Goal: Task Accomplishment & Management: Use online tool/utility

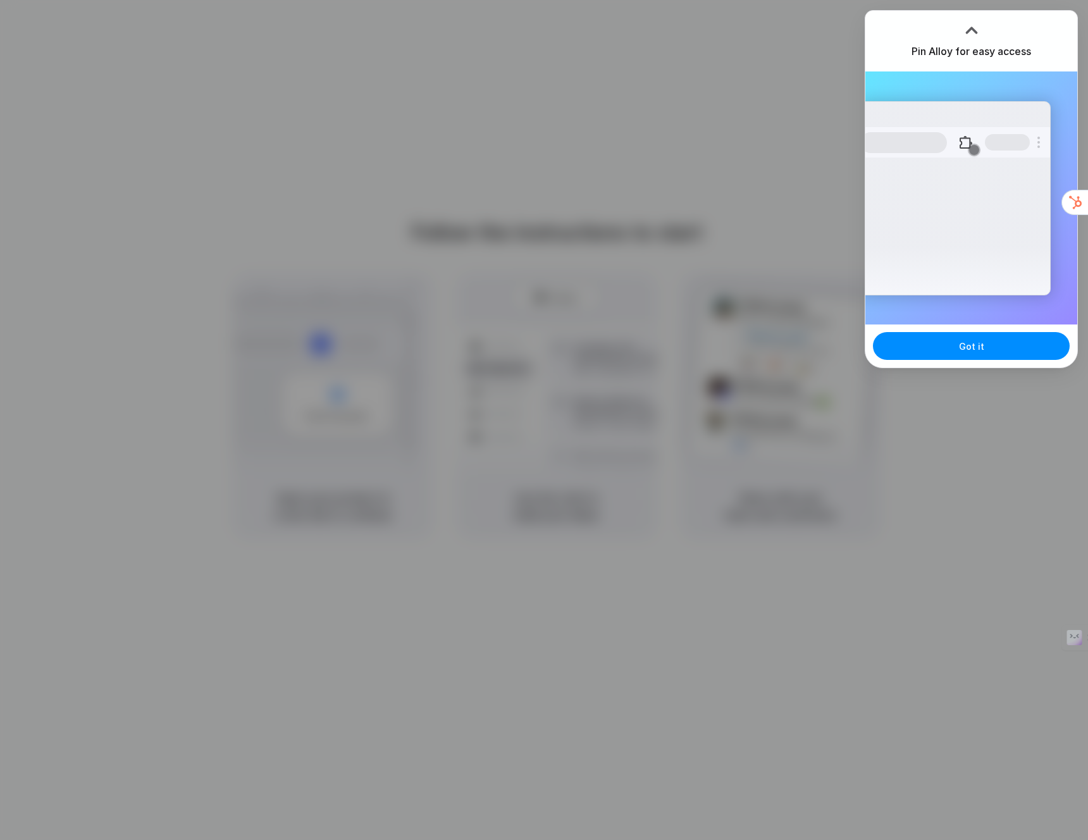
click at [1030, 25] on div "Pin Alloy for easy access" at bounding box center [971, 41] width 212 height 61
click at [1005, 344] on button "Got it" at bounding box center [971, 346] width 197 height 28
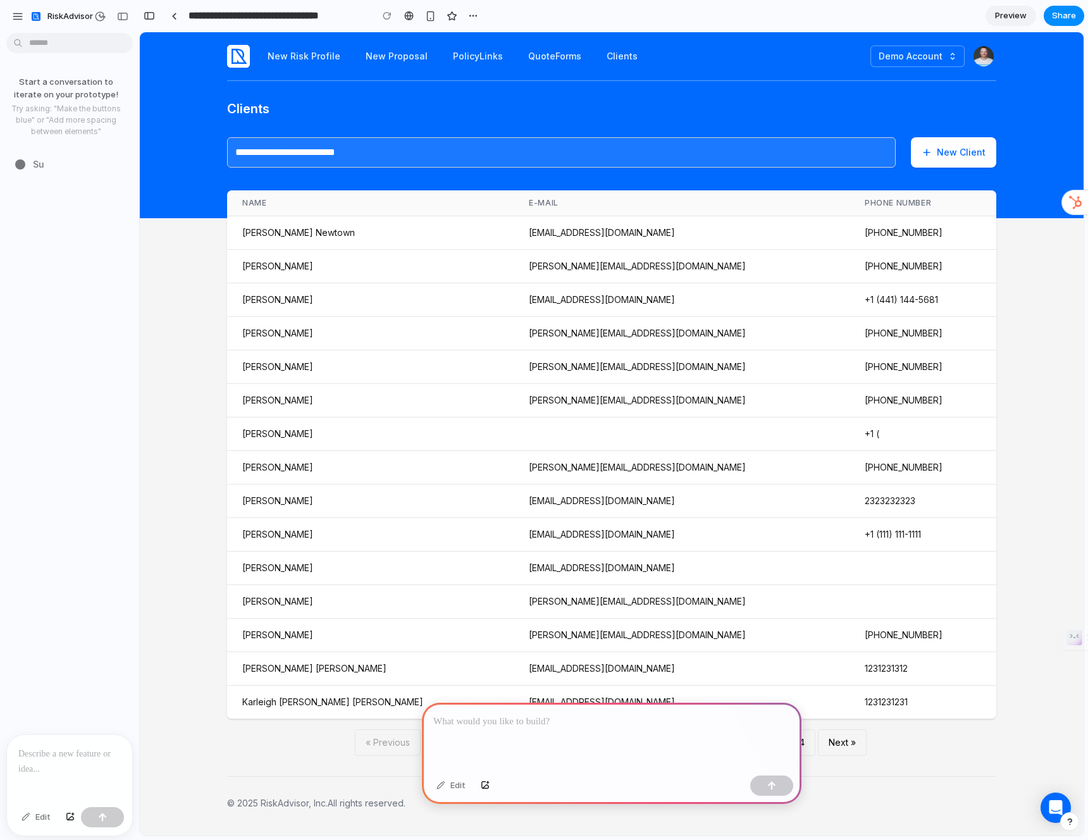
click at [564, 714] on p at bounding box center [611, 721] width 357 height 15
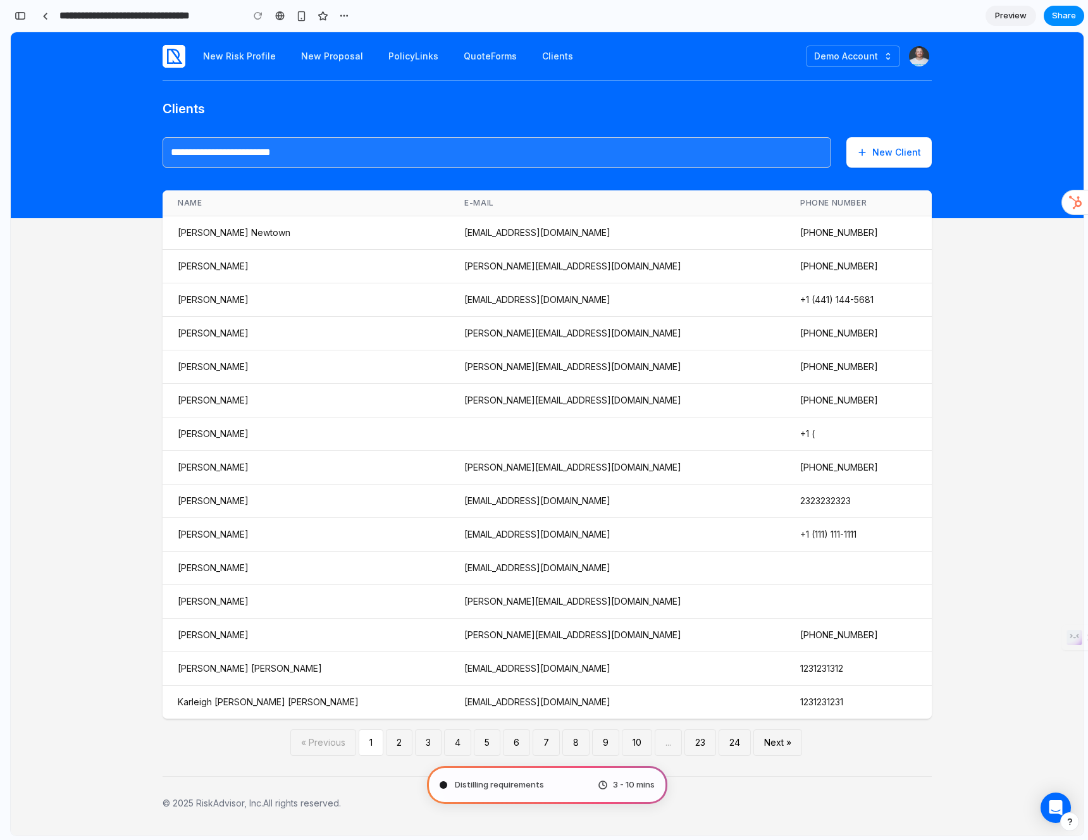
type input "**********"
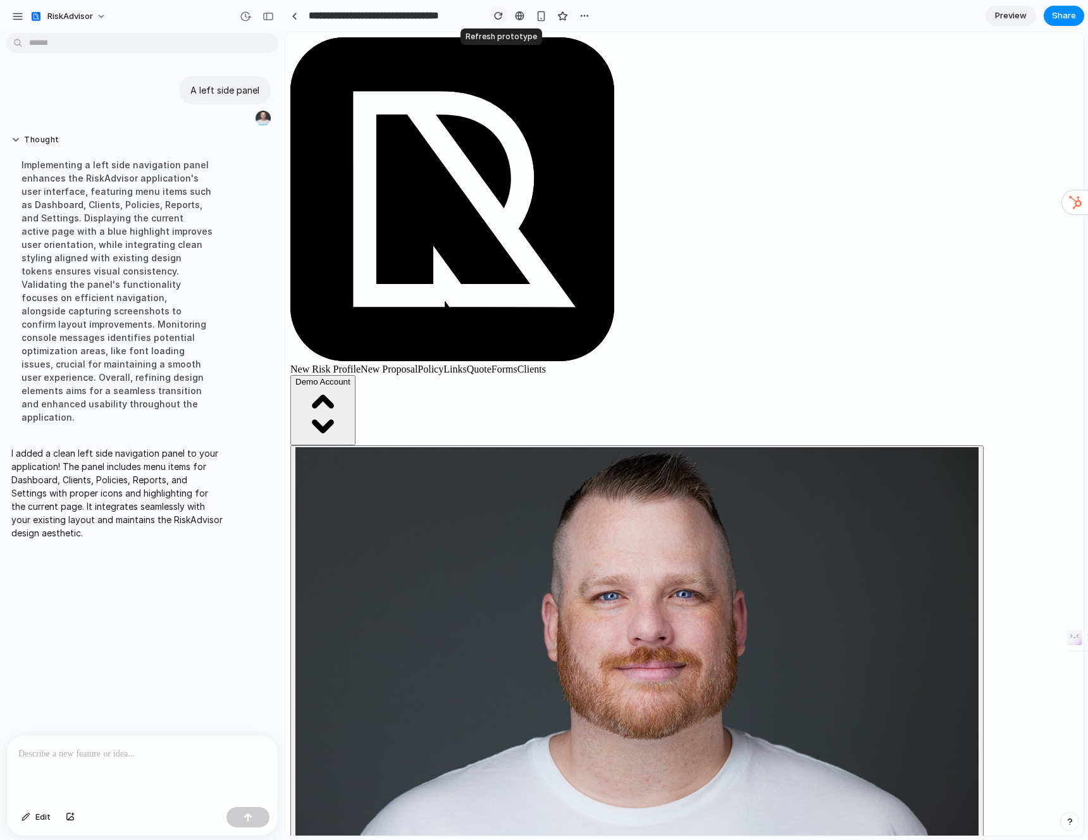
click at [502, 18] on div "button" at bounding box center [498, 15] width 9 height 9
click at [585, 18] on div "button" at bounding box center [584, 16] width 10 height 10
click at [597, 59] on span "Delete" at bounding box center [610, 64] width 27 height 13
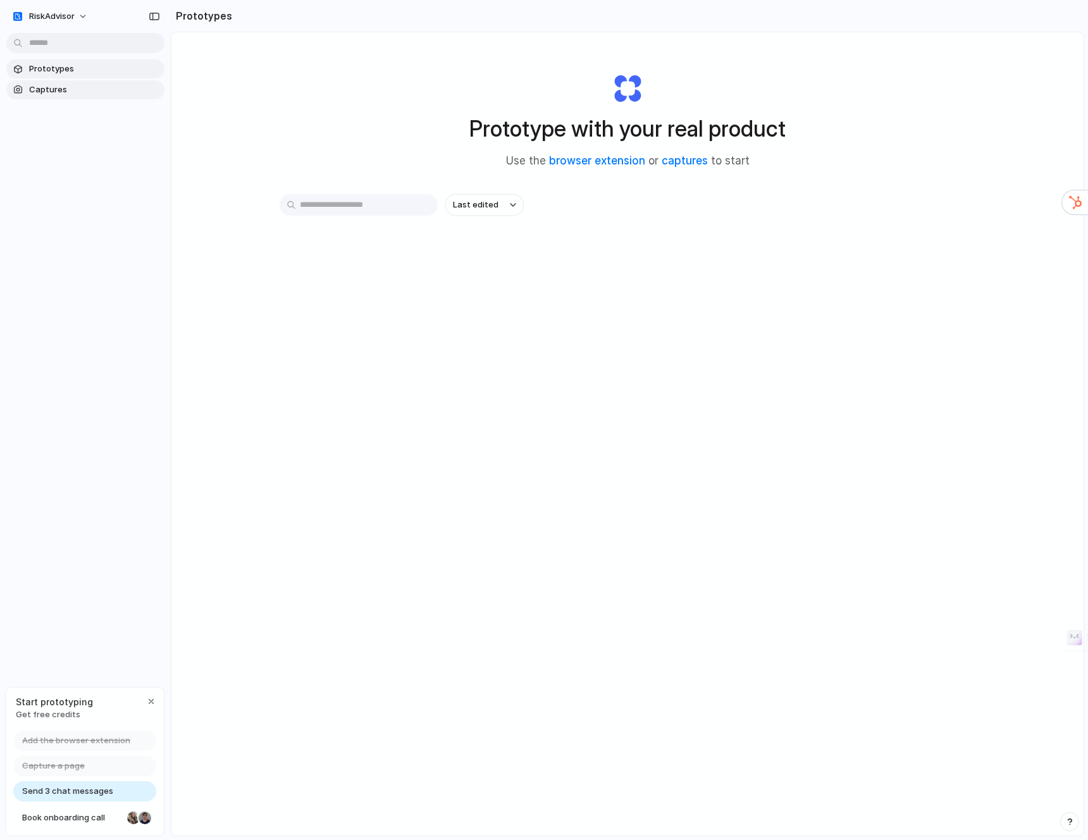
click at [53, 85] on span "Captures" at bounding box center [94, 90] width 130 height 13
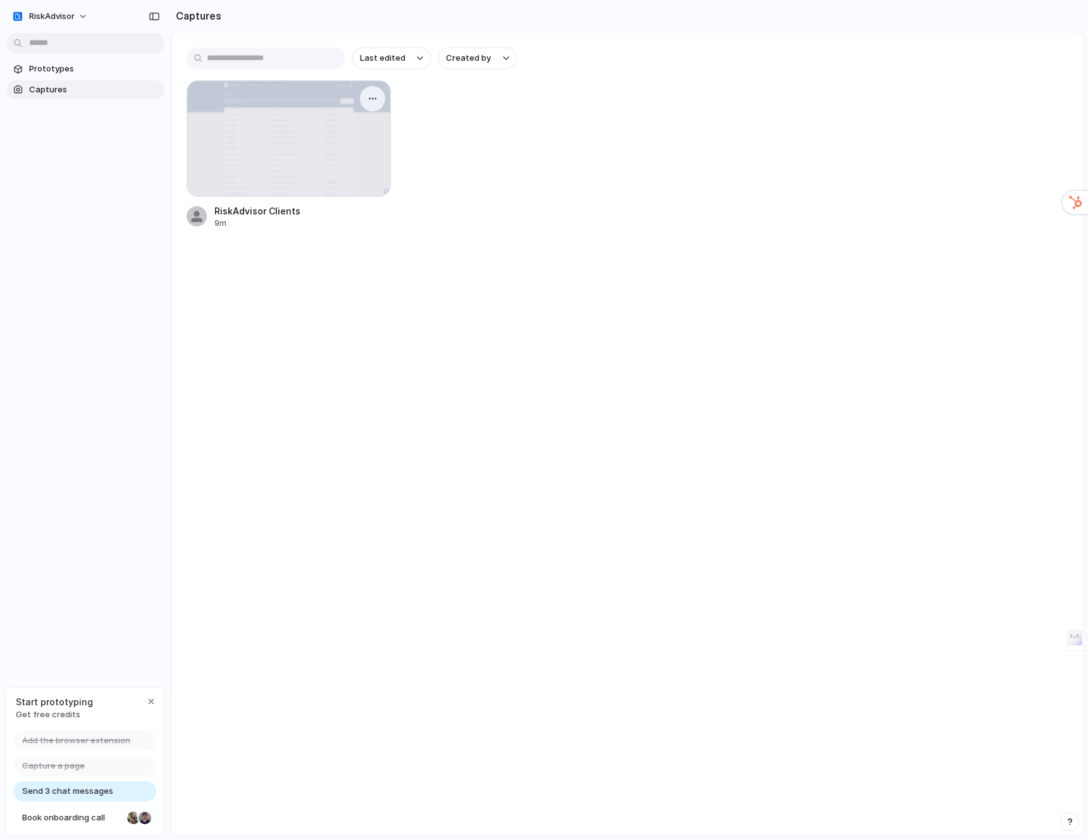
click at [259, 130] on div at bounding box center [288, 138] width 203 height 115
click at [373, 94] on div "button" at bounding box center [373, 99] width 10 height 10
click at [355, 124] on span "Create prototype" at bounding box center [335, 127] width 71 height 13
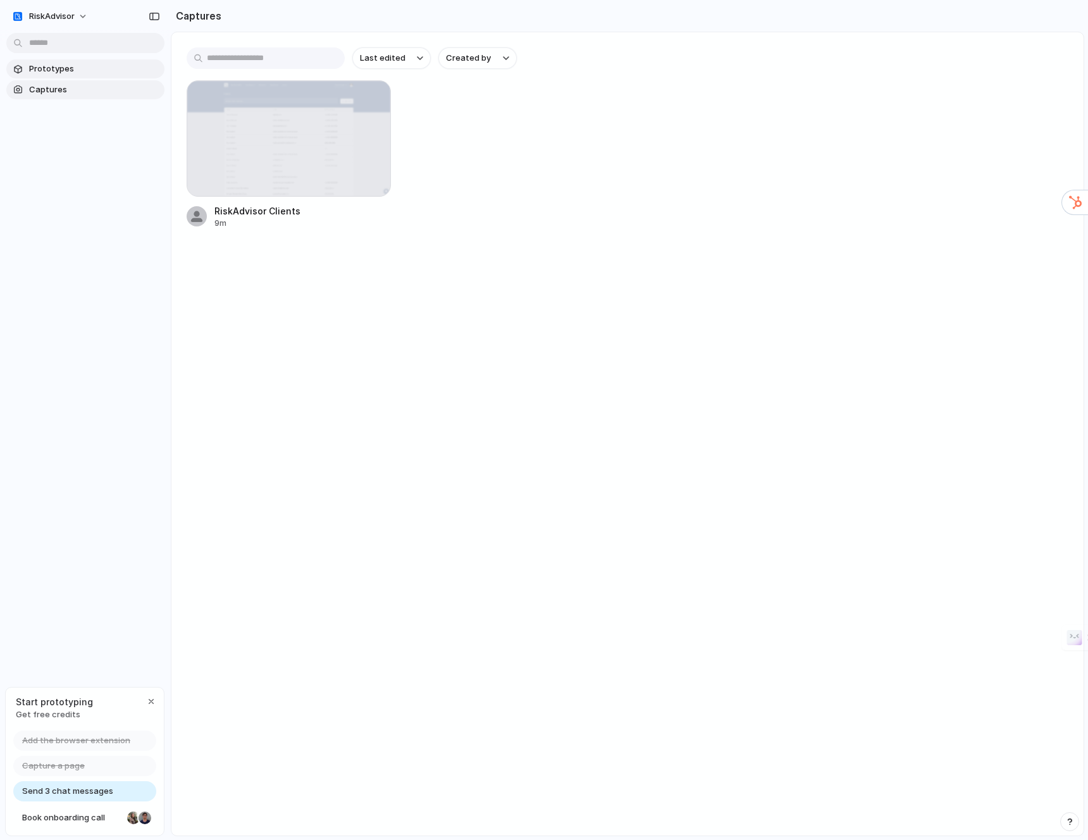
click at [67, 72] on span "Prototypes" at bounding box center [94, 69] width 130 height 13
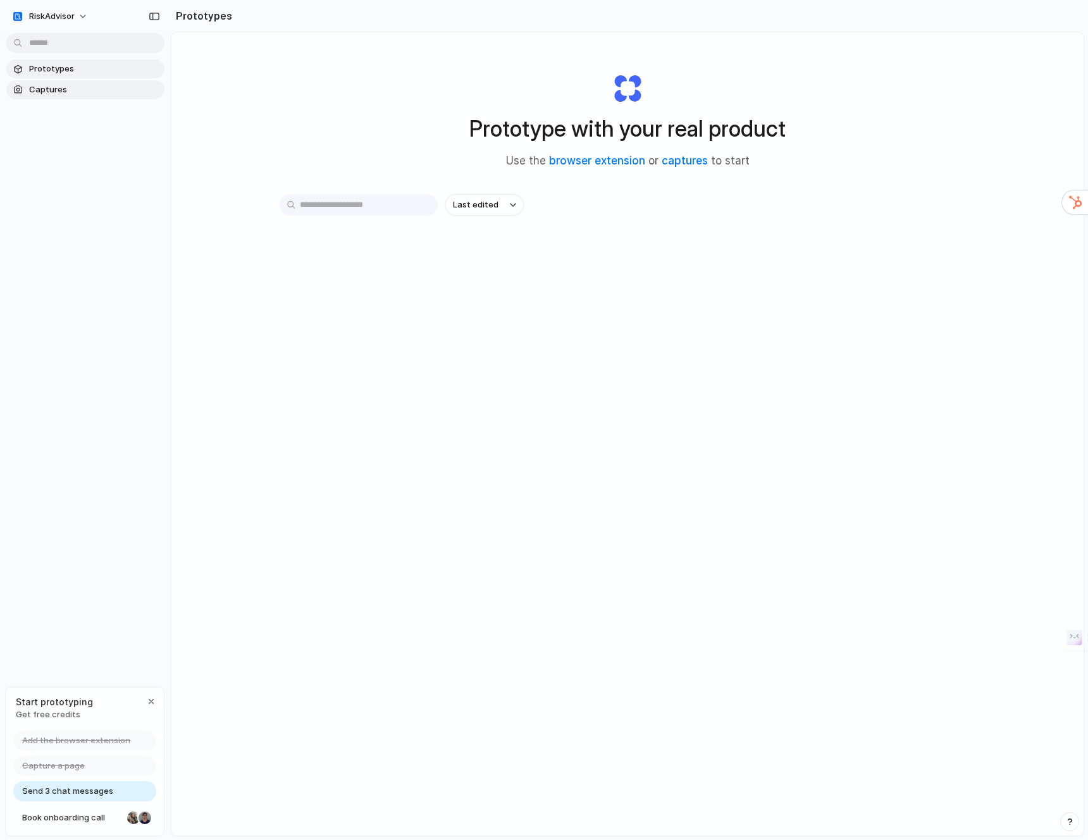
click at [65, 90] on span "Captures" at bounding box center [94, 90] width 130 height 13
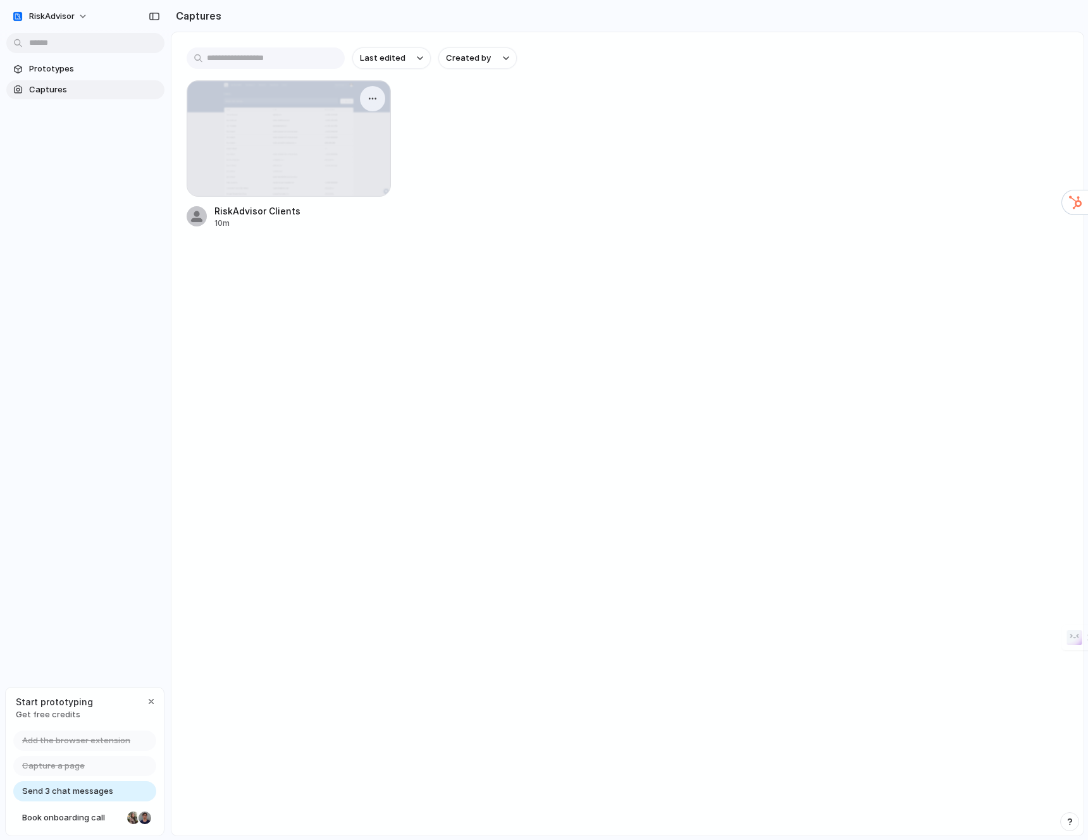
click at [300, 147] on div at bounding box center [288, 138] width 203 height 115
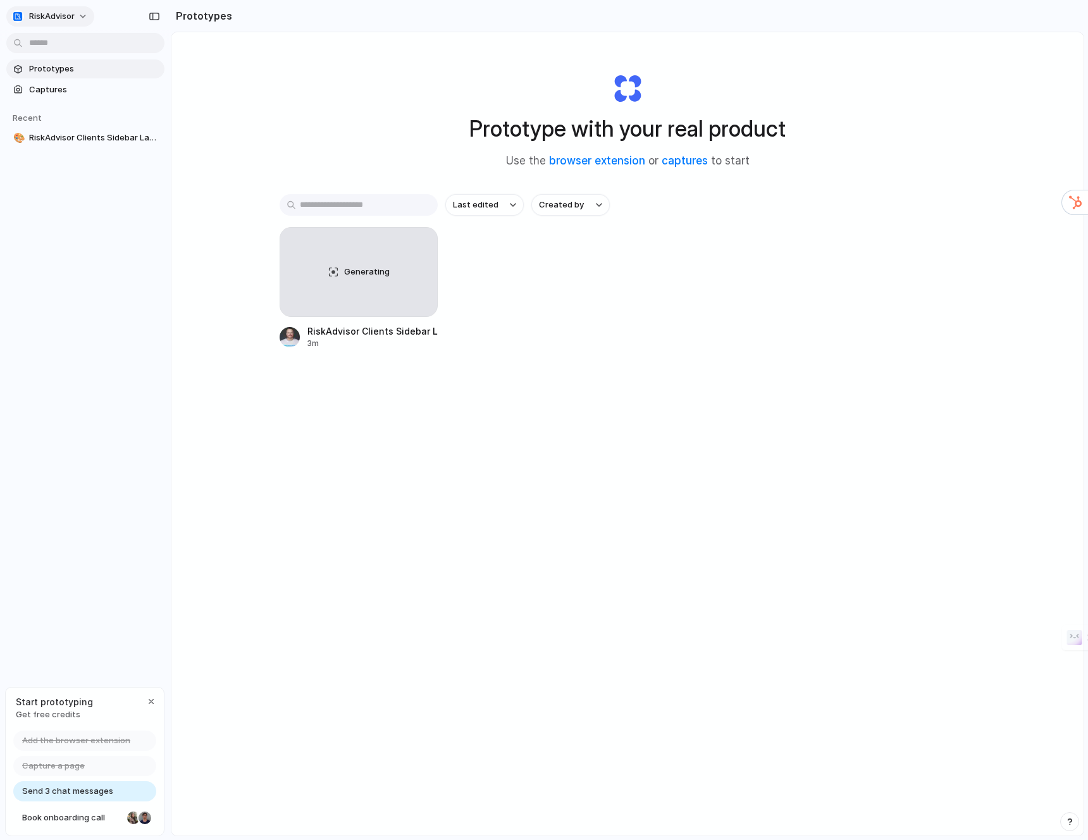
click at [75, 19] on button "RiskAdvisor" at bounding box center [50, 16] width 88 height 20
click at [70, 273] on div "Settings Invite members Change theme Sign out" at bounding box center [544, 420] width 1088 height 840
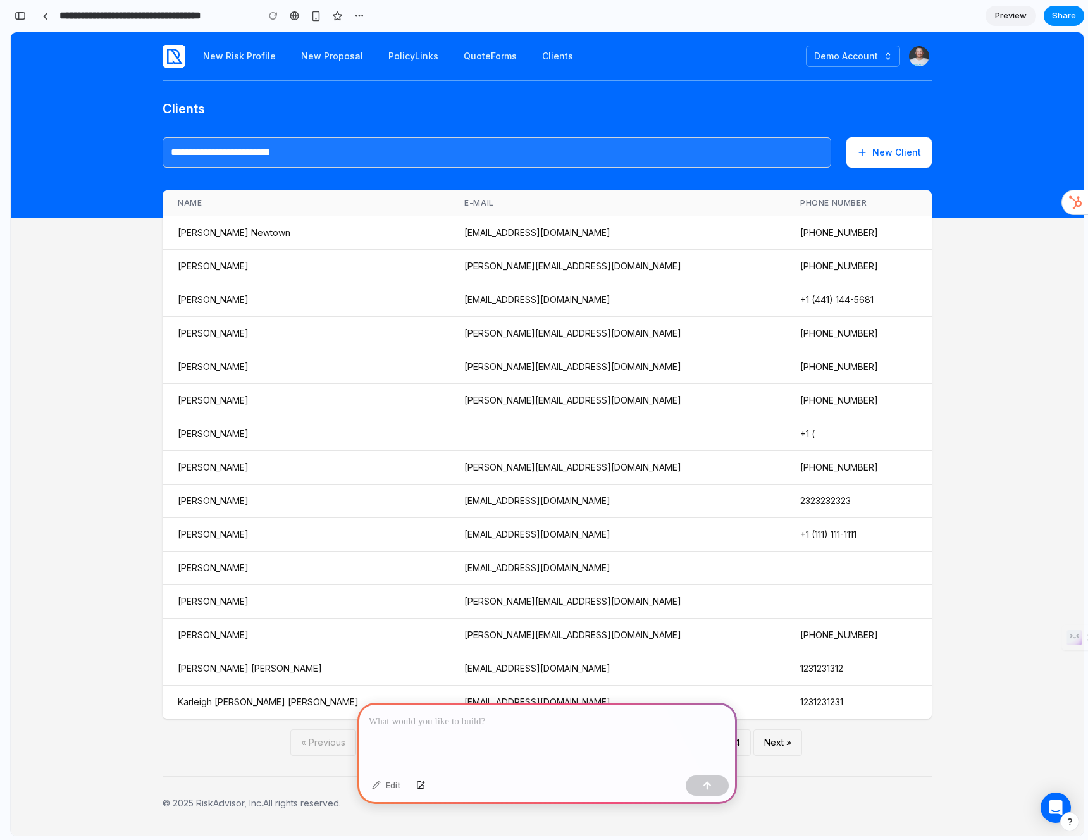
click at [488, 727] on div at bounding box center [547, 737] width 380 height 68
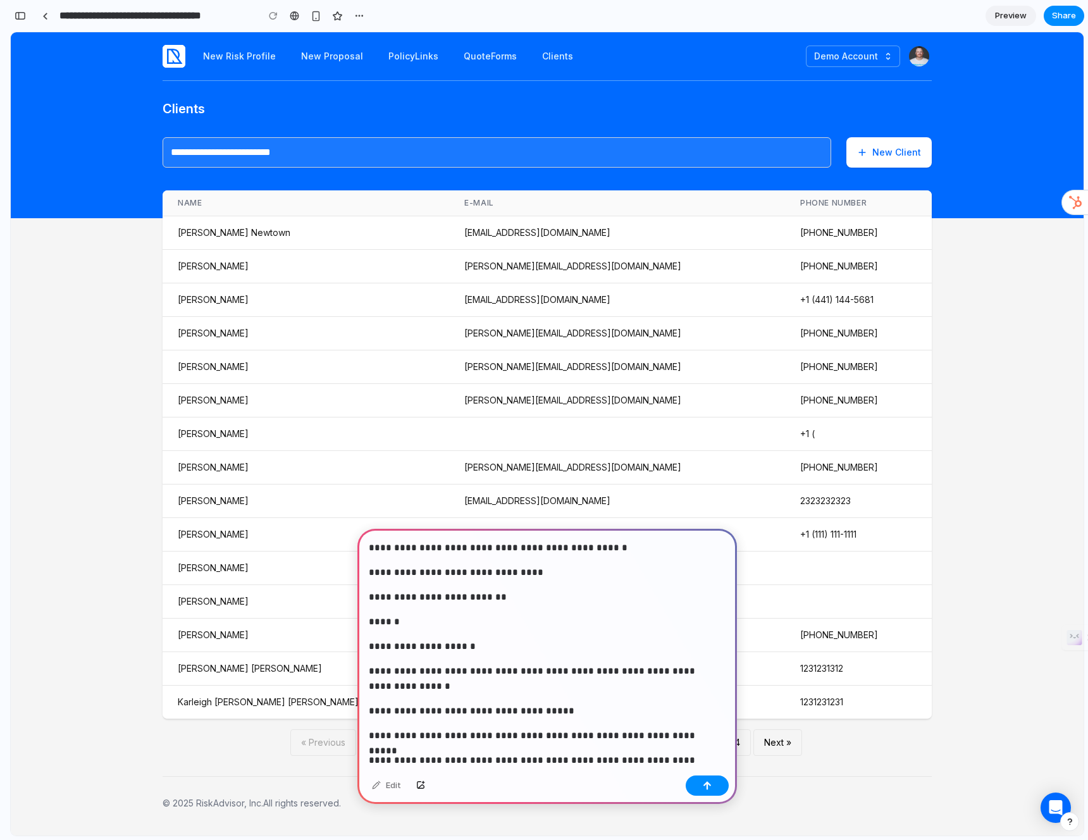
scroll to position [78, 0]
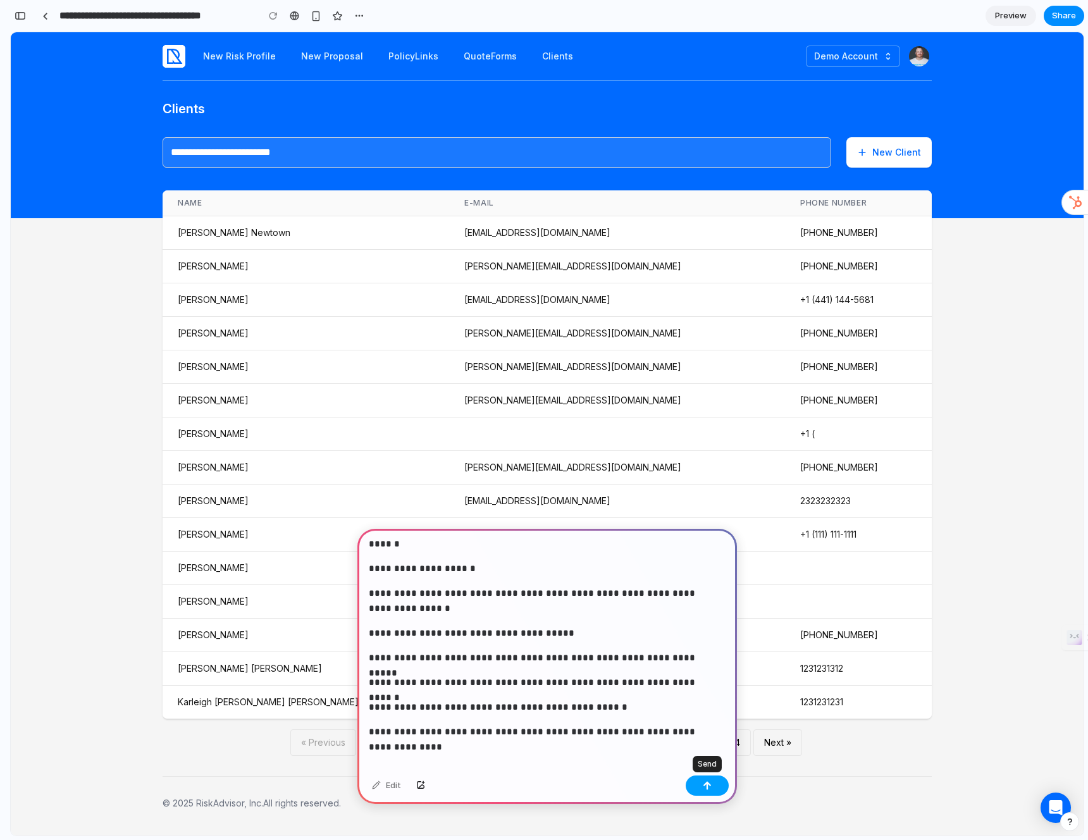
click at [711, 784] on div "button" at bounding box center [707, 785] width 9 height 9
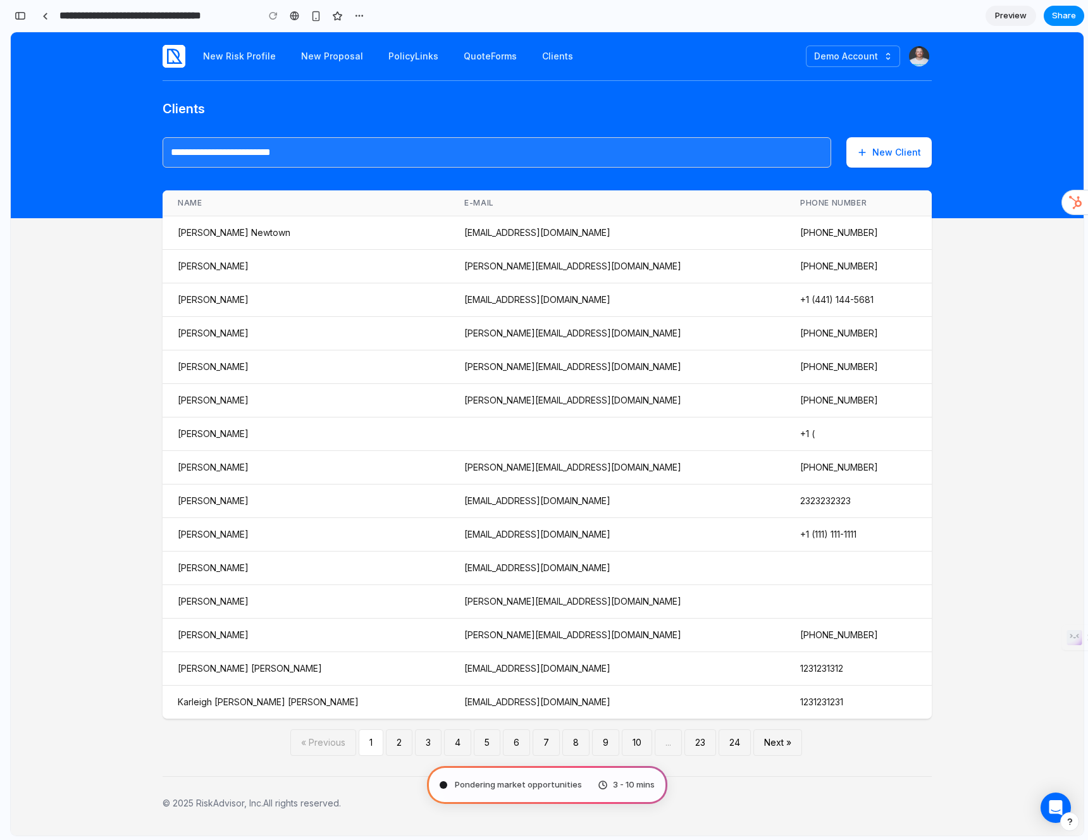
type input "**********"
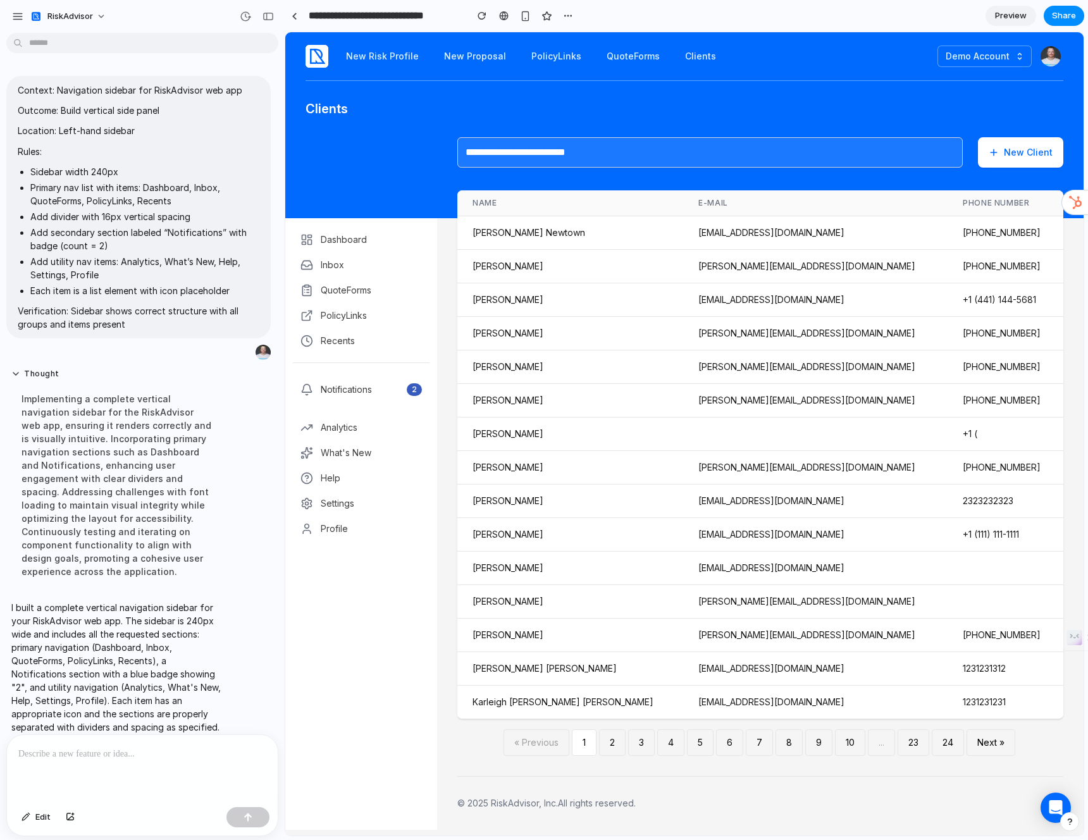
scroll to position [0, 0]
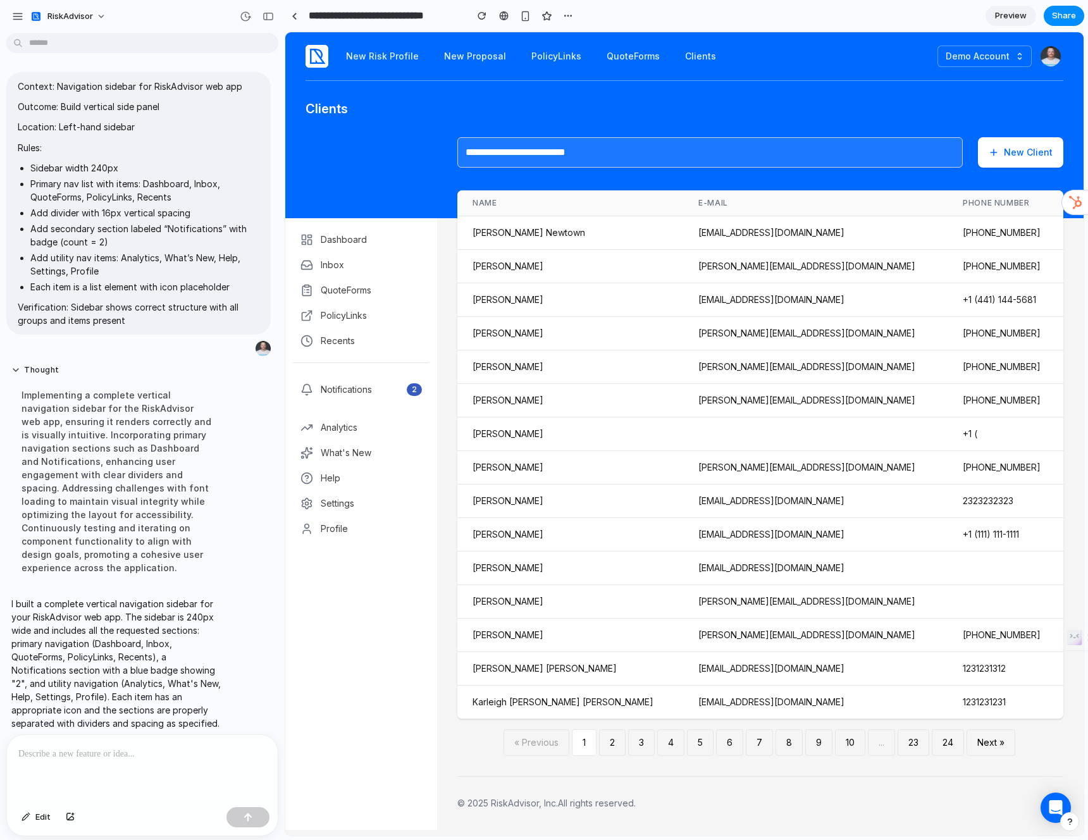
click at [131, 751] on p at bounding box center [142, 753] width 248 height 15
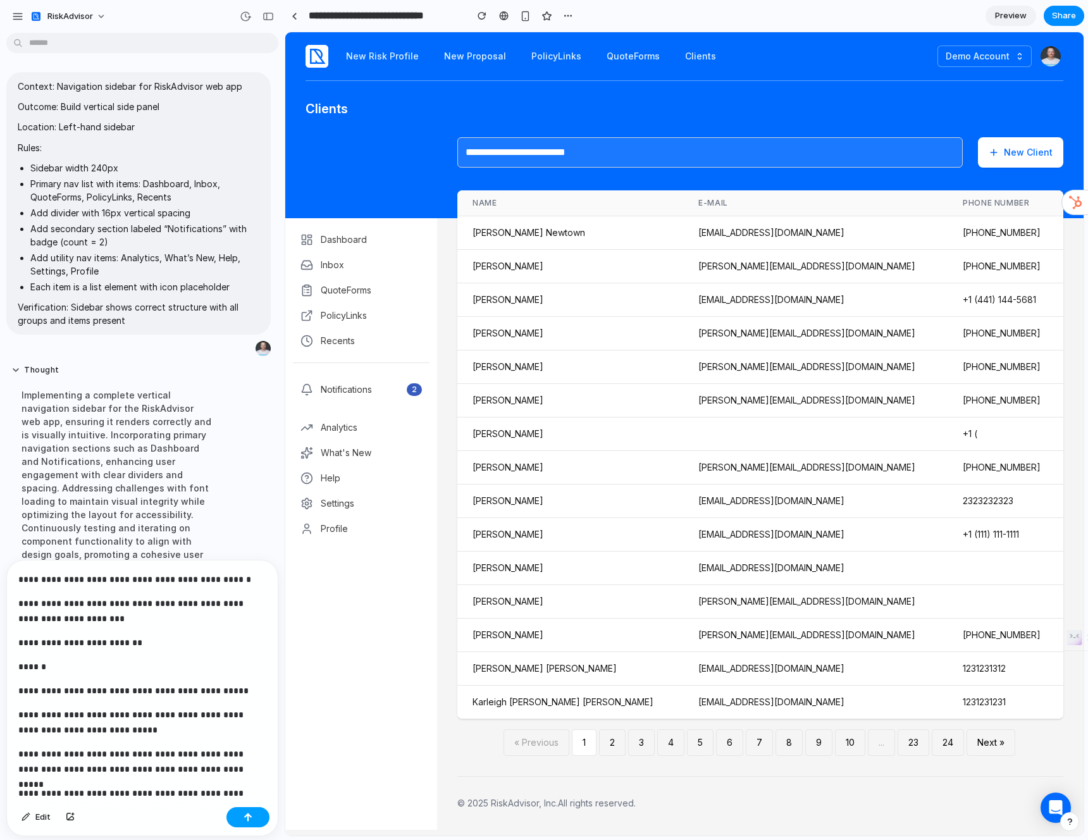
scroll to position [146, 0]
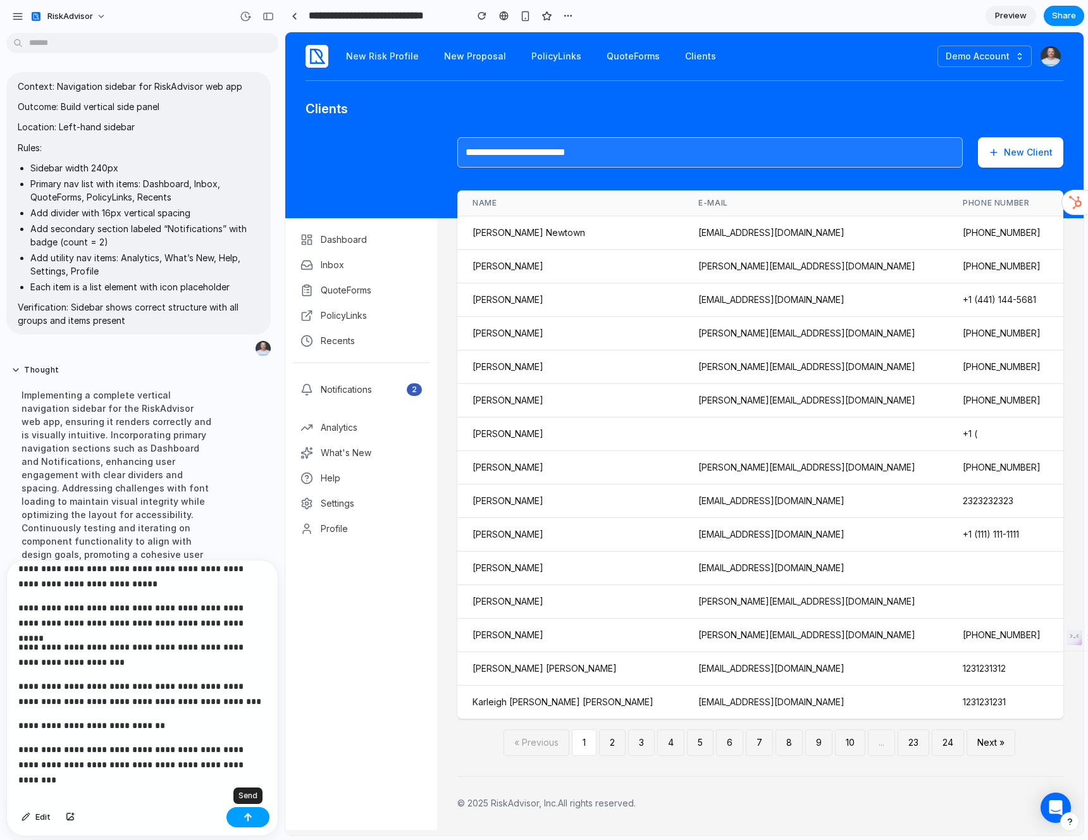
click at [238, 820] on button "button" at bounding box center [247, 817] width 43 height 20
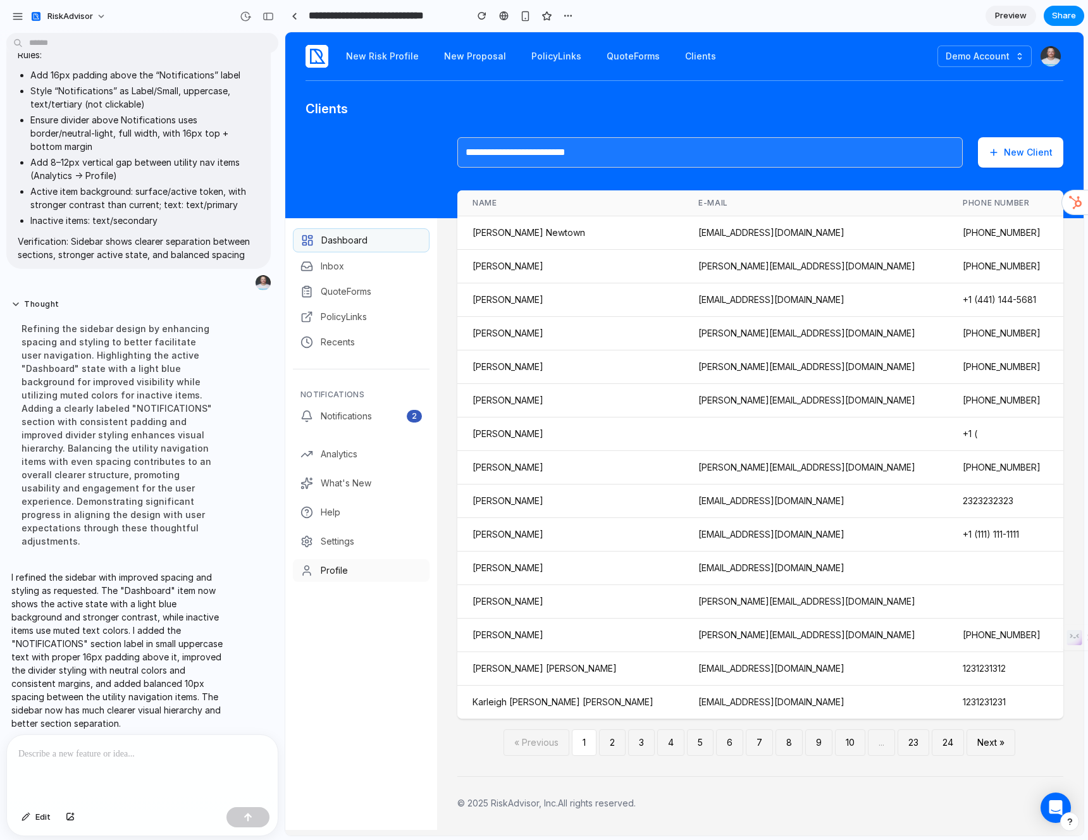
scroll to position [0, 0]
click at [356, 196] on header "New Risk Profile New Proposal PolicyLinks QuoteForms Clients Demo Account Manag…" at bounding box center [684, 125] width 798 height 186
click at [369, 269] on span "Inbox" at bounding box center [371, 266] width 101 height 13
click at [361, 654] on div "Dashboard Inbox QuoteForms PolicyLinks Recents Notifications Notifications 2 An…" at bounding box center [361, 524] width 152 height 612
click at [526, 18] on div "button" at bounding box center [525, 16] width 11 height 11
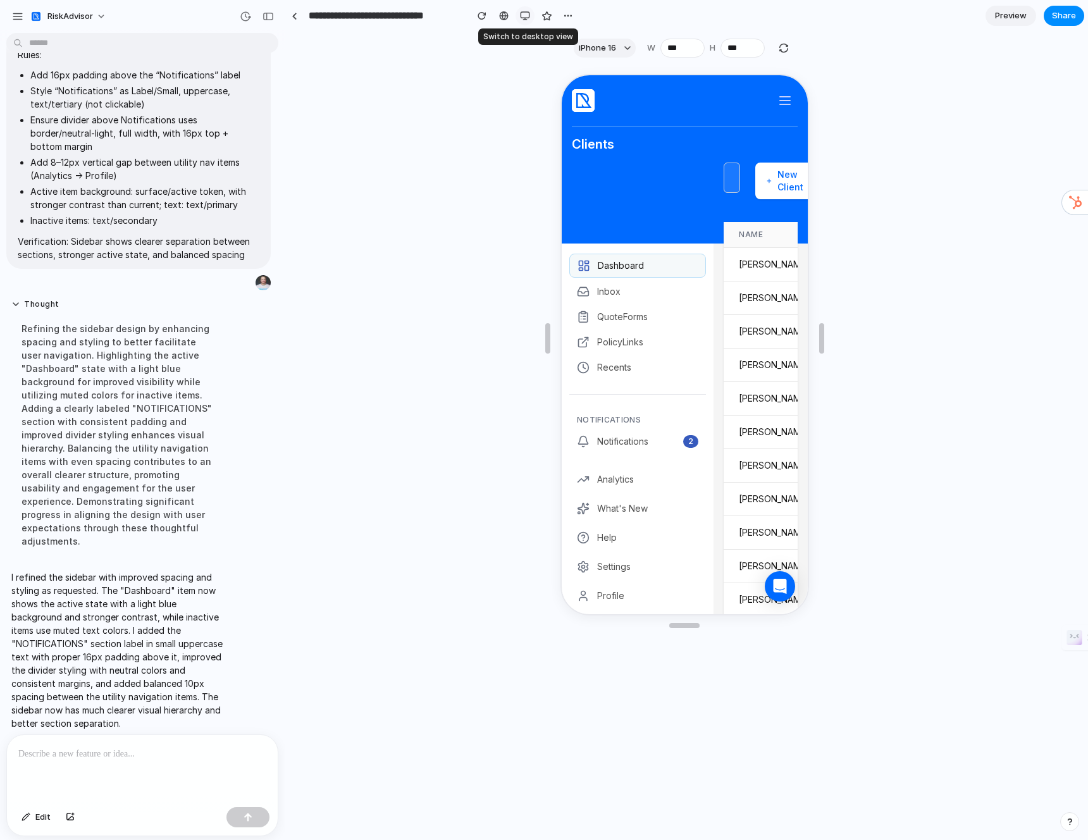
click at [529, 17] on div "button" at bounding box center [525, 16] width 10 height 10
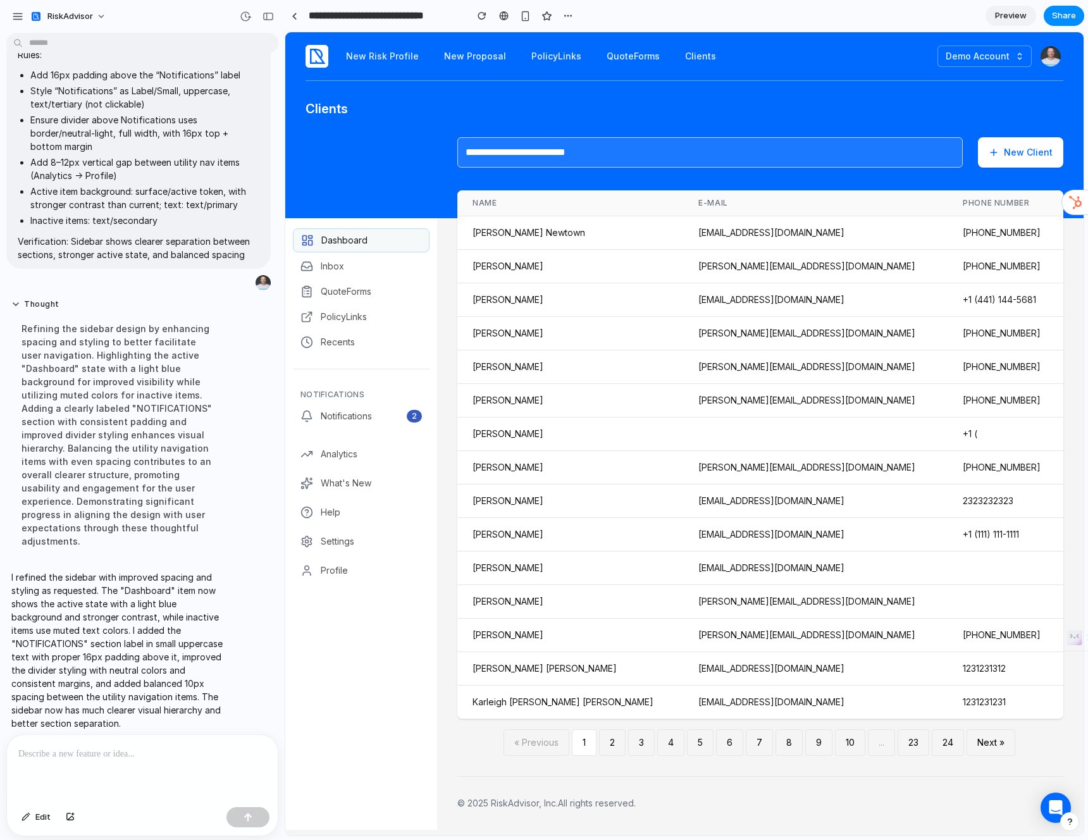
click at [173, 755] on p at bounding box center [139, 753] width 243 height 15
click at [171, 747] on p at bounding box center [139, 753] width 243 height 15
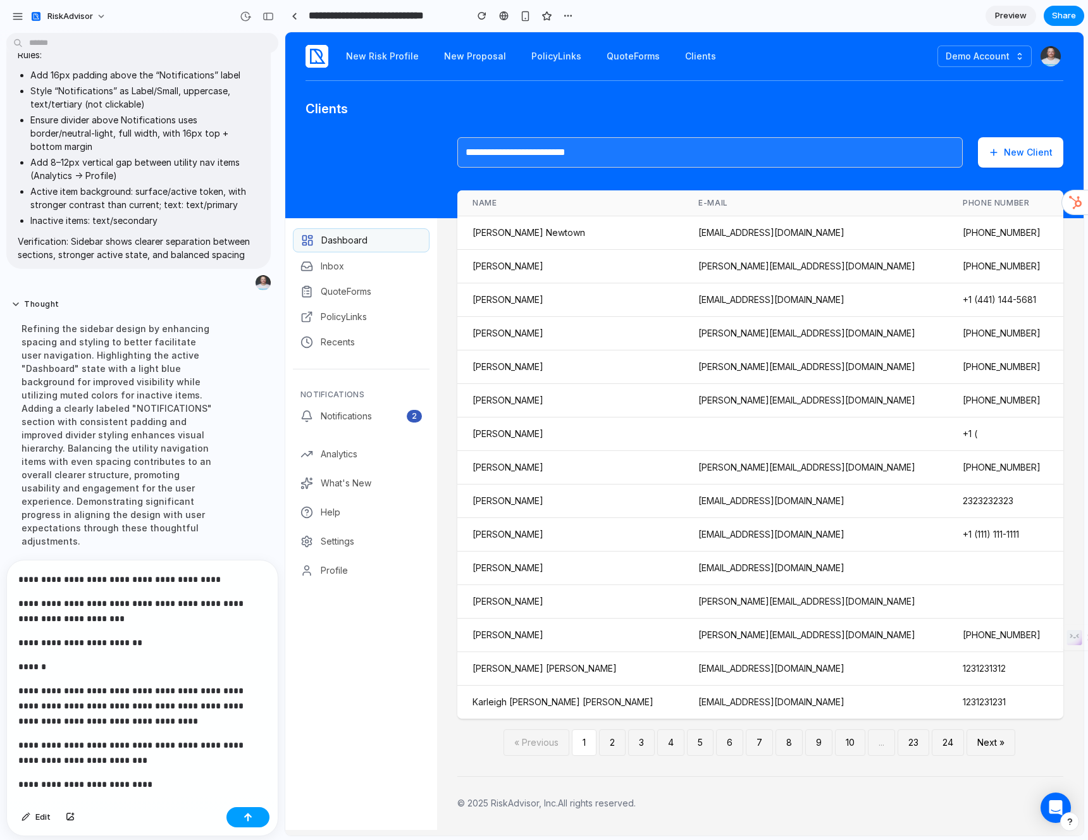
scroll to position [192, 0]
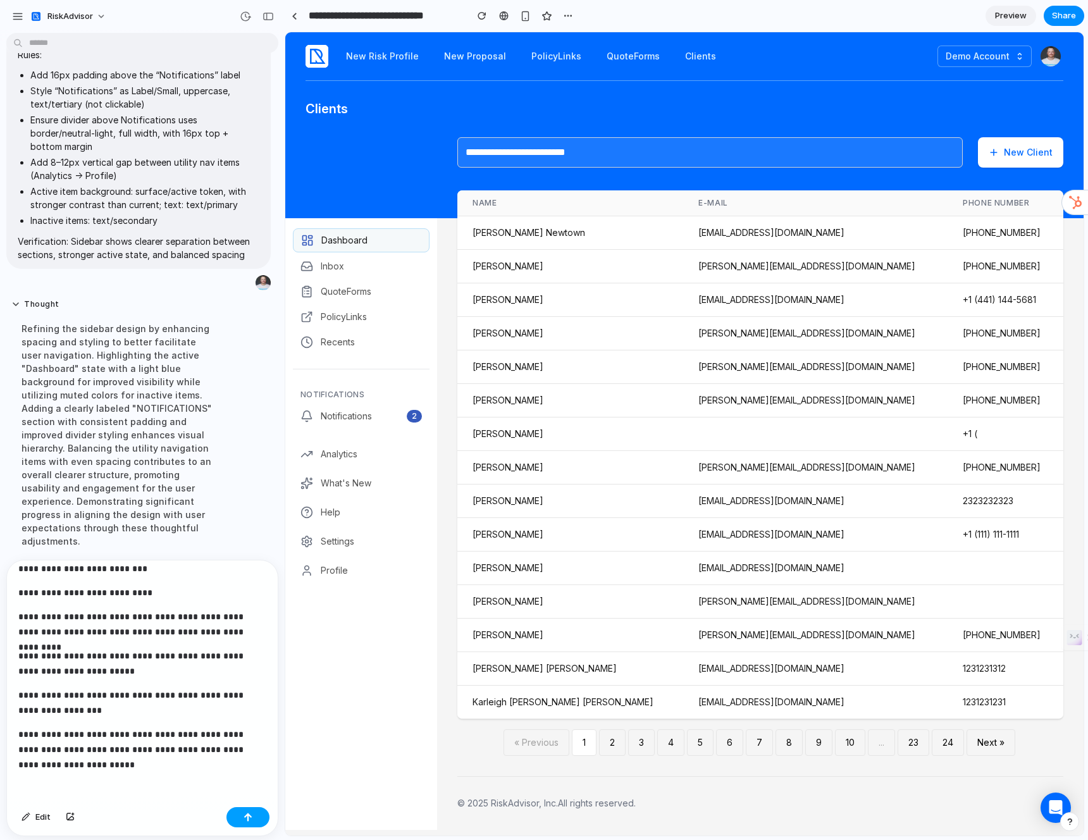
click at [249, 824] on button "button" at bounding box center [247, 817] width 43 height 20
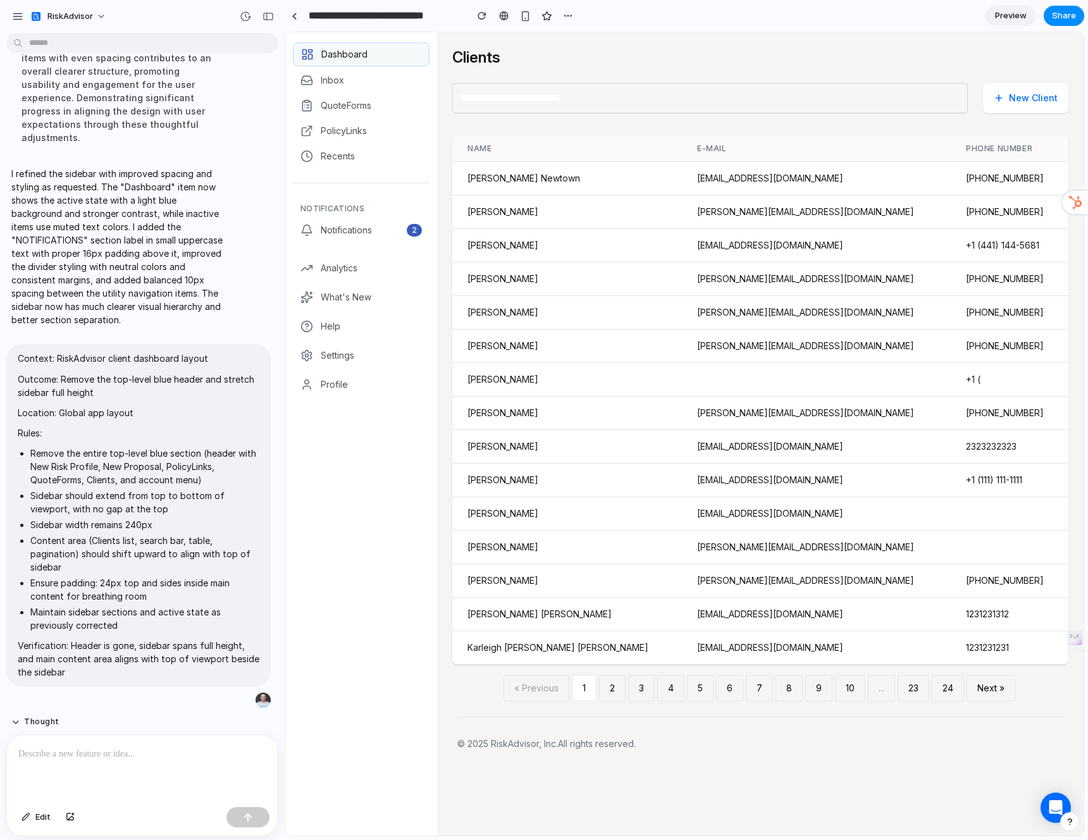
scroll to position [1128, 0]
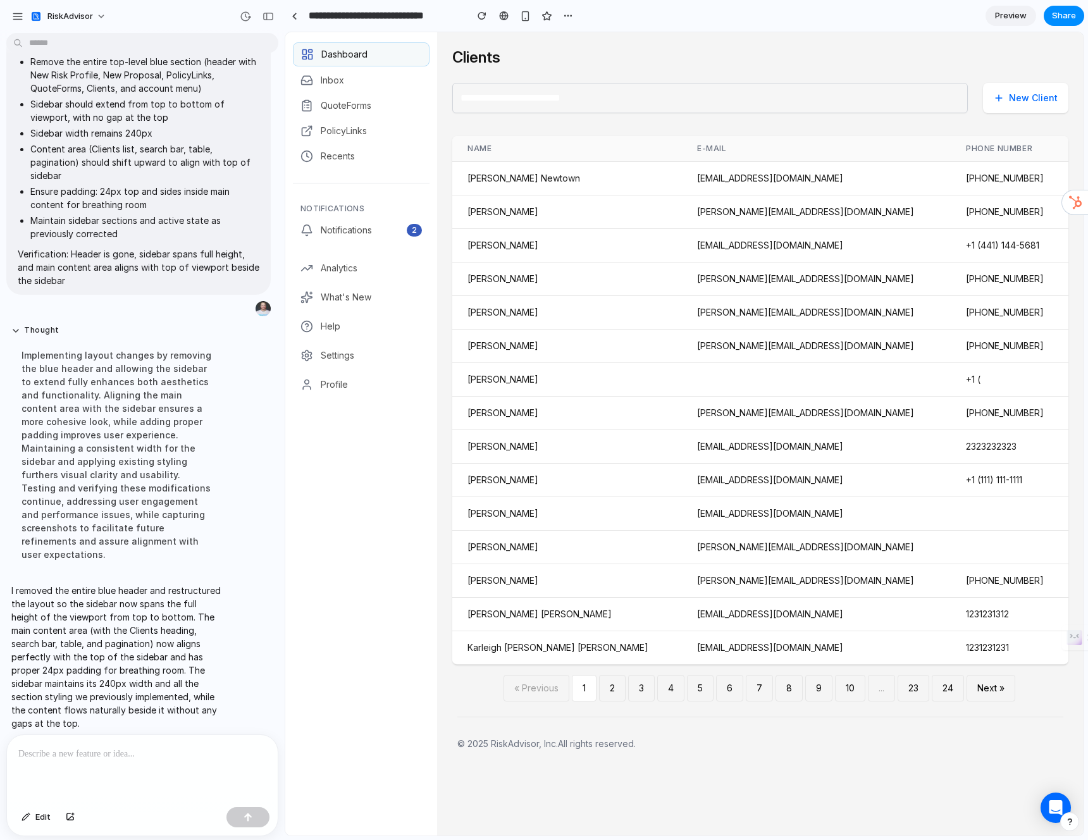
click at [384, 589] on div "Dashboard Inbox QuoteForms PolicyLinks Recents Notifications Notifications 2 An…" at bounding box center [361, 433] width 152 height 803
click at [323, 156] on span "Recents" at bounding box center [371, 156] width 101 height 13
click at [343, 130] on span "PolicyLinks" at bounding box center [371, 131] width 101 height 13
click at [349, 101] on span "QuoteForms" at bounding box center [371, 105] width 101 height 13
click at [340, 79] on span "Inbox" at bounding box center [371, 80] width 101 height 13
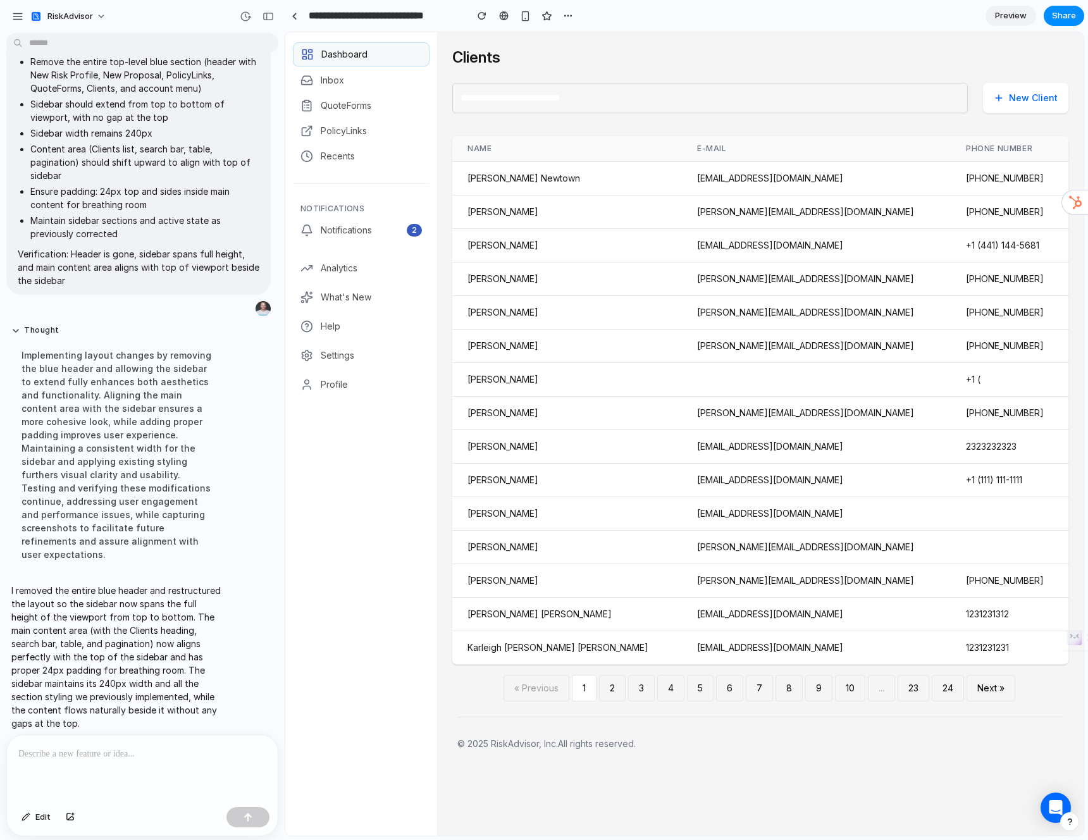
click at [140, 753] on p at bounding box center [139, 753] width 243 height 15
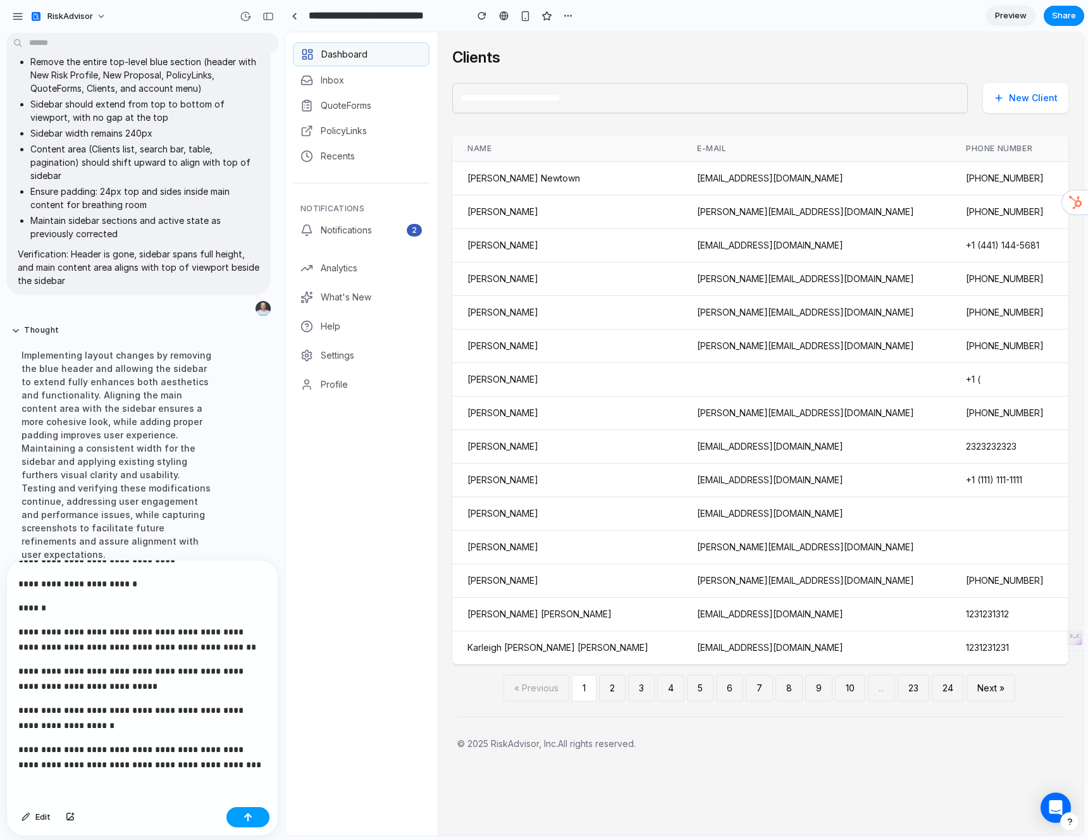
click at [261, 819] on button "button" at bounding box center [247, 817] width 43 height 20
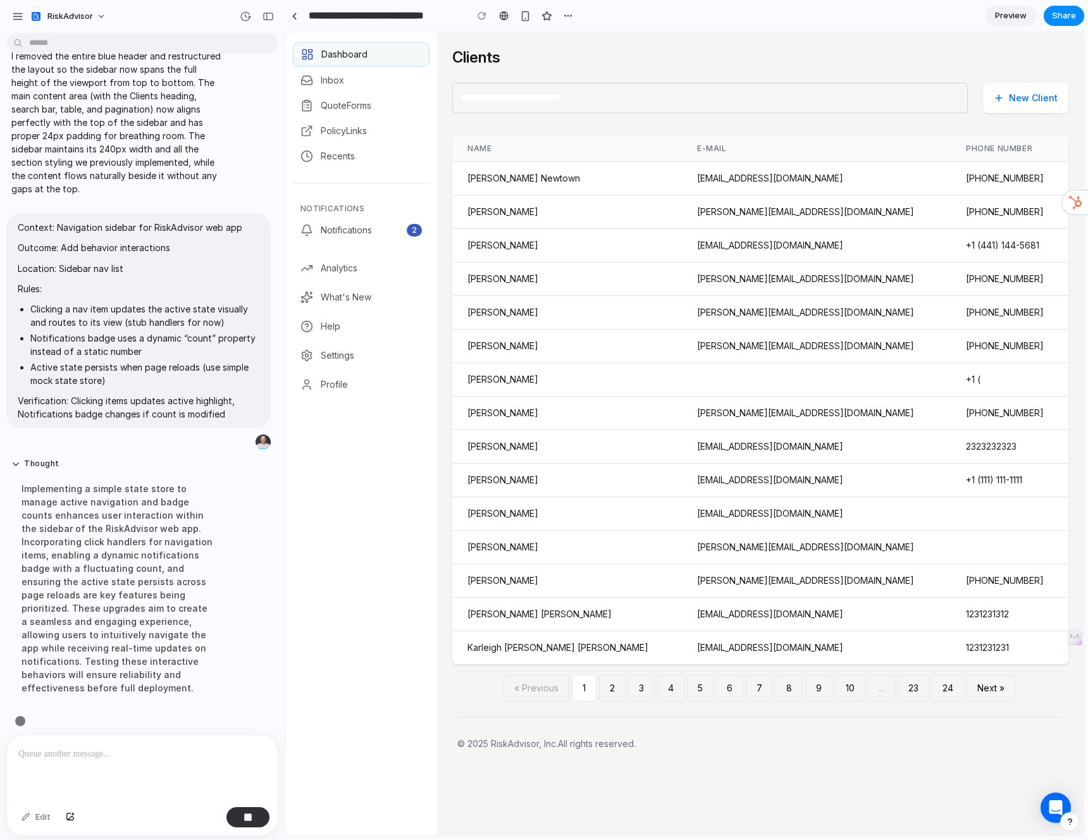
scroll to position [1444, 0]
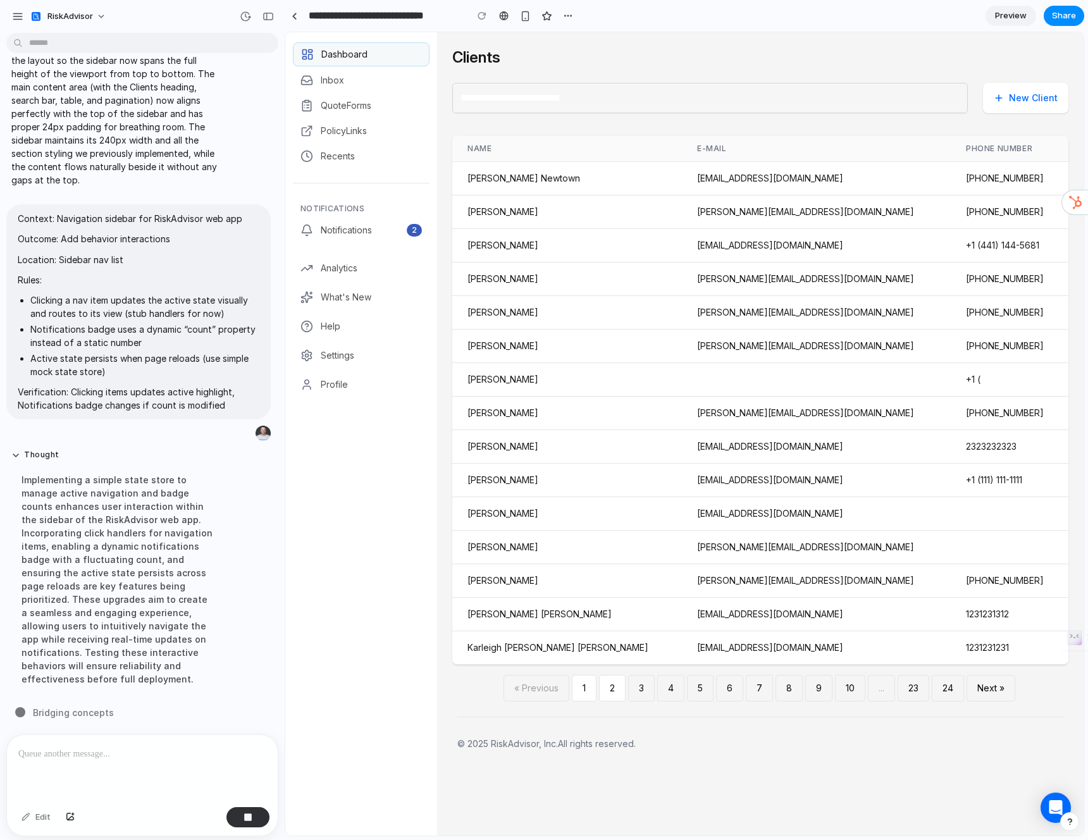
click at [613, 694] on link "2" at bounding box center [612, 688] width 27 height 27
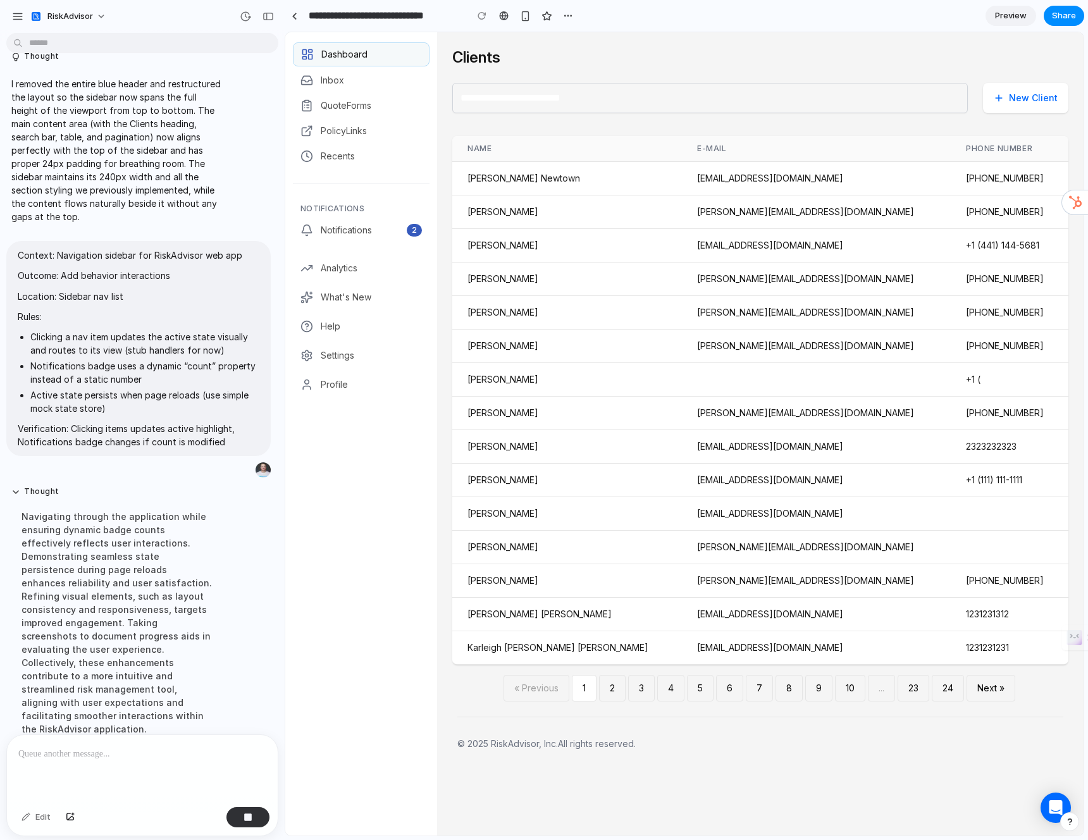
scroll to position [1430, 0]
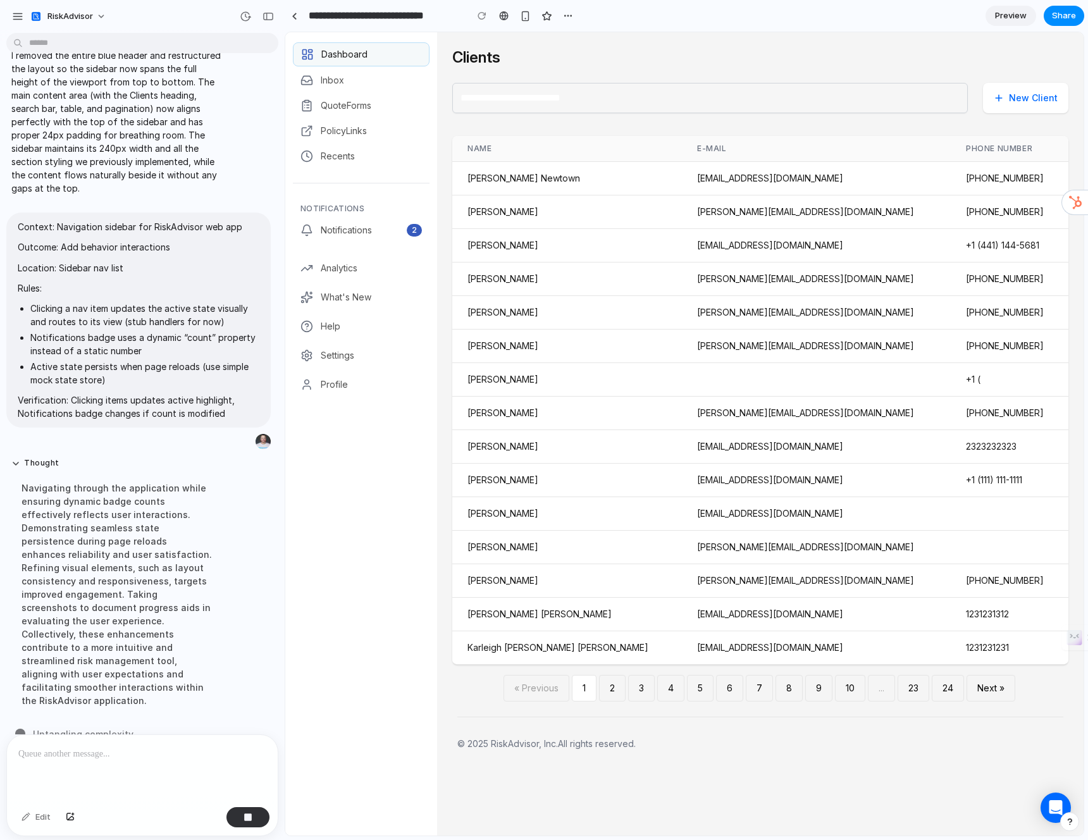
click at [355, 399] on div "Dashboard Inbox QuoteForms PolicyLinks Recents Notifications Notifications 2 An…" at bounding box center [361, 433] width 152 height 803
click at [331, 390] on span "Profile" at bounding box center [371, 384] width 101 height 13
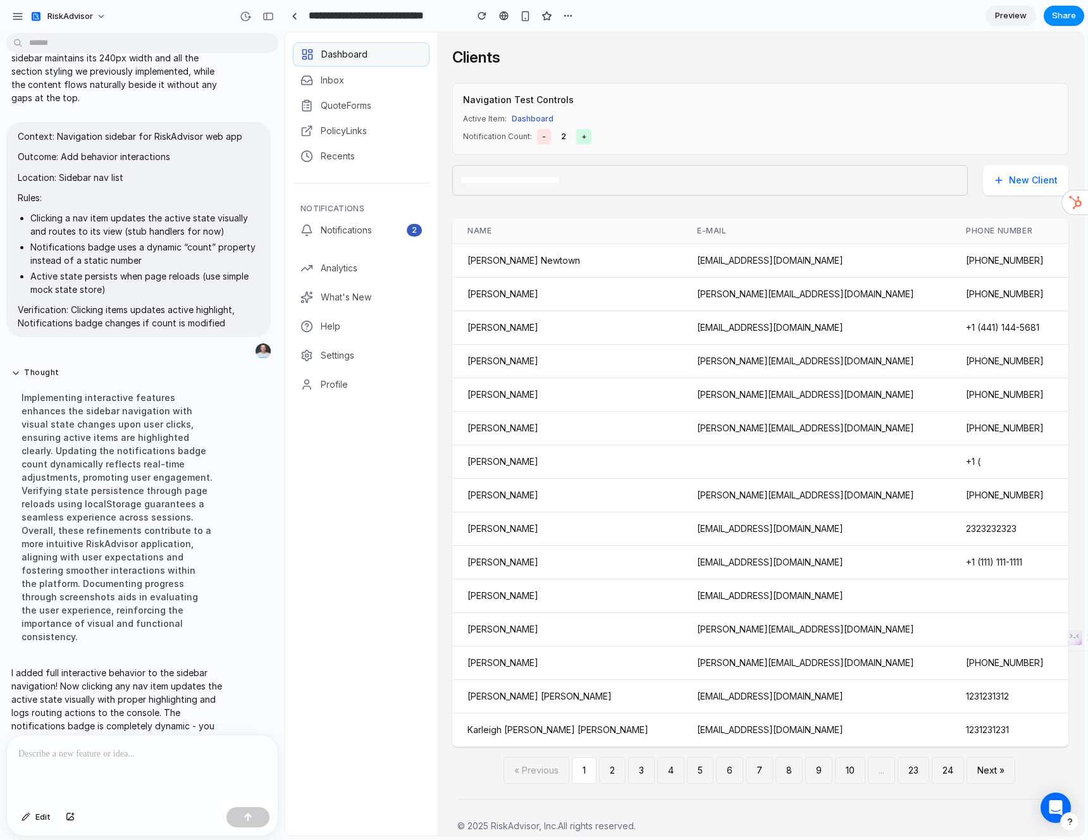
scroll to position [1616, 0]
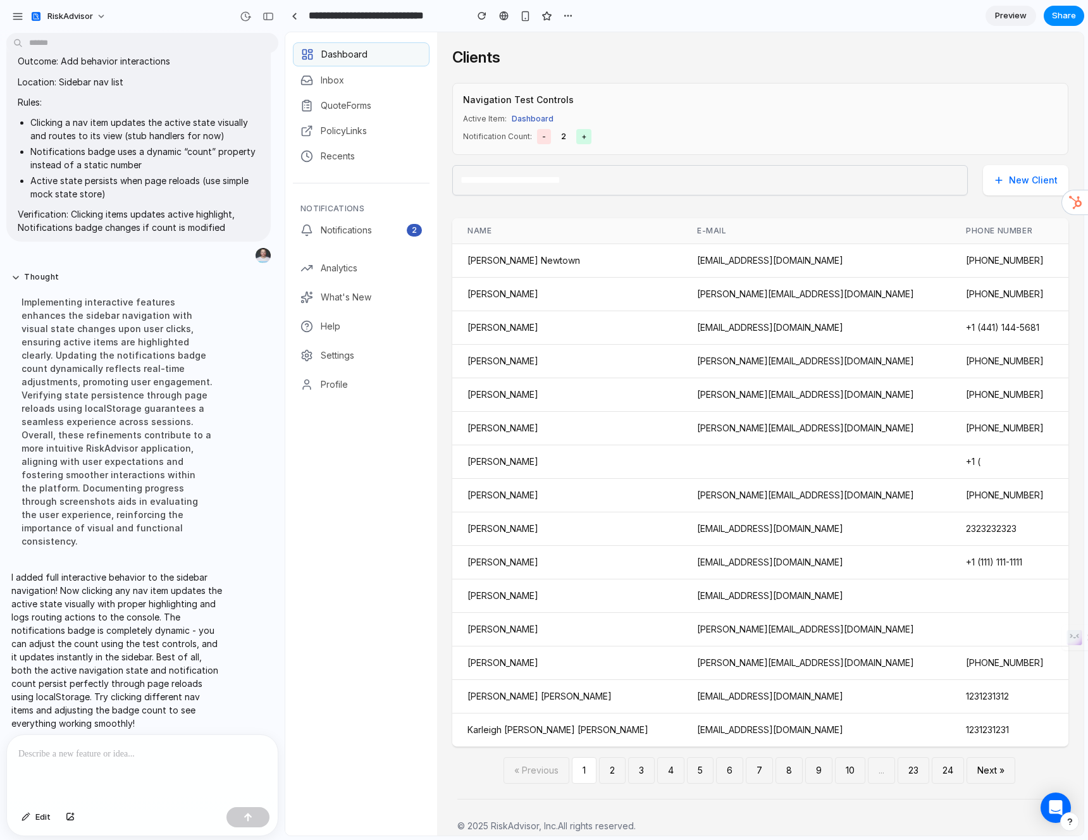
click at [584, 134] on button "+" at bounding box center [583, 136] width 15 height 15
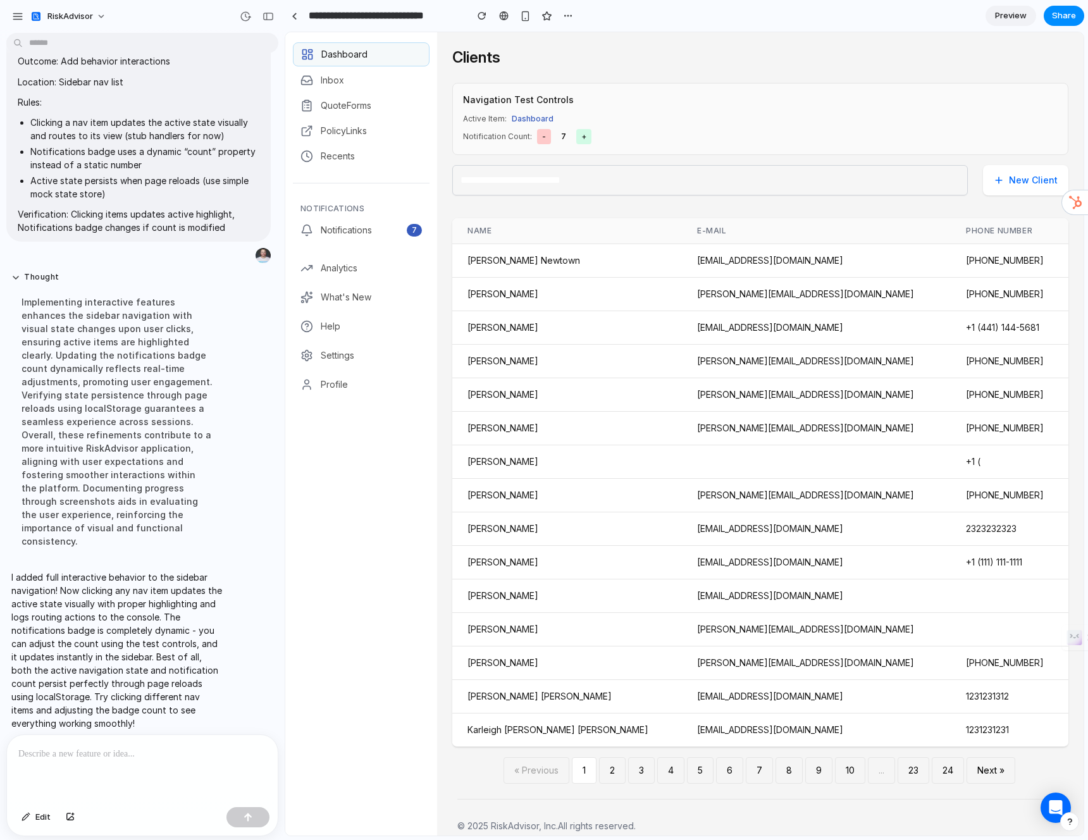
click at [547, 139] on button "-" at bounding box center [544, 136] width 14 height 15
click at [547, 138] on button "-" at bounding box center [544, 136] width 14 height 15
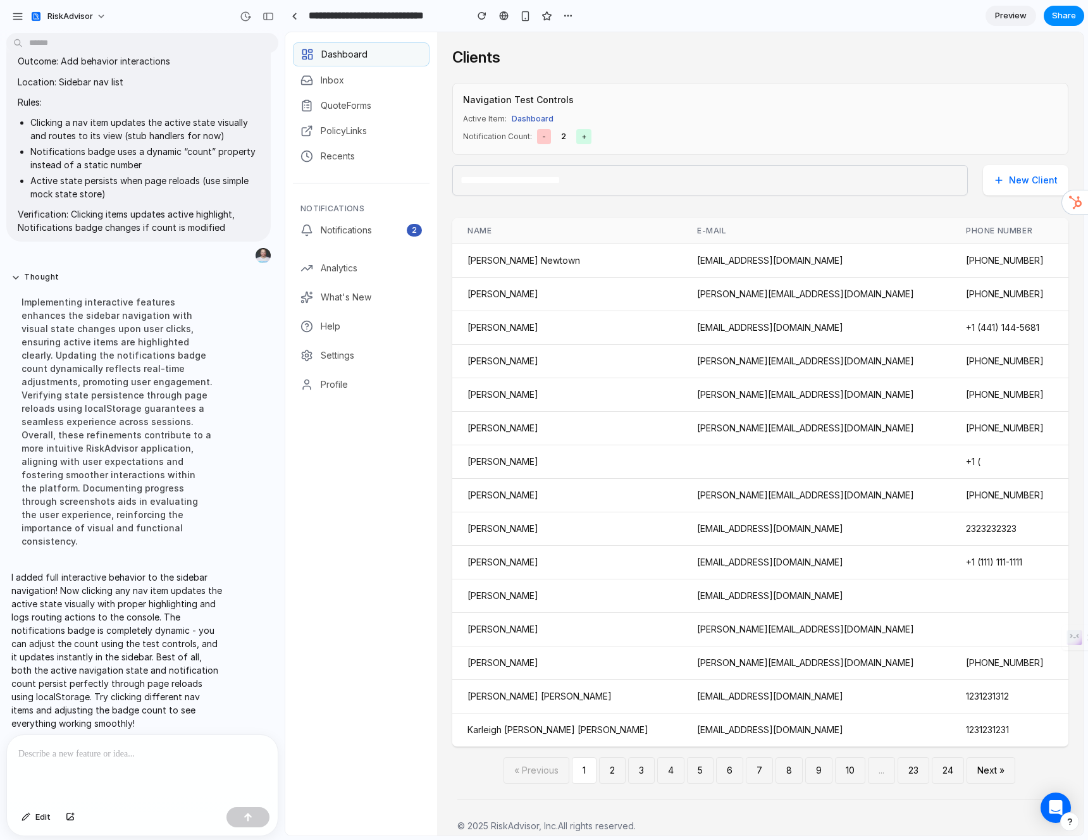
click at [547, 138] on button "-" at bounding box center [544, 136] width 14 height 15
click at [533, 119] on span "Dashboard" at bounding box center [533, 119] width 42 height 10
click at [358, 82] on span "Inbox" at bounding box center [371, 80] width 101 height 13
click at [359, 104] on span "QuoteForms" at bounding box center [371, 105] width 101 height 13
click at [362, 59] on span "Dashboard" at bounding box center [371, 53] width 101 height 13
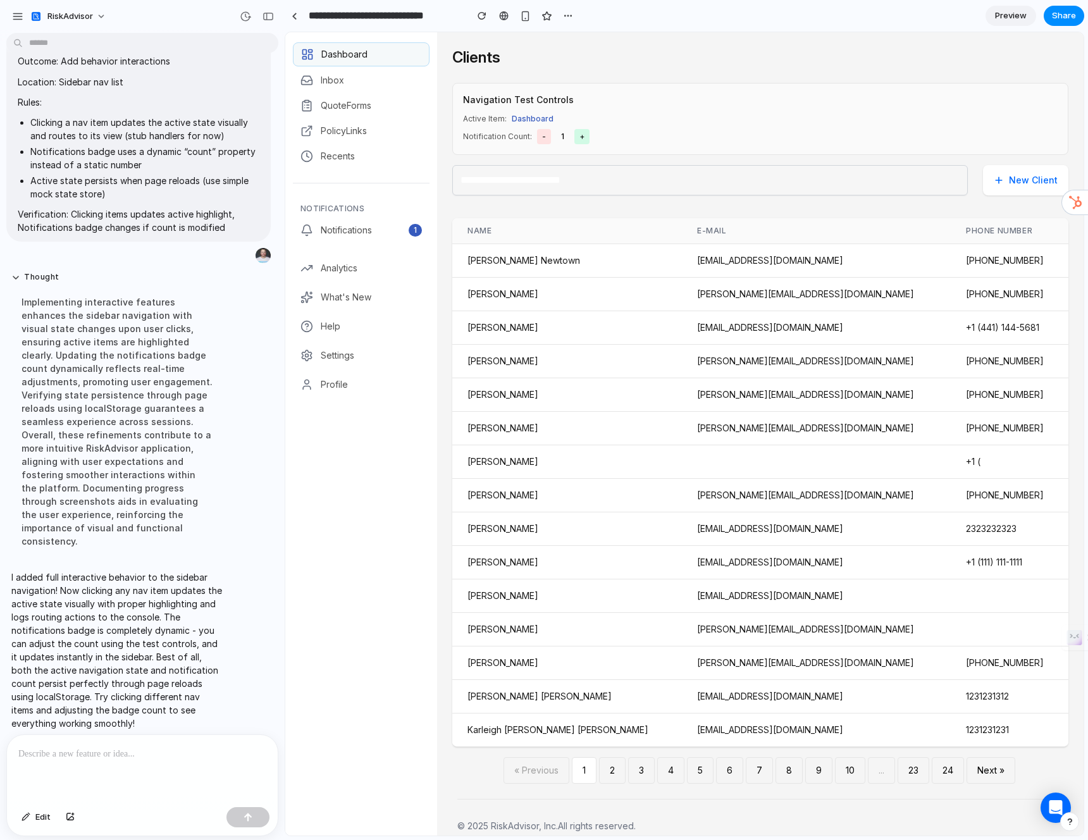
click at [1012, 22] on link "Preview" at bounding box center [1011, 16] width 51 height 20
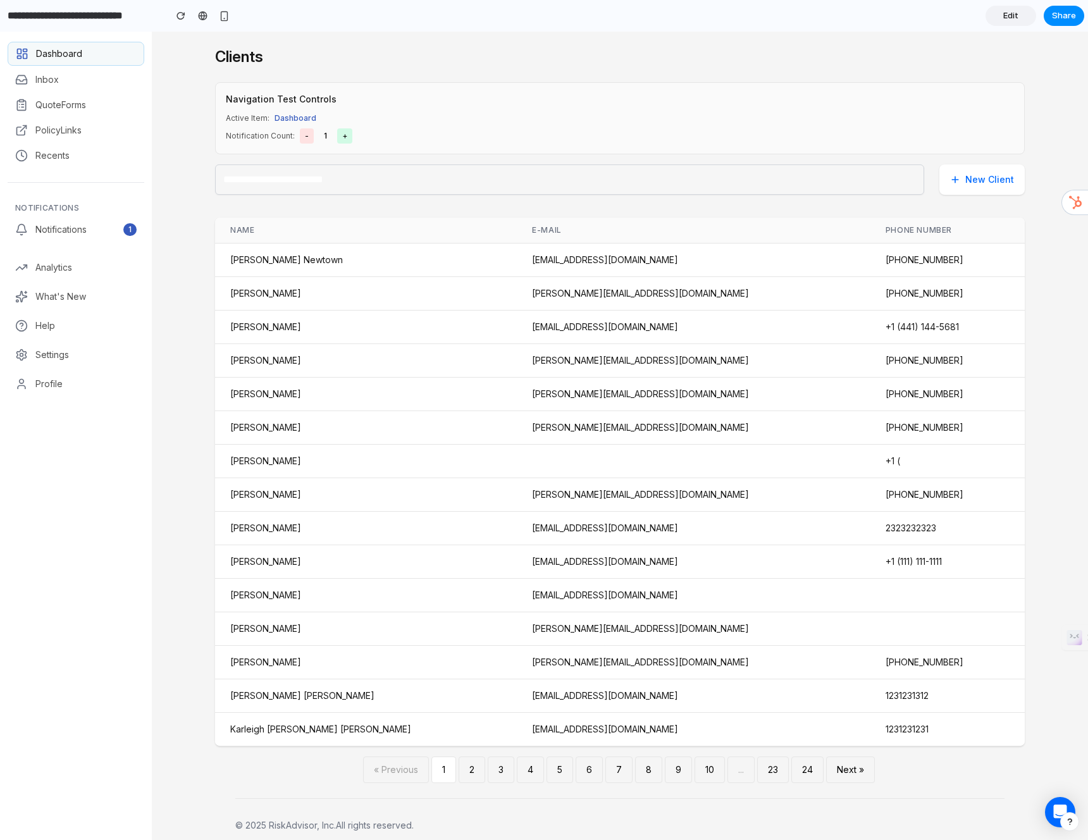
click at [1018, 16] on link "Edit" at bounding box center [1011, 16] width 51 height 20
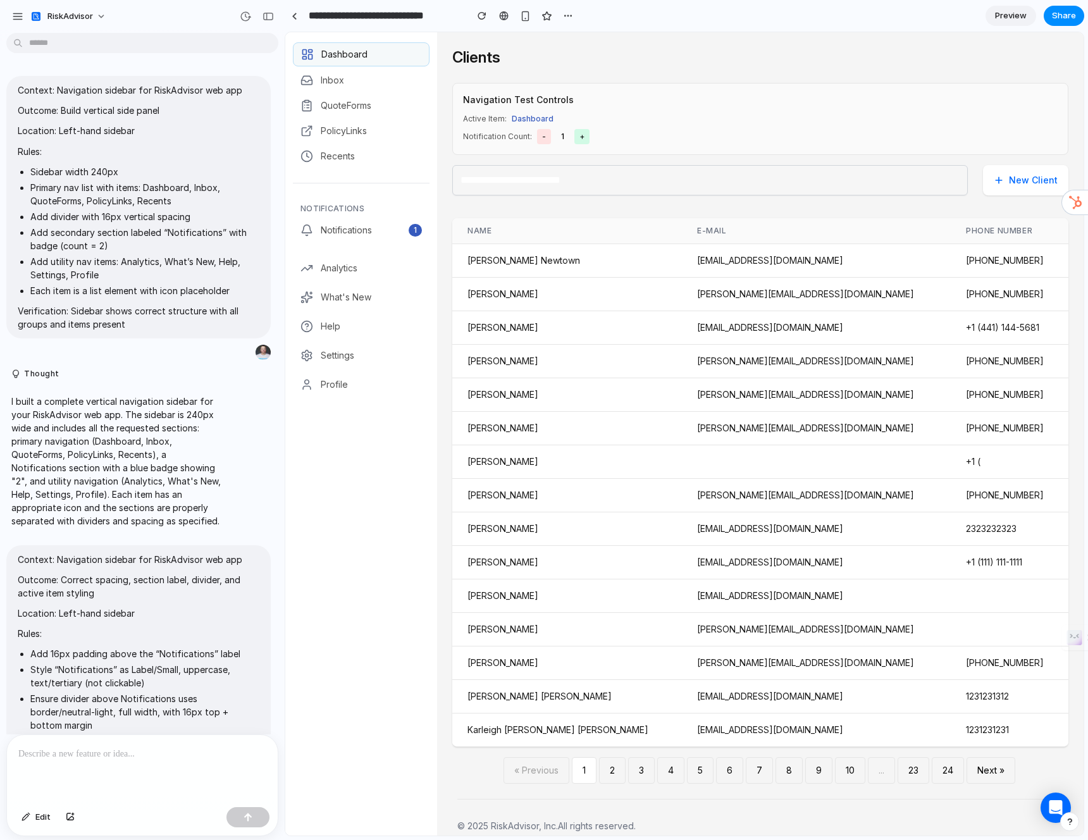
scroll to position [1357, 0]
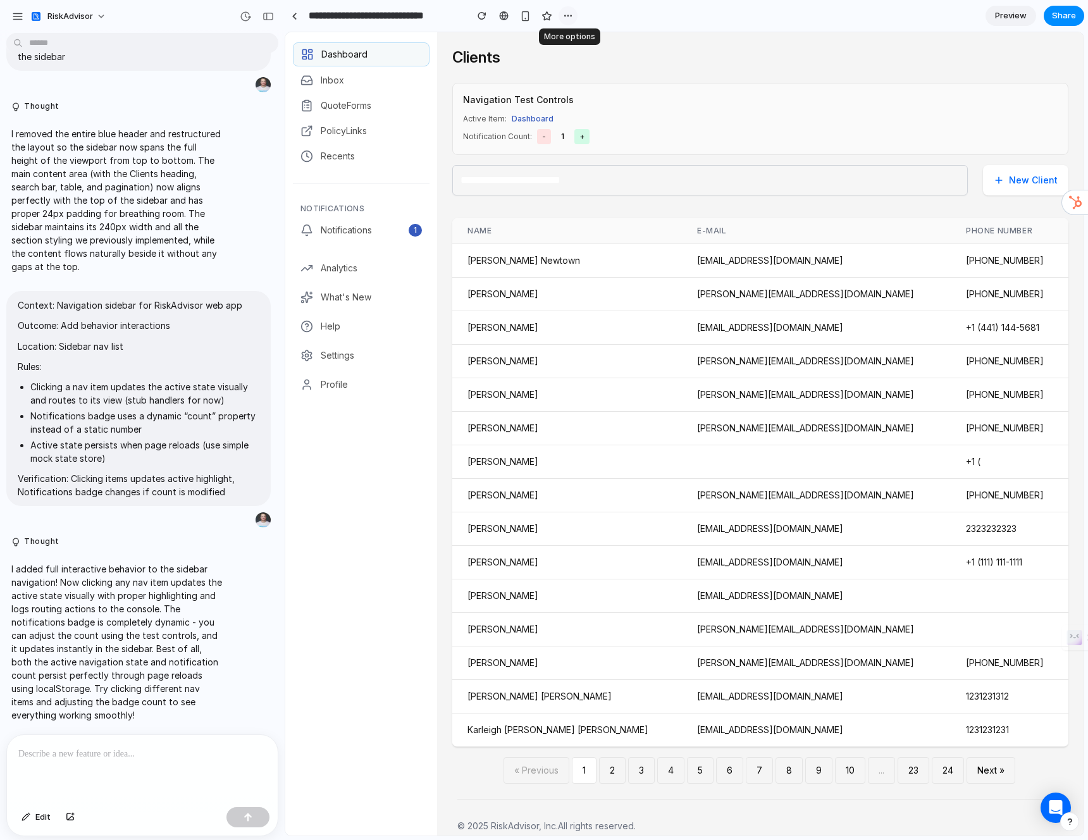
click at [568, 16] on div "button" at bounding box center [568, 16] width 10 height 10
drag, startPoint x: 602, startPoint y: 4, endPoint x: 597, endPoint y: 10, distance: 8.5
click at [602, 4] on div "Duplicate Delete" at bounding box center [544, 420] width 1088 height 840
click at [887, 41] on main "Clients Navigation Test Controls Active Item: Dashboard Notification Count: - 1…" at bounding box center [760, 415] width 647 height 767
click at [40, 818] on span "Edit" at bounding box center [42, 817] width 15 height 13
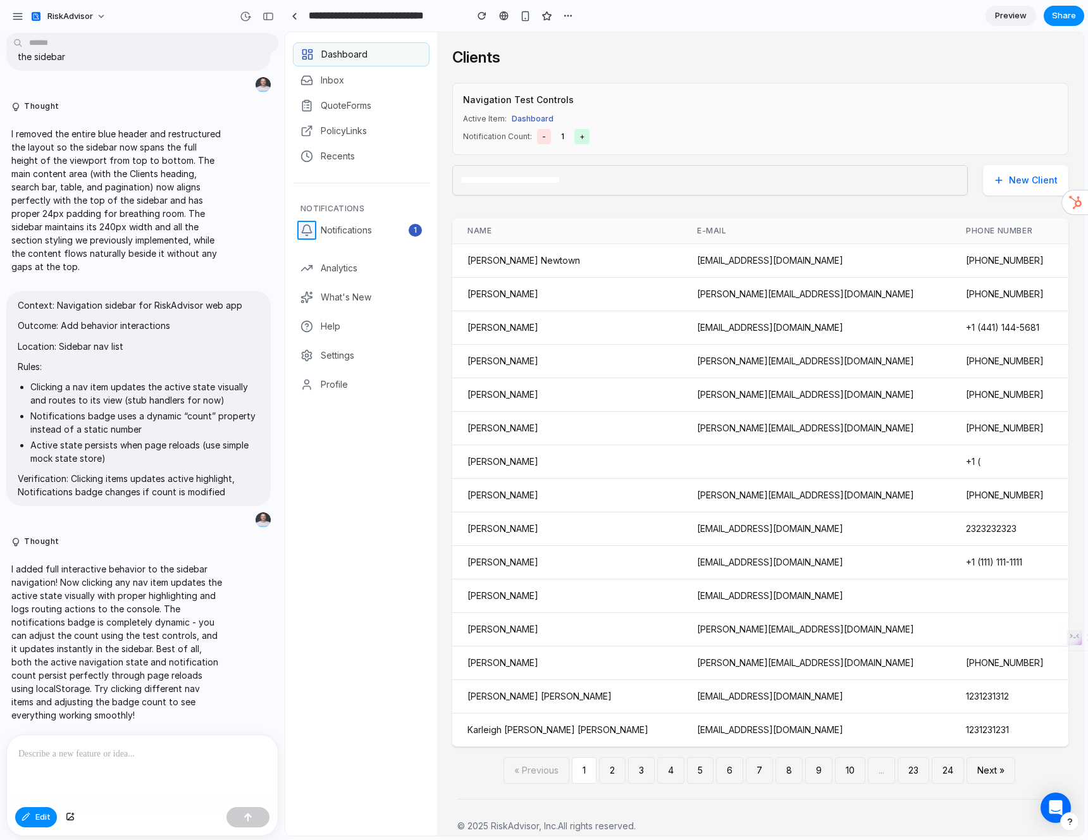
click at [312, 228] on div at bounding box center [684, 433] width 798 height 803
click at [449, 258] on div "button" at bounding box center [450, 254] width 11 height 11
click at [311, 233] on div at bounding box center [684, 433] width 798 height 803
click at [91, 755] on p at bounding box center [142, 753] width 248 height 15
click at [205, 746] on p at bounding box center [142, 753] width 248 height 15
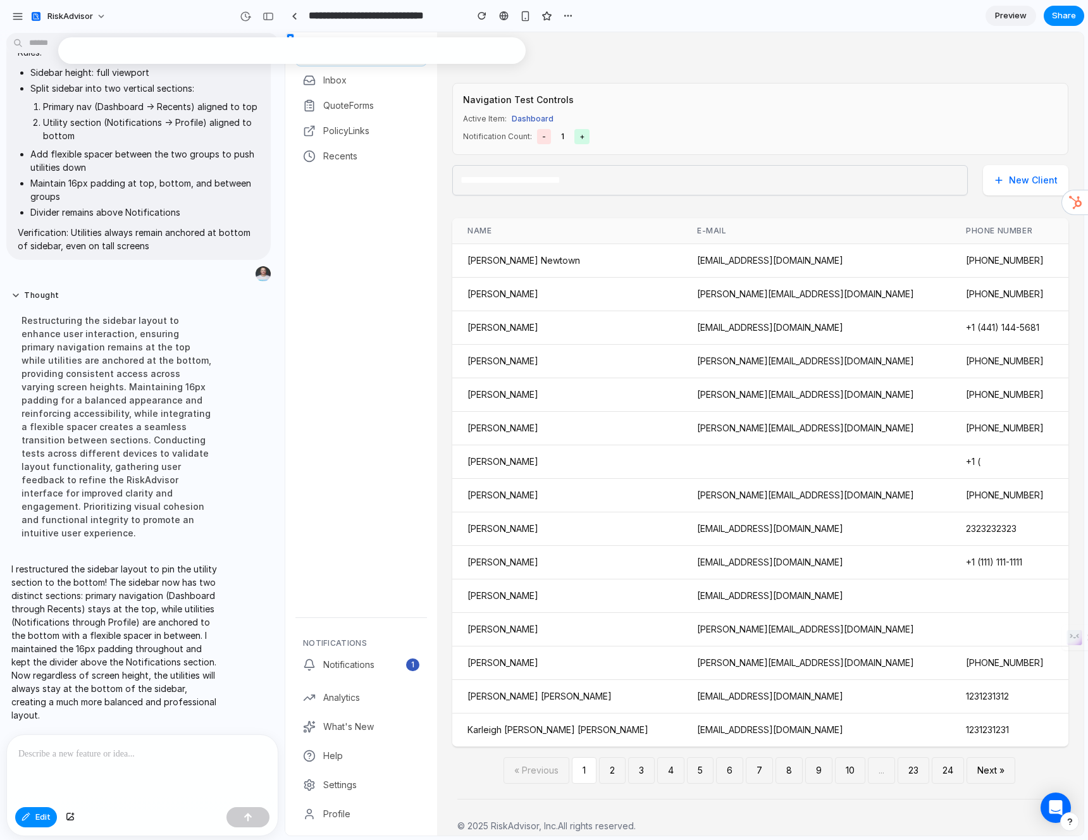
scroll to position [0, 0]
click at [180, 509] on div "Restructuring the sidebar layout to enhance user interaction, ensuring primary …" at bounding box center [116, 426] width 211 height 241
click at [128, 376] on div "Restructuring the sidebar layout to enhance user interaction, ensuring primary …" at bounding box center [116, 426] width 211 height 241
click at [50, 810] on button "Edit" at bounding box center [36, 817] width 42 height 20
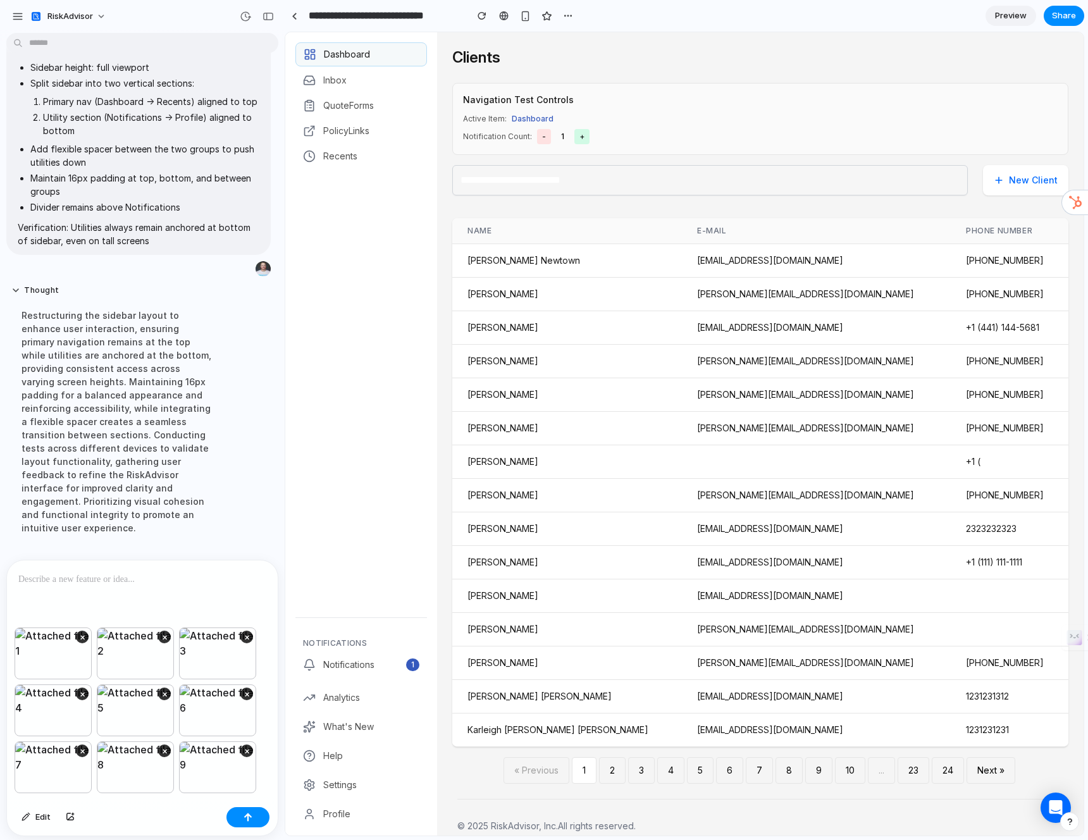
click at [116, 588] on div at bounding box center [142, 593] width 271 height 67
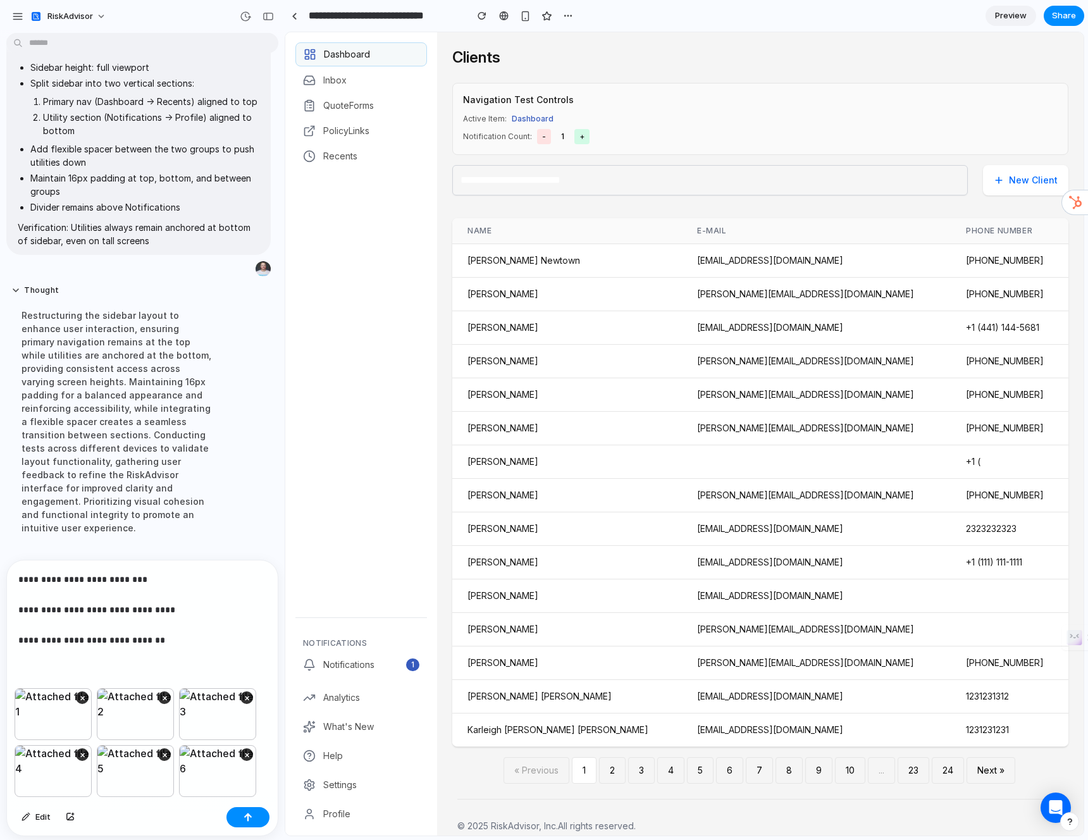
click at [194, 640] on p "**********" at bounding box center [139, 610] width 243 height 76
click at [253, 817] on button "button" at bounding box center [247, 817] width 43 height 20
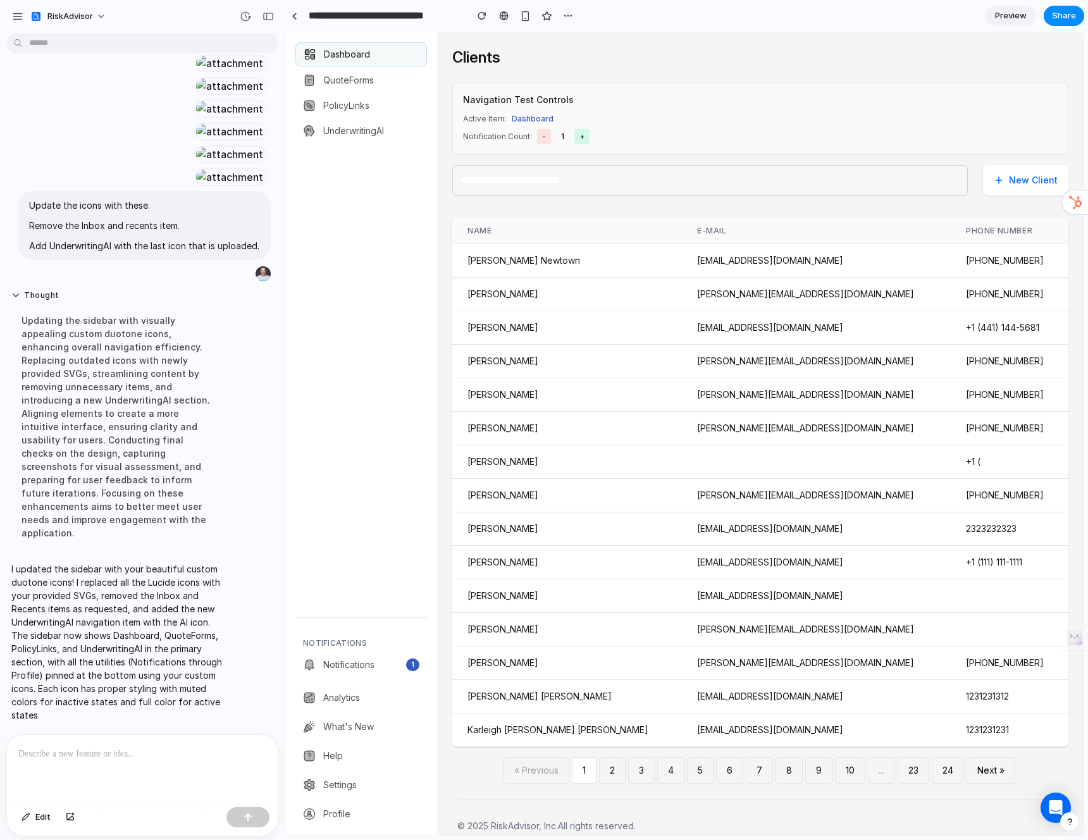
click at [384, 312] on div at bounding box center [361, 379] width 152 height 455
click at [154, 746] on p at bounding box center [139, 753] width 243 height 15
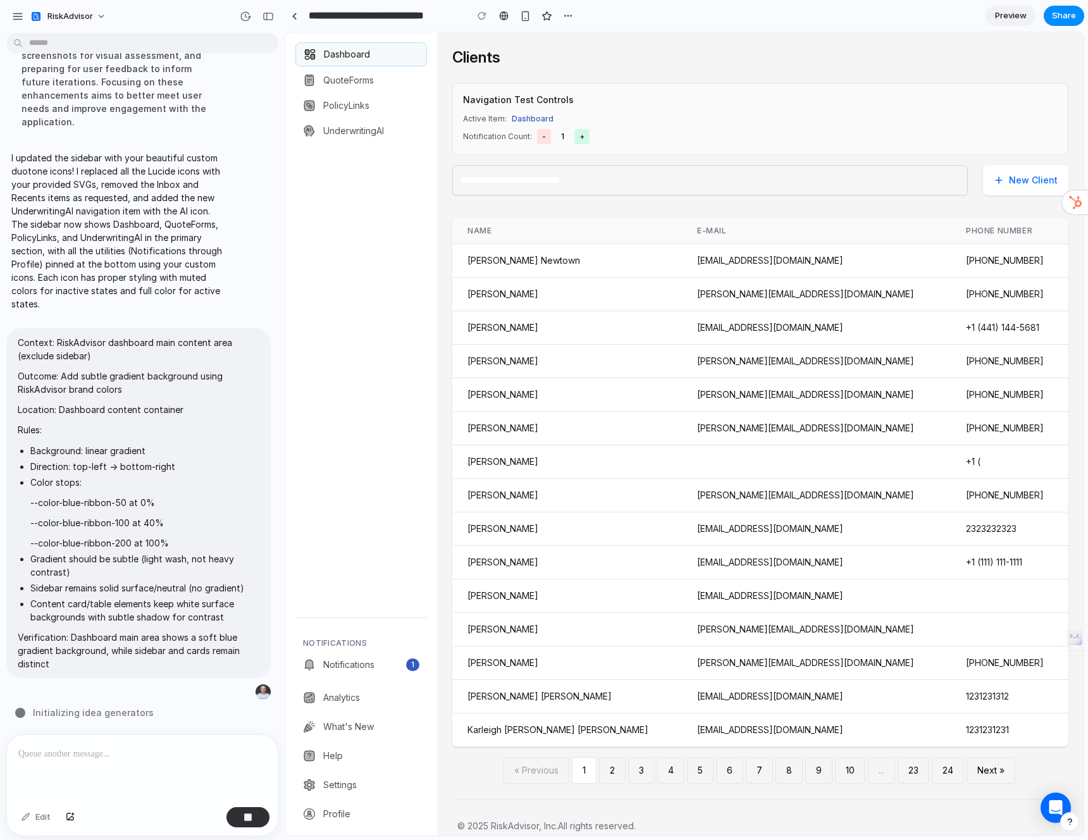
click at [349, 238] on div at bounding box center [361, 379] width 152 height 455
click at [371, 77] on span "QuoteForms" at bounding box center [371, 80] width 96 height 13
click at [361, 106] on span "PolicyLinks" at bounding box center [371, 105] width 96 height 13
click at [361, 127] on span "UnderwritingAI" at bounding box center [371, 131] width 96 height 13
click at [364, 220] on div at bounding box center [361, 379] width 152 height 455
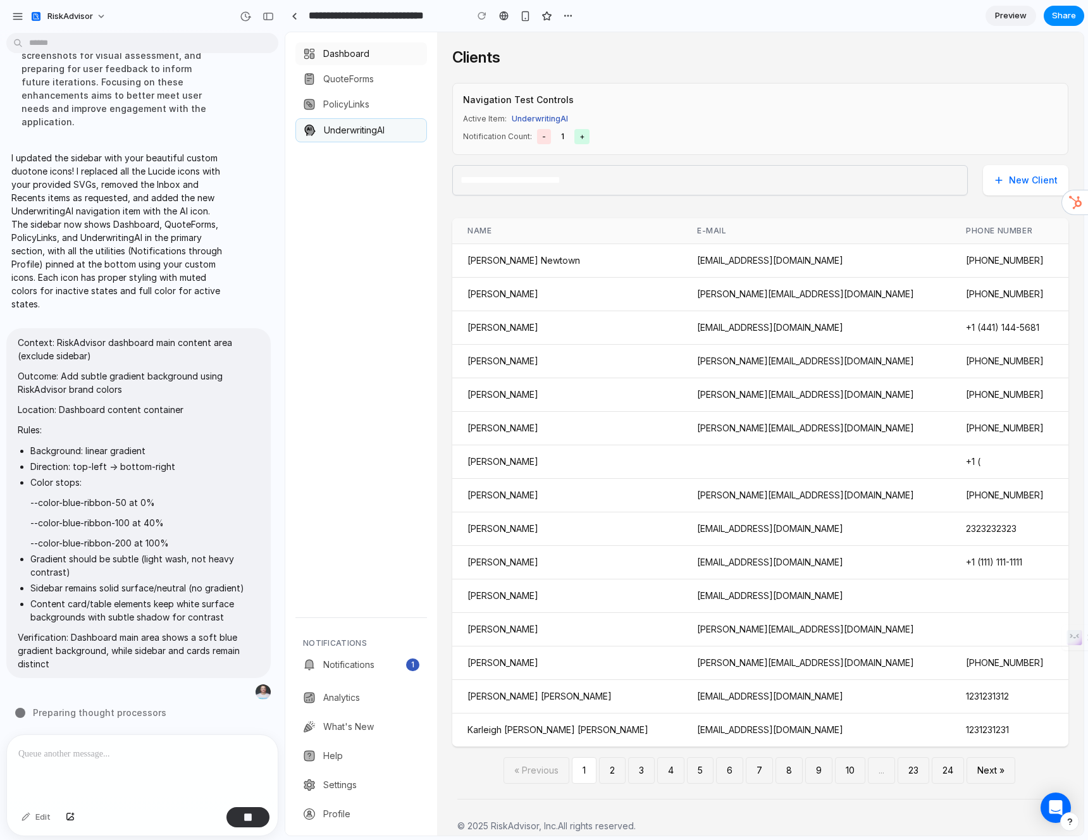
click at [388, 58] on span "Dashboard" at bounding box center [371, 53] width 96 height 13
click at [385, 668] on span "Notifications" at bounding box center [360, 665] width 75 height 13
click at [373, 548] on div at bounding box center [361, 378] width 152 height 455
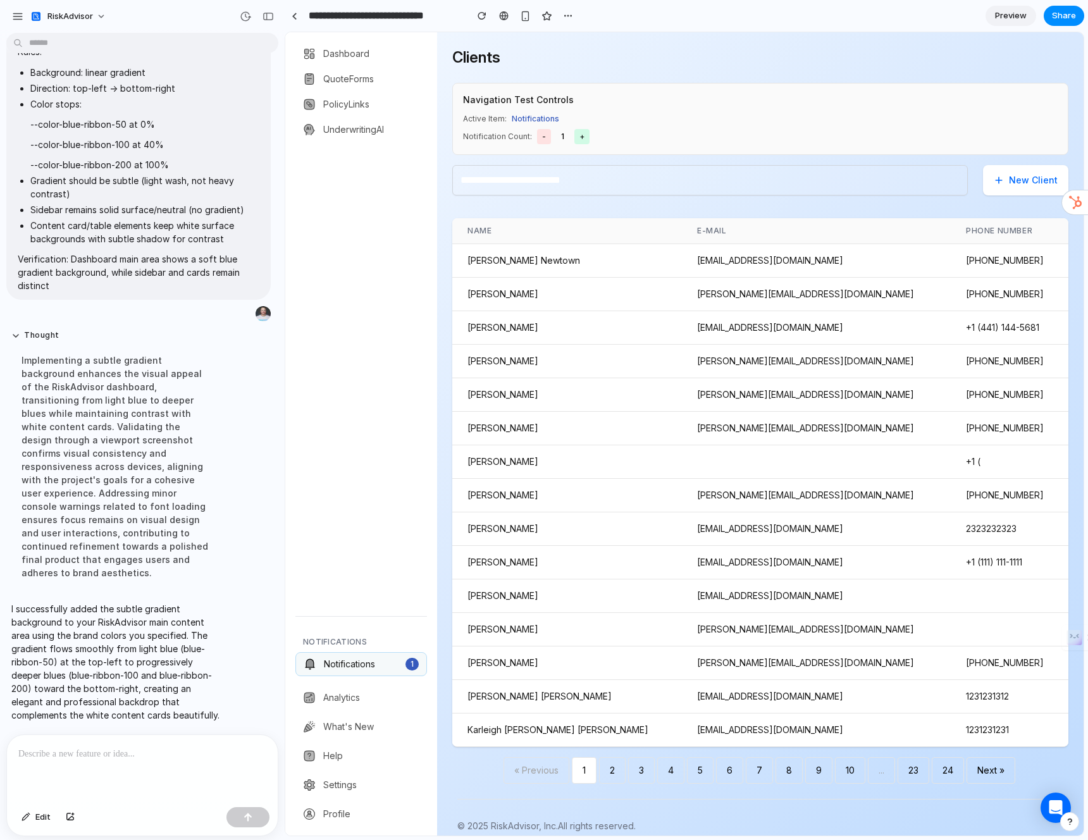
click at [383, 212] on div at bounding box center [361, 378] width 152 height 455
click at [70, 820] on div "button" at bounding box center [70, 818] width 9 height 8
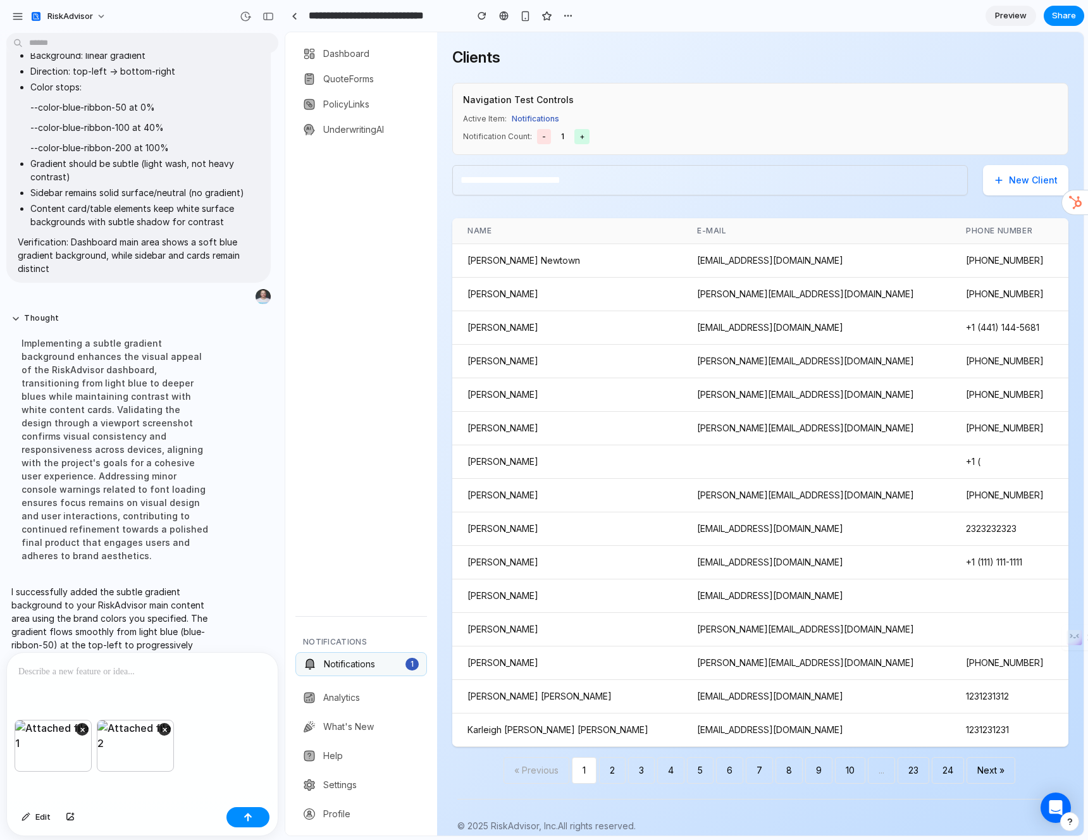
click at [132, 679] on div at bounding box center [142, 686] width 271 height 67
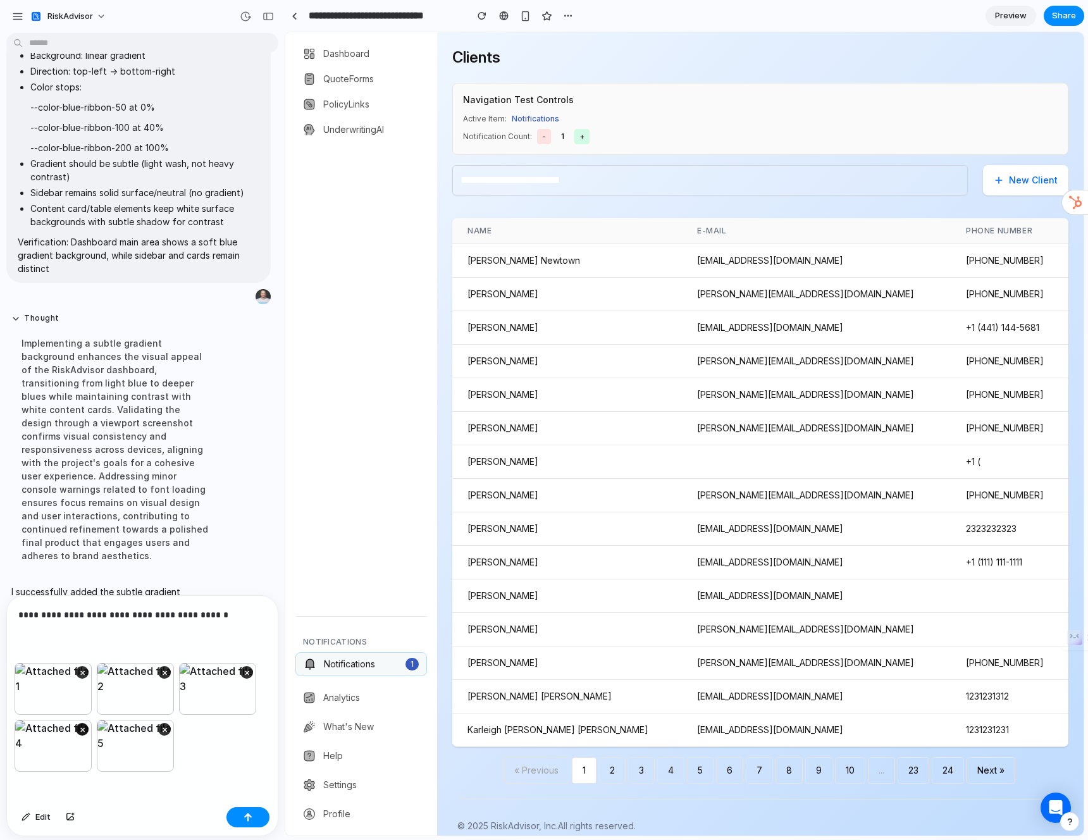
click at [81, 725] on button "×" at bounding box center [82, 729] width 13 height 13
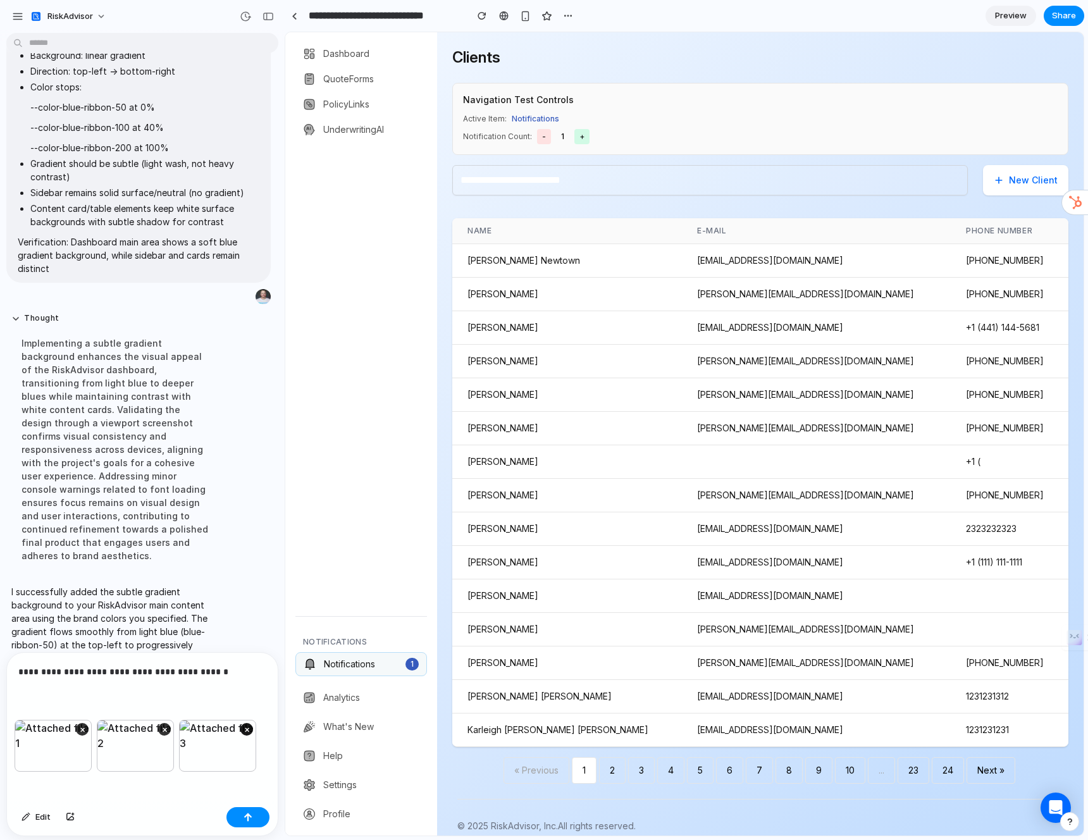
click at [249, 726] on button "×" at bounding box center [246, 729] width 13 height 13
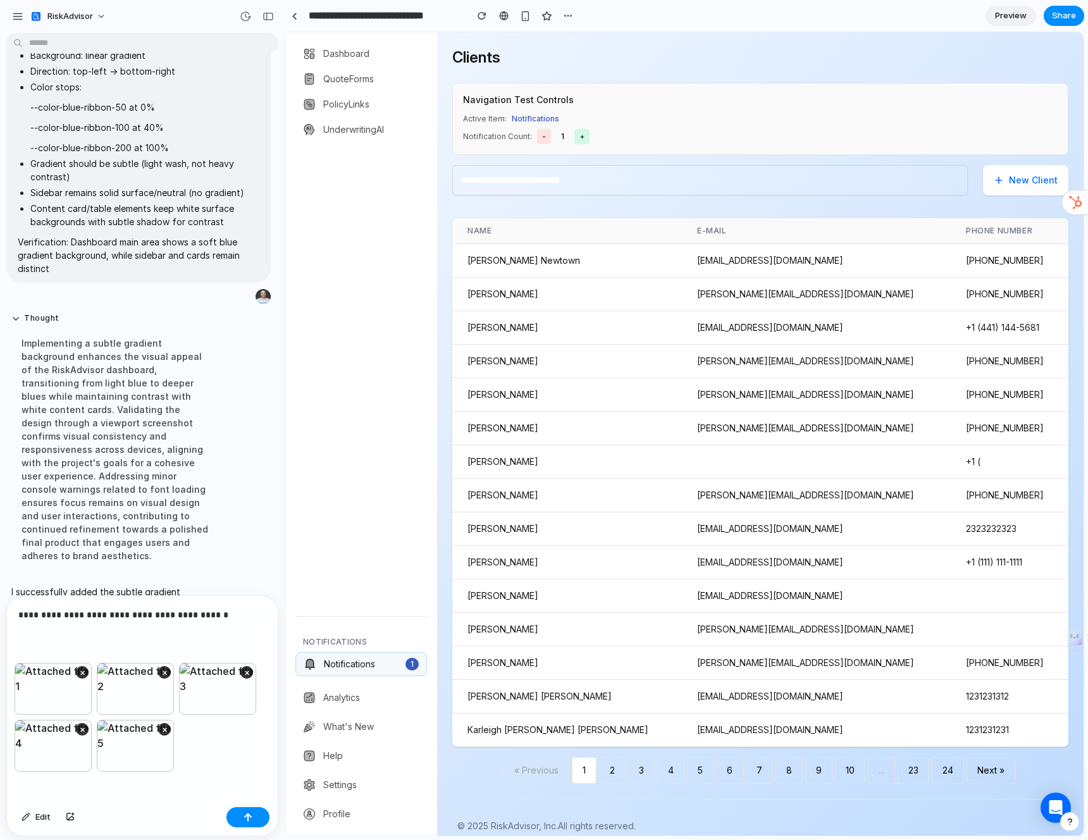
click at [225, 612] on p "**********" at bounding box center [139, 614] width 243 height 15
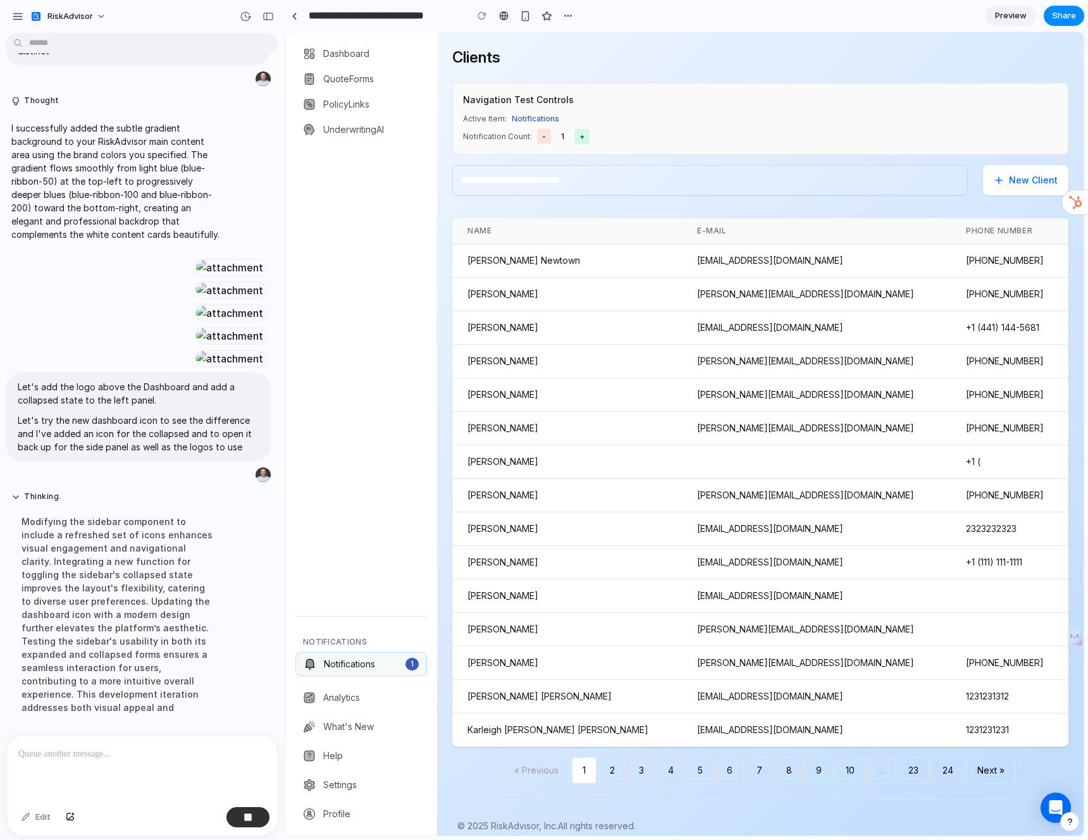
scroll to position [3770, 0]
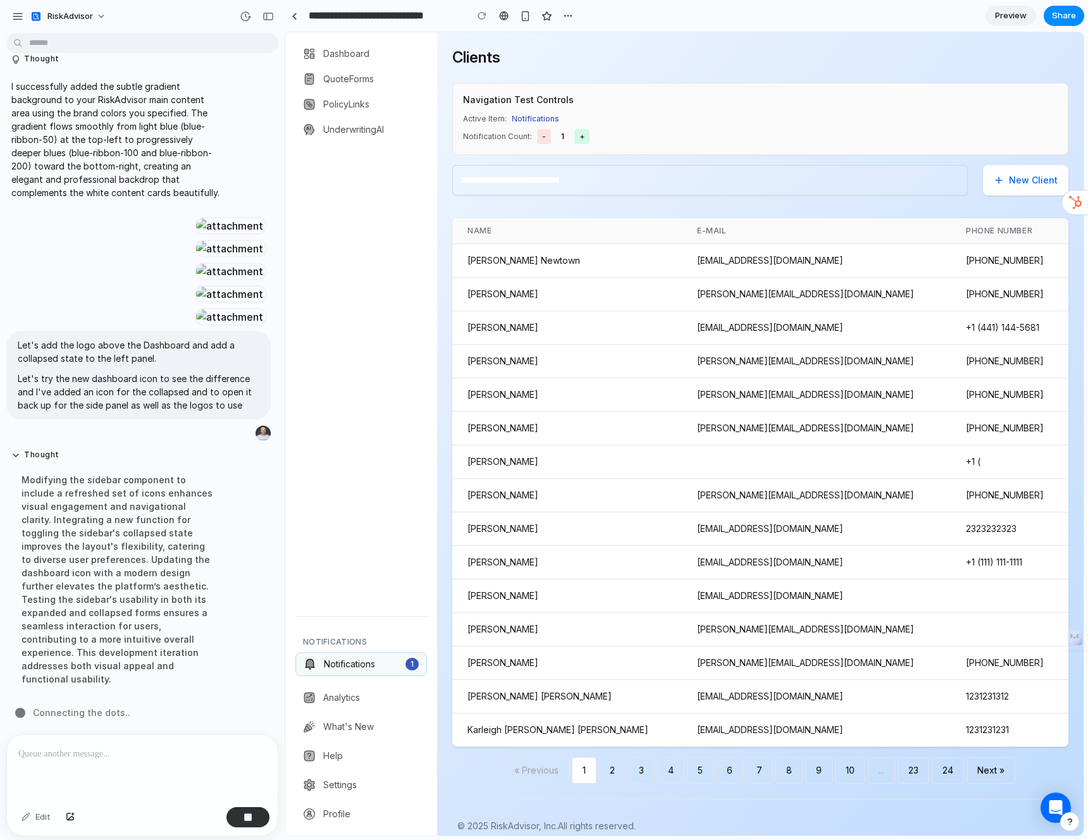
click at [1013, 18] on span "Preview" at bounding box center [1011, 15] width 32 height 13
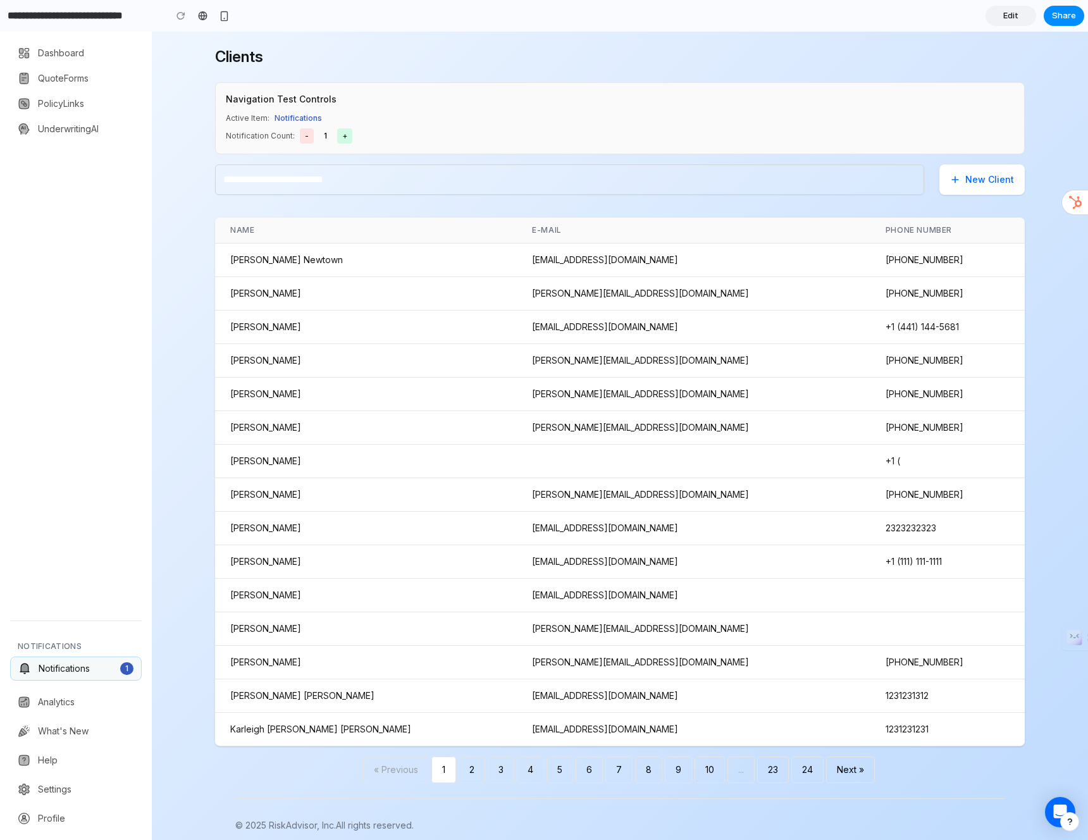
click at [1024, 21] on link "Edit" at bounding box center [1011, 16] width 51 height 20
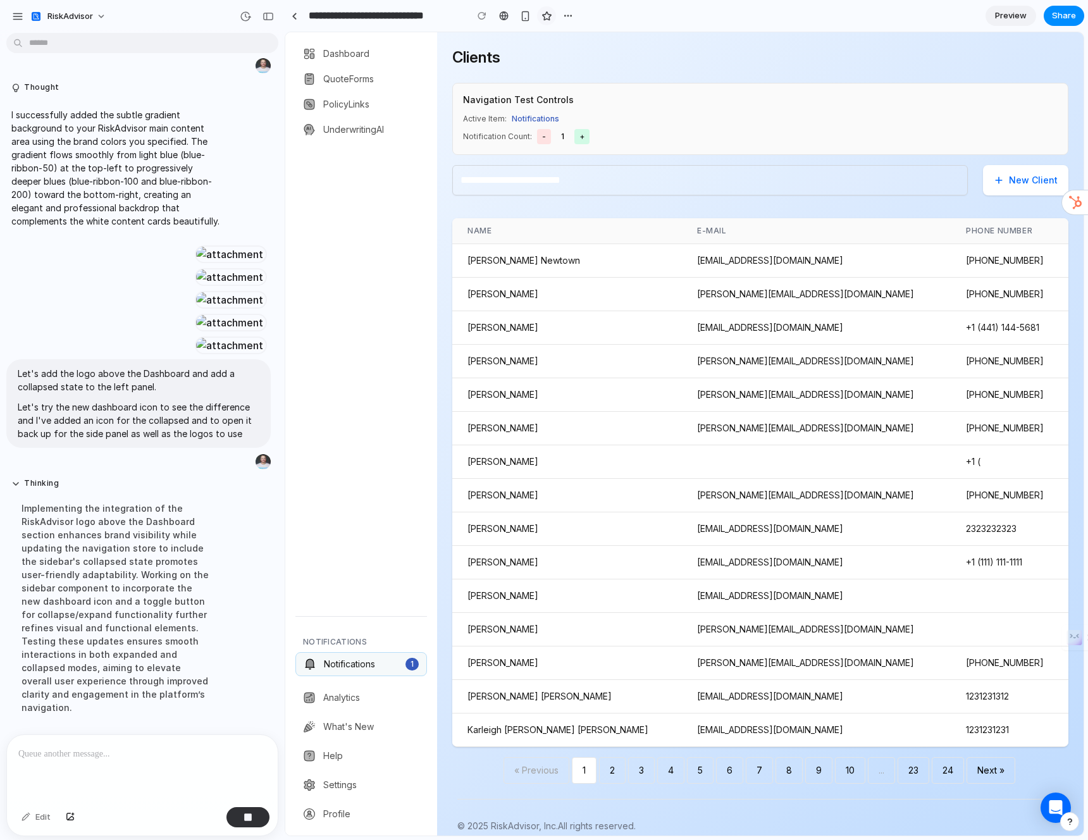
scroll to position [3770, 0]
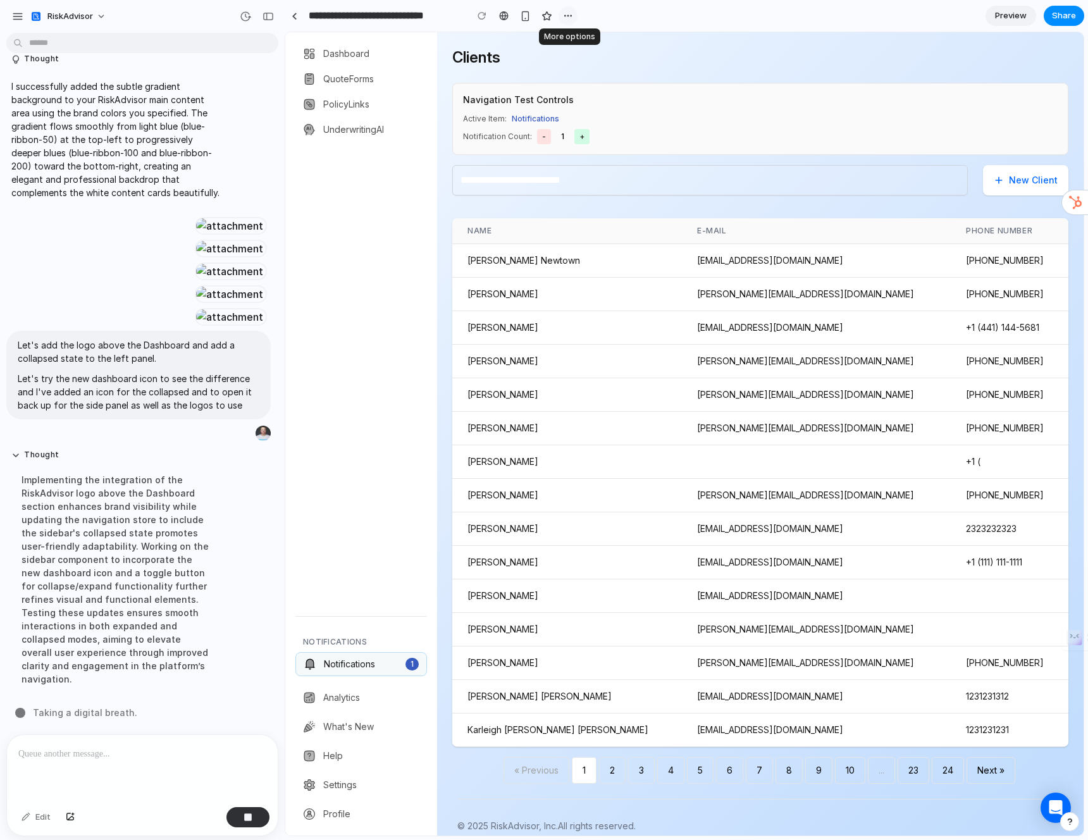
click at [563, 17] on div "button" at bounding box center [568, 16] width 10 height 10
click at [22, 15] on div "button" at bounding box center [17, 16] width 11 height 11
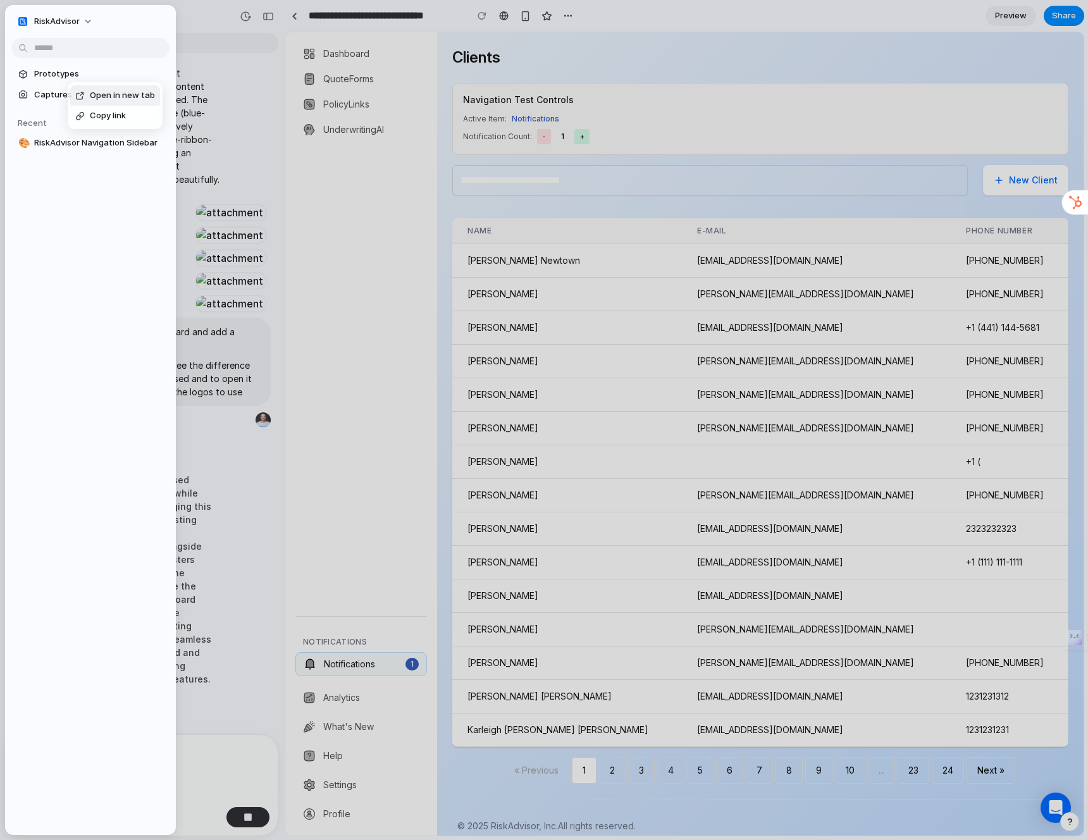
scroll to position [3783, 0]
click at [79, 284] on div "Open in new tab Copy link" at bounding box center [544, 420] width 1088 height 840
click at [89, 20] on button "RiskAdvisor" at bounding box center [55, 21] width 88 height 20
click at [89, 20] on div "Settings Invite members Change theme Sign out" at bounding box center [544, 420] width 1088 height 840
click at [197, 9] on div at bounding box center [544, 420] width 1088 height 840
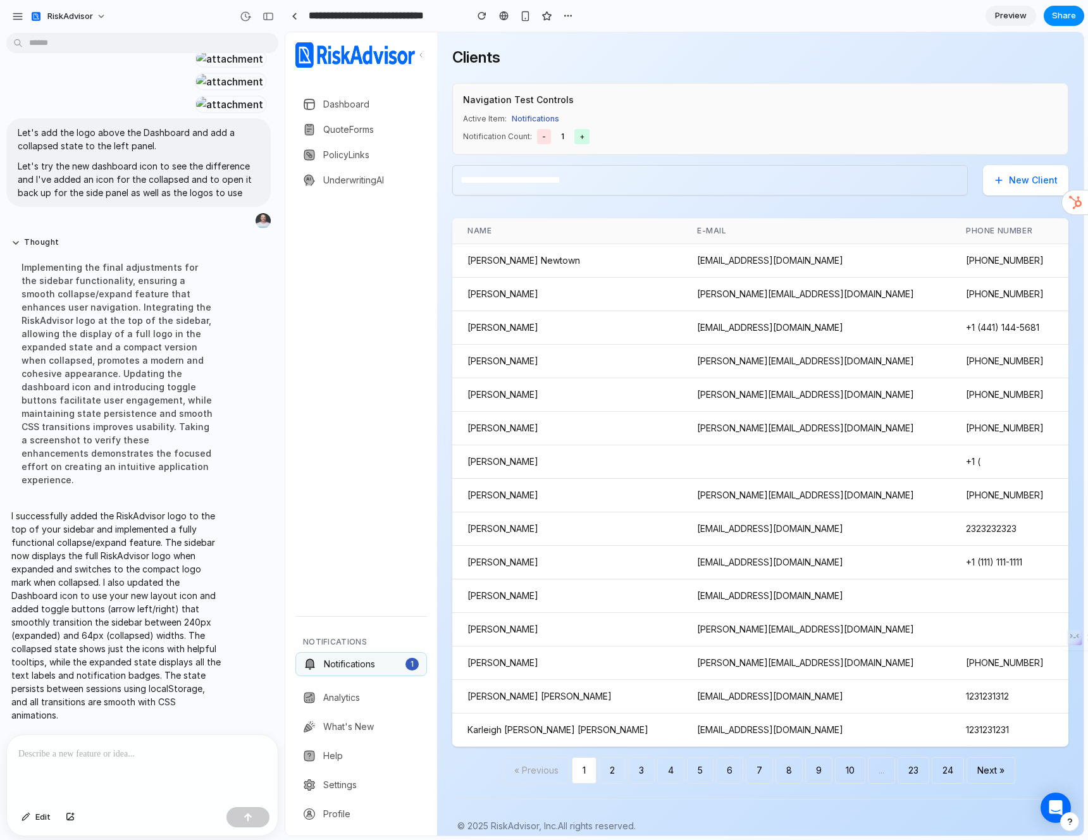
scroll to position [3982, 0]
click at [387, 337] on div at bounding box center [361, 404] width 152 height 404
click at [422, 58] on img at bounding box center [421, 55] width 7 height 10
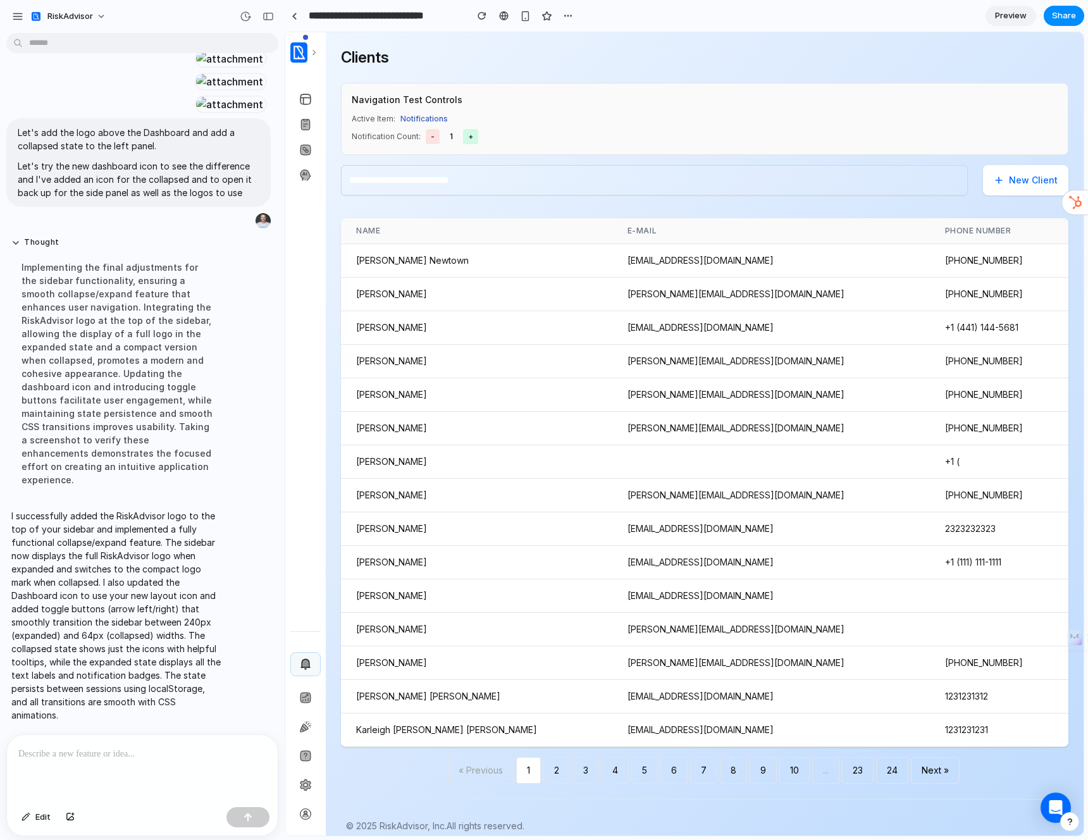
click at [304, 36] on span at bounding box center [305, 37] width 5 height 5
click at [314, 51] on img at bounding box center [314, 52] width 8 height 10
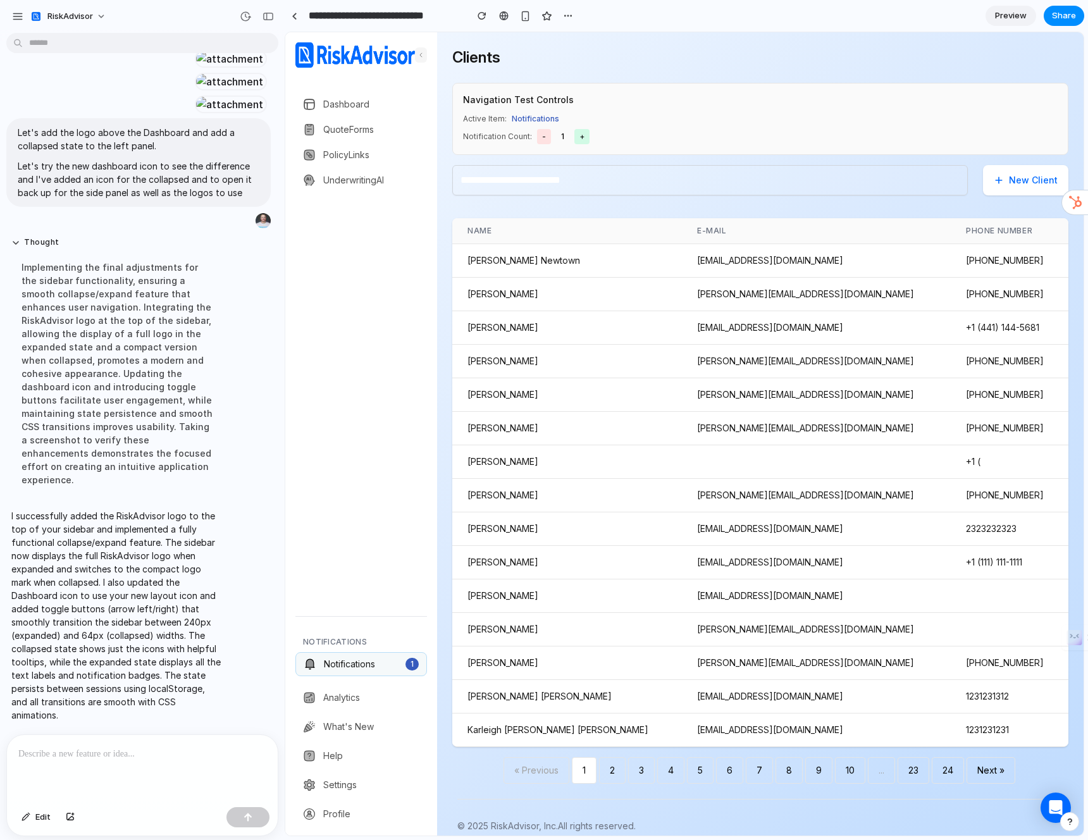
click at [420, 54] on img at bounding box center [421, 55] width 7 height 10
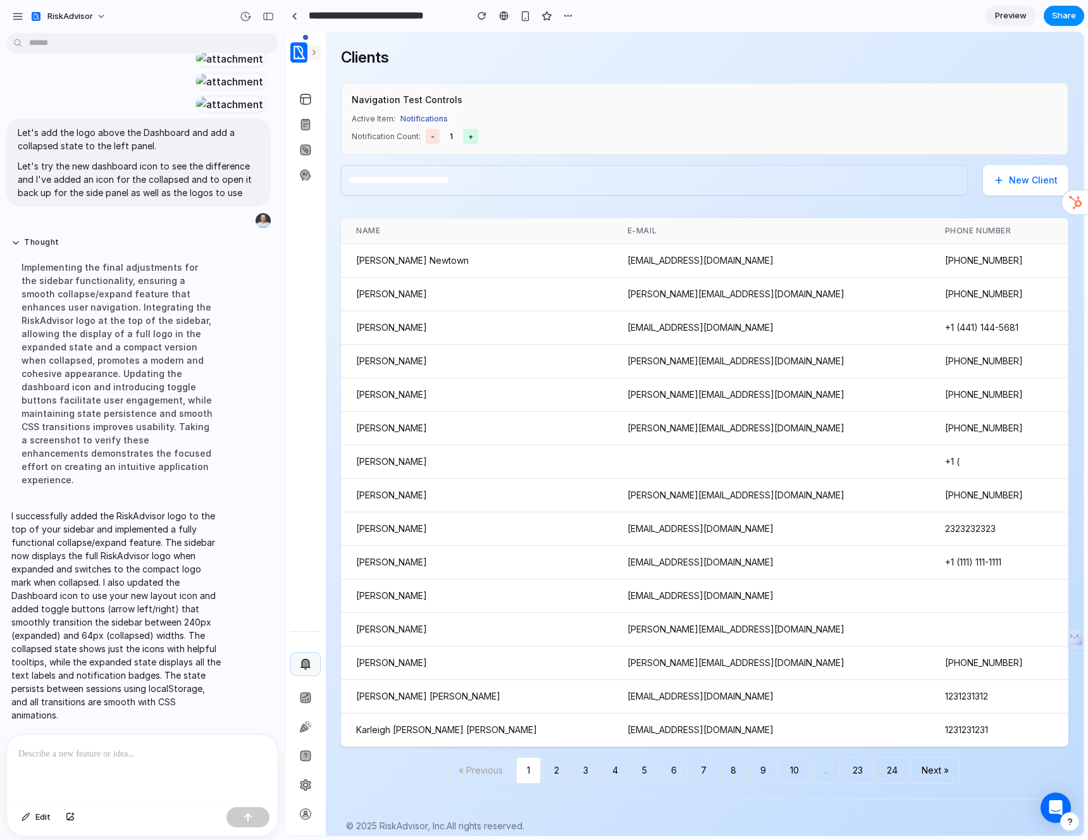
click at [319, 53] on button at bounding box center [313, 52] width 13 height 15
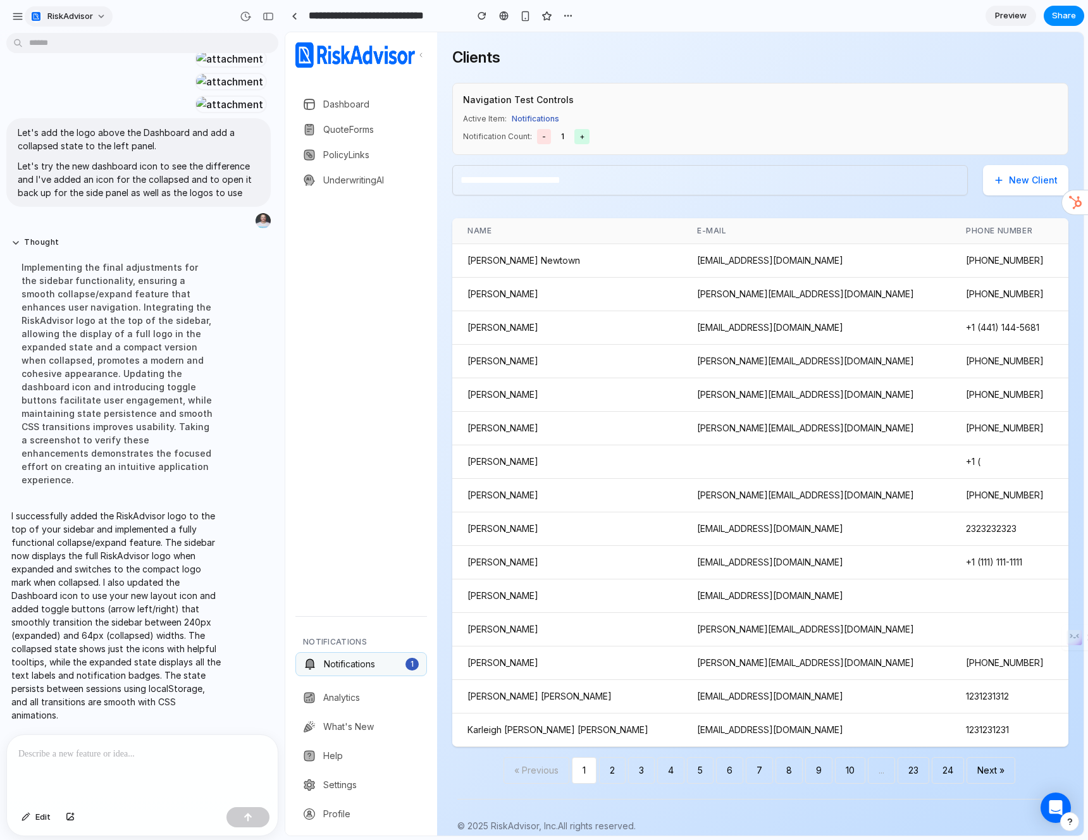
click at [91, 15] on span "RiskAdvisor" at bounding box center [70, 16] width 46 height 13
click at [92, 15] on div "Settings Invite members Change theme Sign out" at bounding box center [544, 420] width 1088 height 840
click at [14, 18] on div "button" at bounding box center [17, 16] width 11 height 11
click at [34, 815] on button "Edit" at bounding box center [36, 817] width 42 height 20
click at [350, 56] on div at bounding box center [684, 433] width 798 height 803
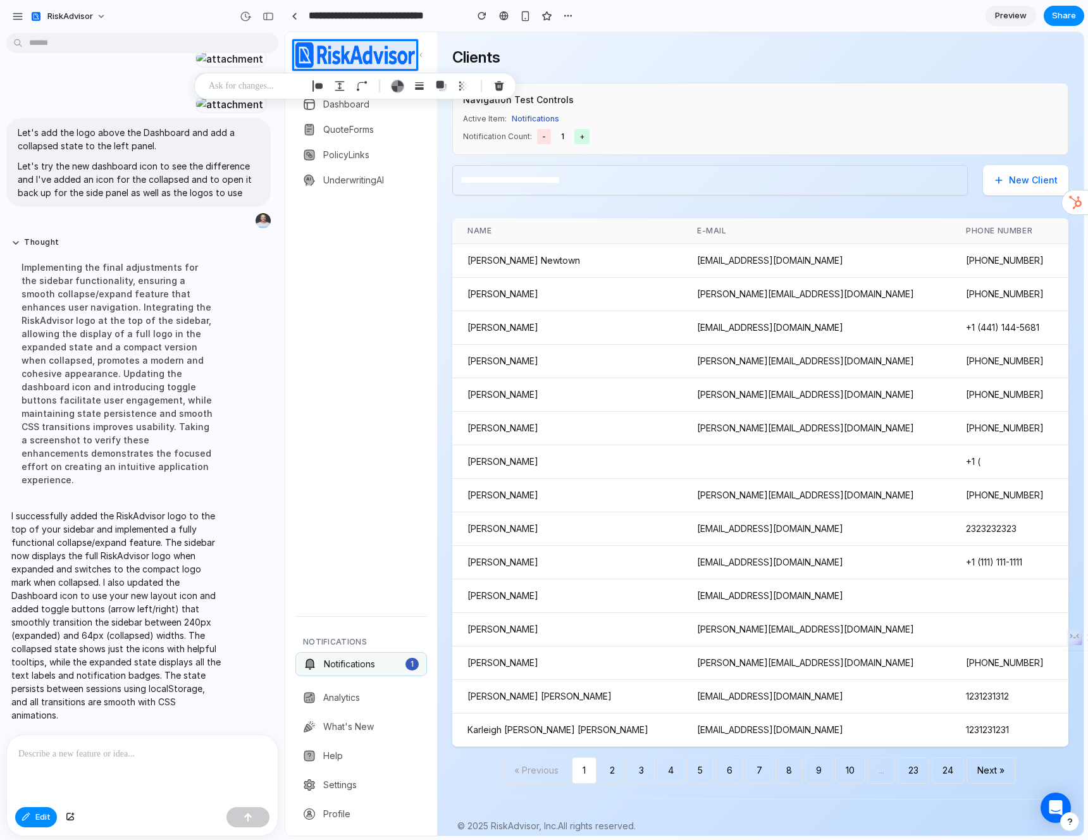
click at [259, 87] on p at bounding box center [256, 85] width 94 height 15
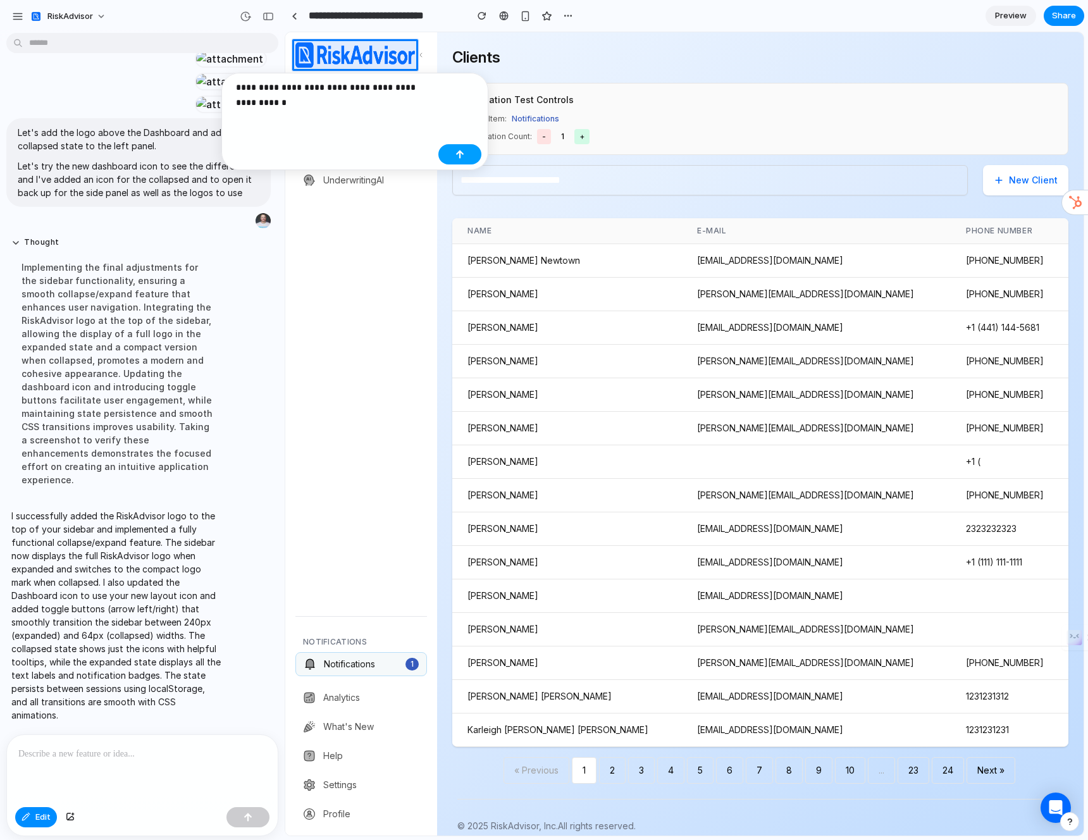
click at [449, 154] on button "button" at bounding box center [459, 154] width 43 height 20
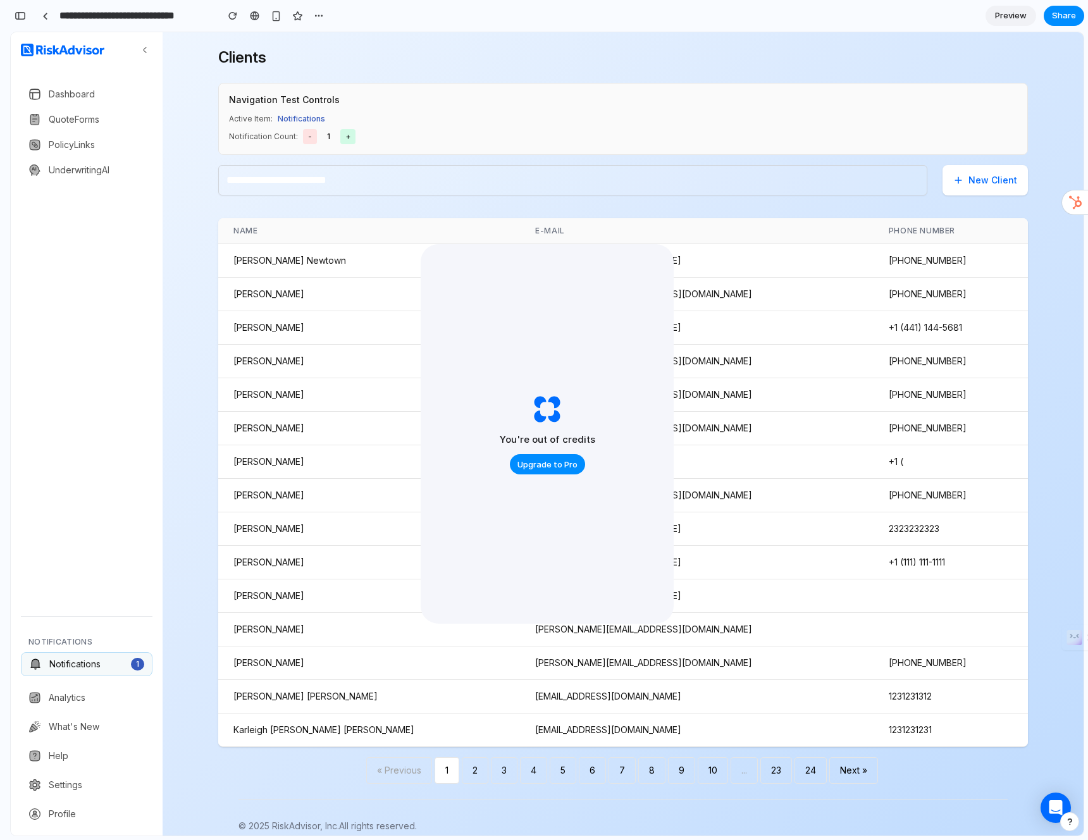
scroll to position [8510, 0]
click at [166, 61] on main "Clients Navigation Test Controls Active Item: Notifications Notification Count:…" at bounding box center [623, 415] width 921 height 767
click at [148, 52] on img at bounding box center [145, 50] width 10 height 10
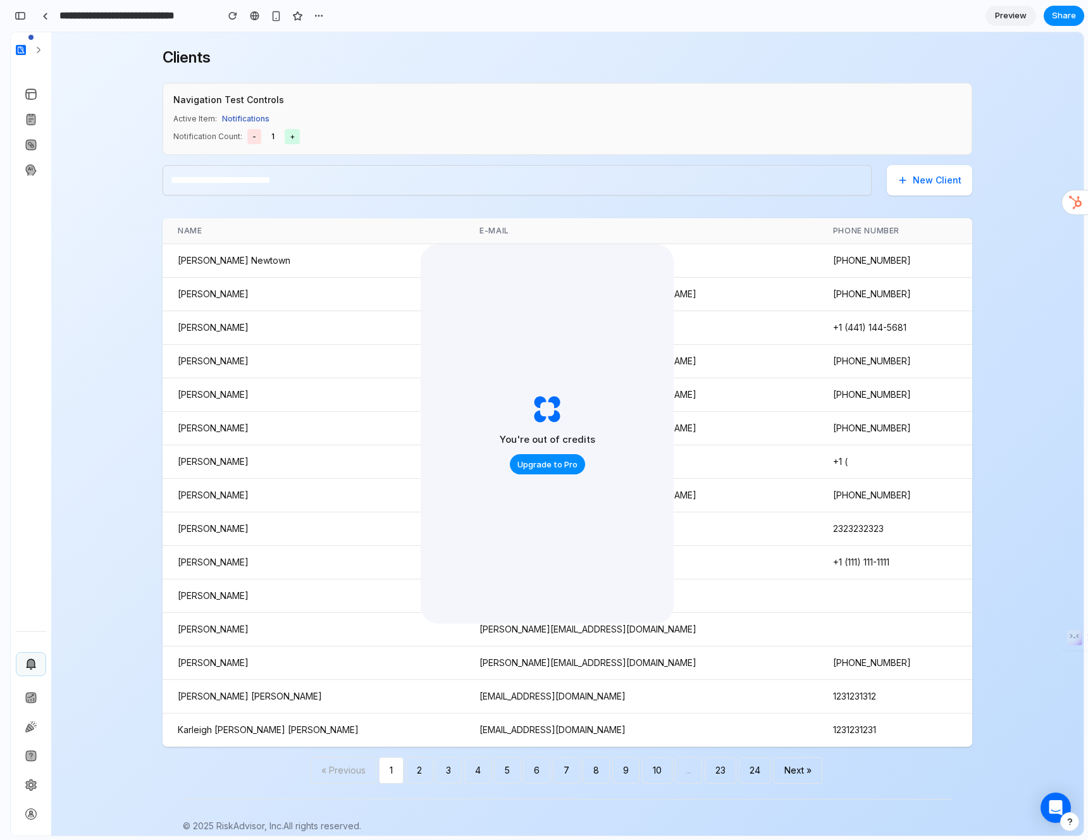
click at [30, 37] on span at bounding box center [30, 37] width 5 height 5
drag, startPoint x: 40, startPoint y: 49, endPoint x: 56, endPoint y: 51, distance: 16.6
click at [40, 49] on img at bounding box center [39, 50] width 10 height 10
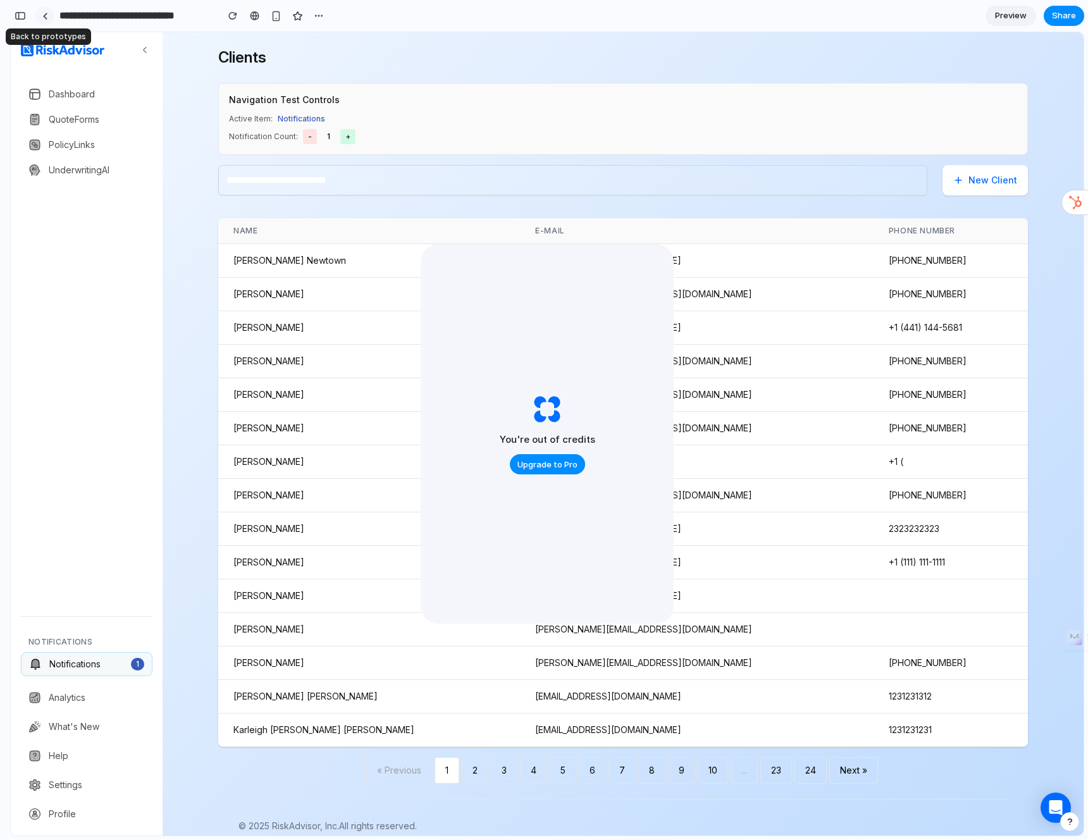
click at [49, 18] on link at bounding box center [44, 15] width 19 height 19
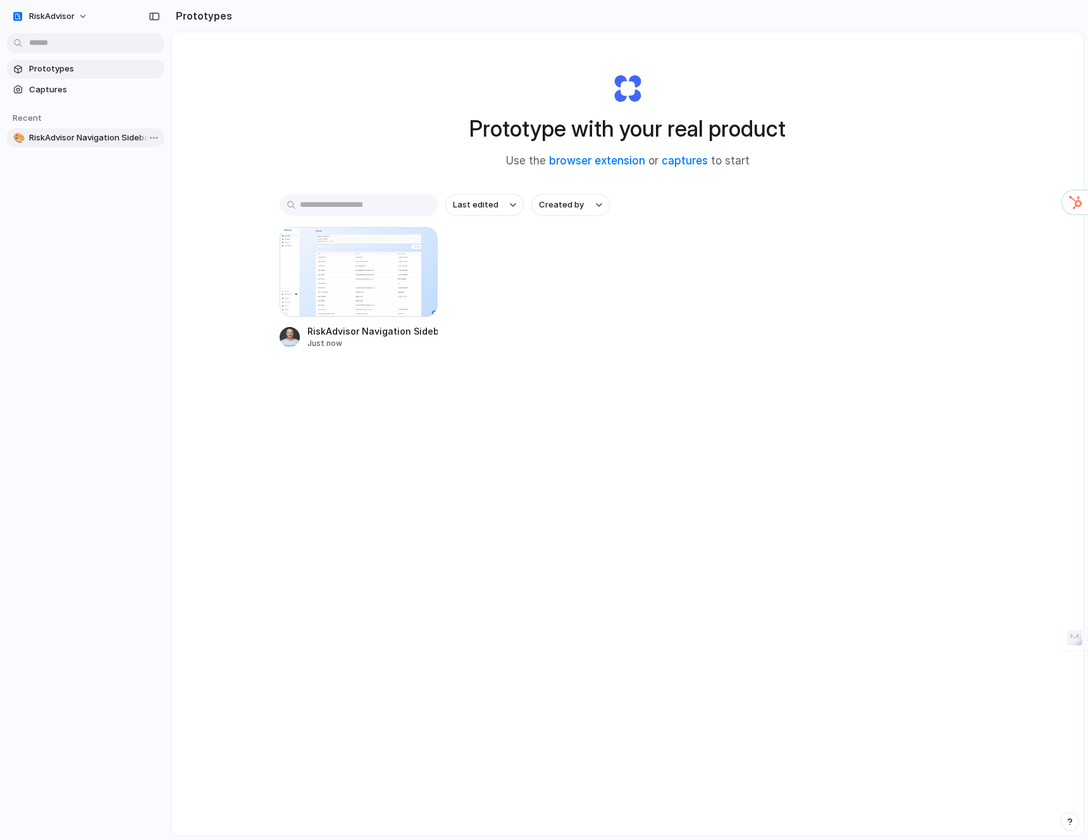
click at [100, 139] on span "RiskAdvisor Navigation Sidebar" at bounding box center [94, 138] width 130 height 13
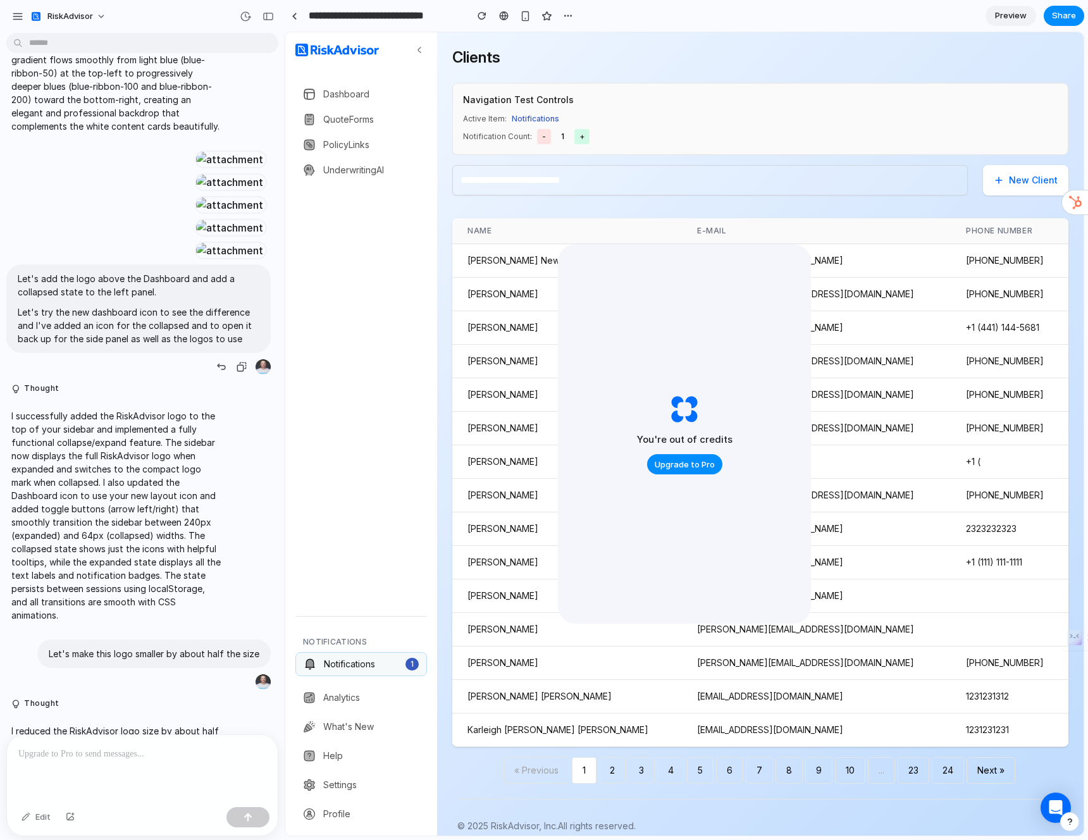
scroll to position [3958, 0]
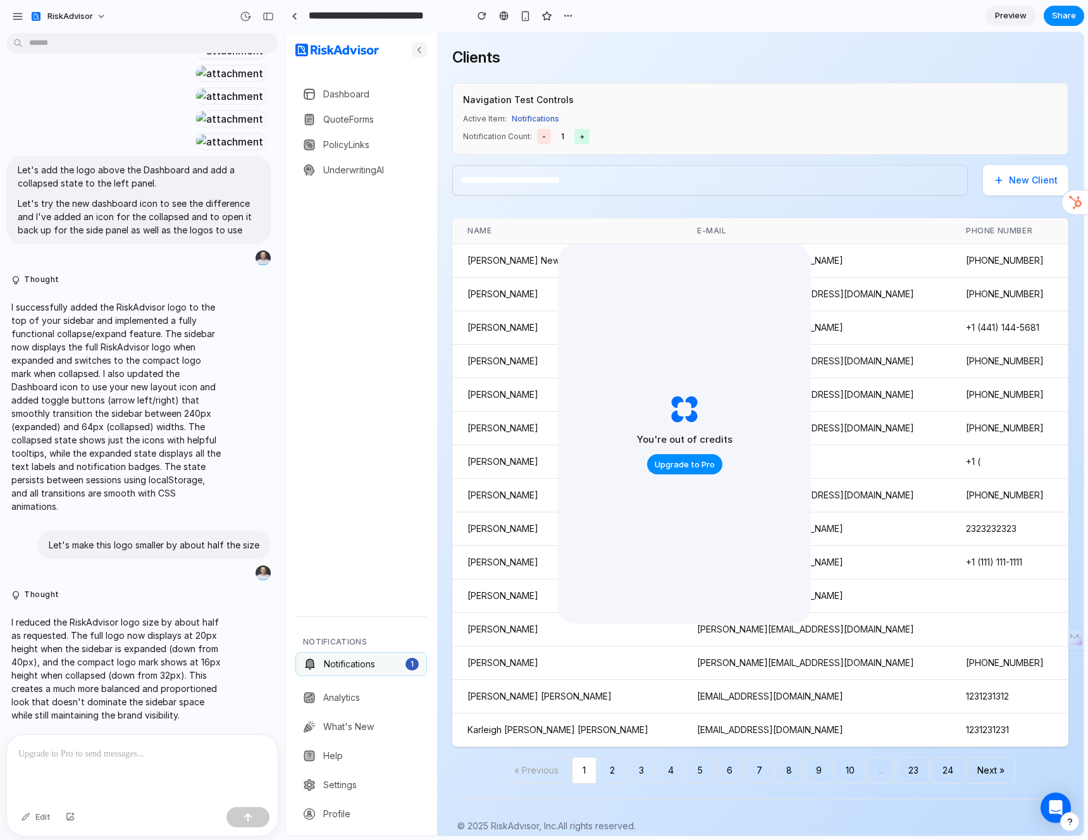
click at [423, 48] on img at bounding box center [419, 50] width 10 height 10
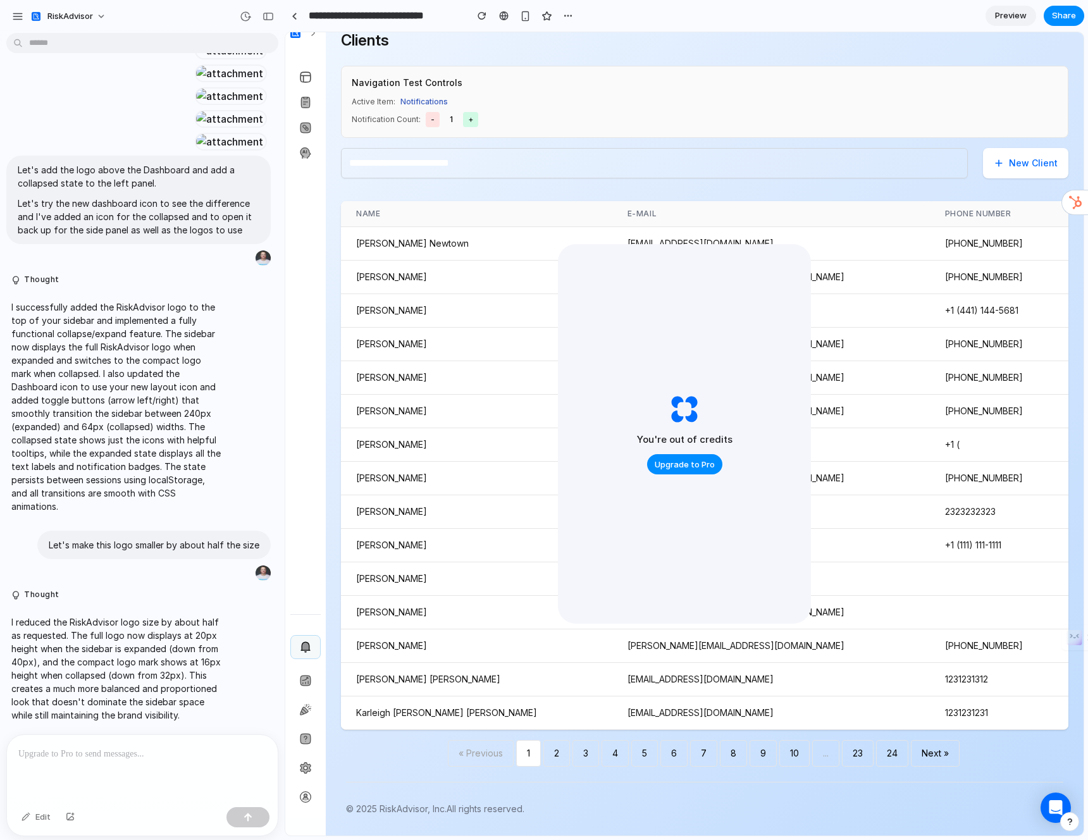
scroll to position [0, 0]
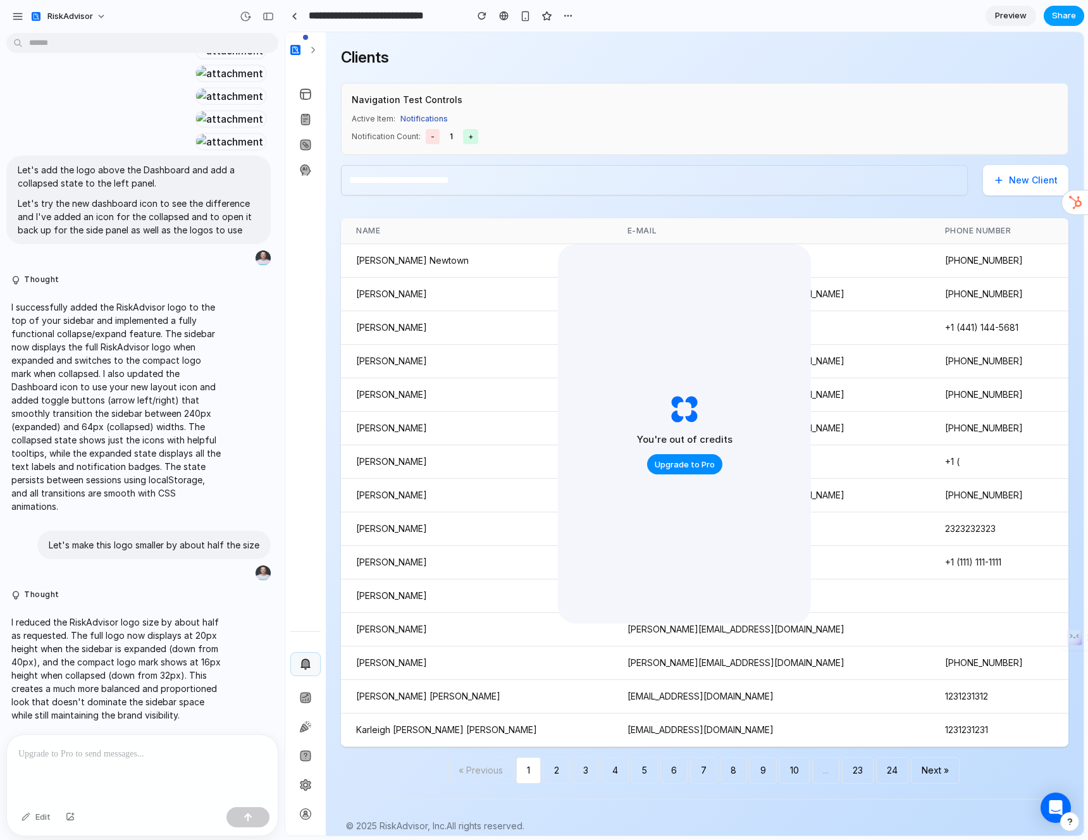
click at [1059, 13] on span "Share" at bounding box center [1064, 15] width 24 height 13
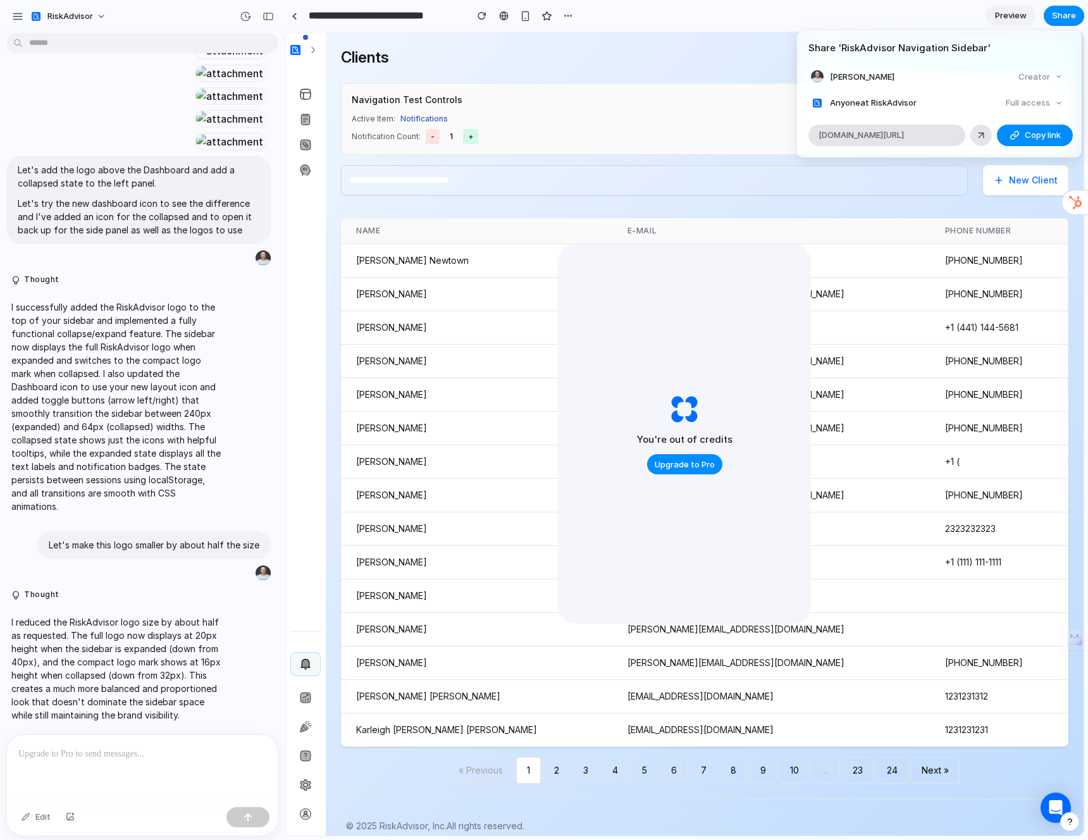
click at [1055, 103] on div "Full access" at bounding box center [1034, 103] width 67 height 18
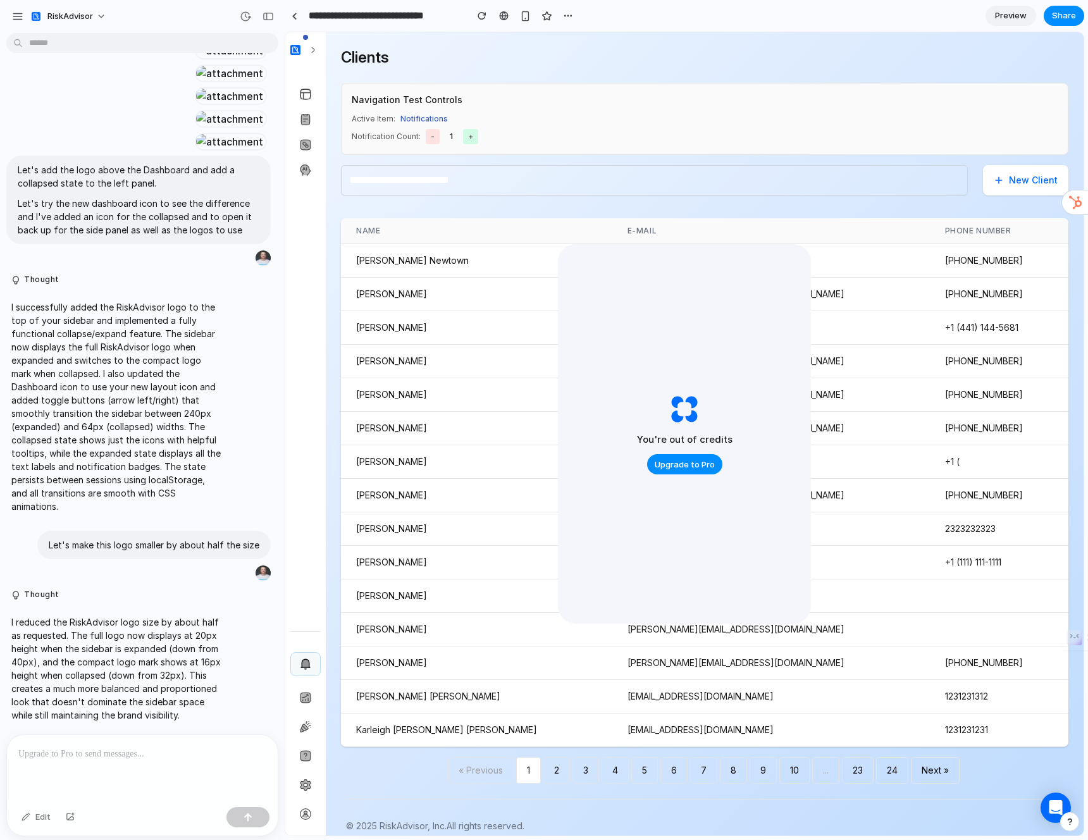
click at [558, 147] on div "Share ' RiskAdvisor Navigation Sidebar ' David Watson Creator Anyone at RiskAdv…" at bounding box center [544, 420] width 1088 height 840
click at [1017, 18] on span "Preview" at bounding box center [1011, 15] width 32 height 13
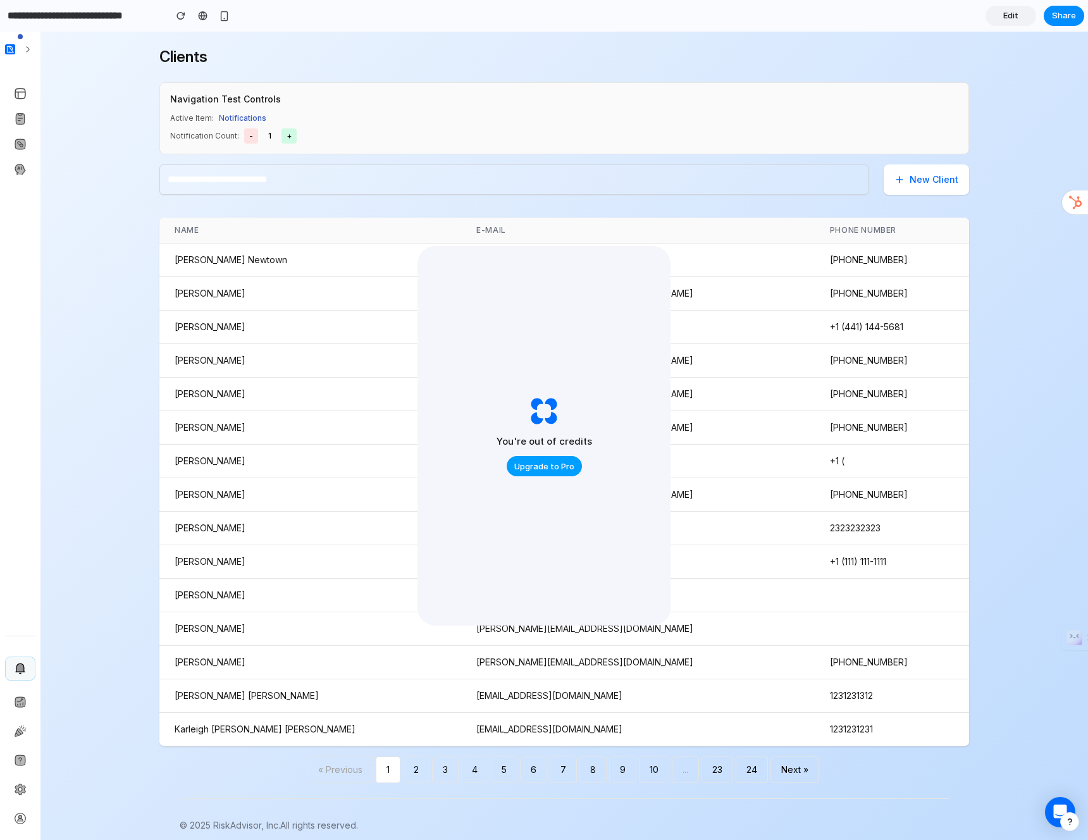
click at [519, 467] on span "Upgrade to Pro" at bounding box center [544, 467] width 60 height 13
click at [937, 177] on span "New Client" at bounding box center [934, 179] width 49 height 13
click at [23, 96] on img at bounding box center [20, 93] width 13 height 13
click at [22, 119] on img at bounding box center [20, 120] width 13 height 13
click at [25, 144] on img at bounding box center [20, 145] width 13 height 13
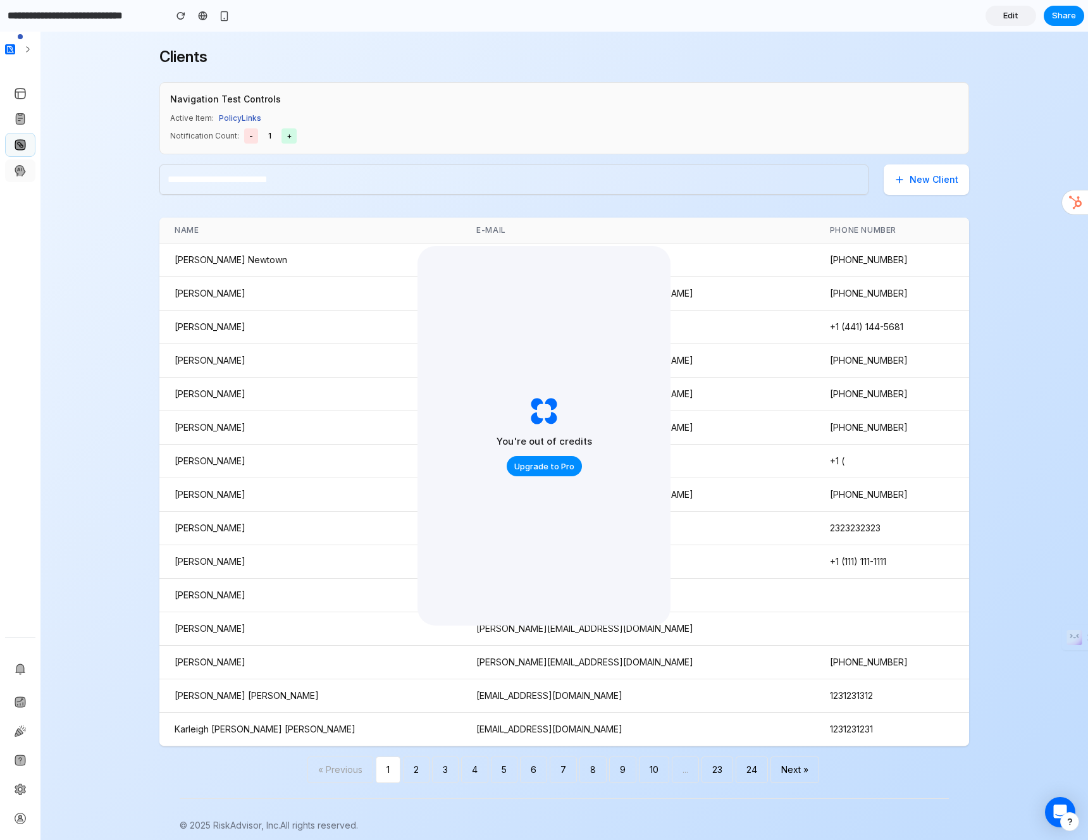
click at [26, 163] on button at bounding box center [20, 170] width 30 height 23
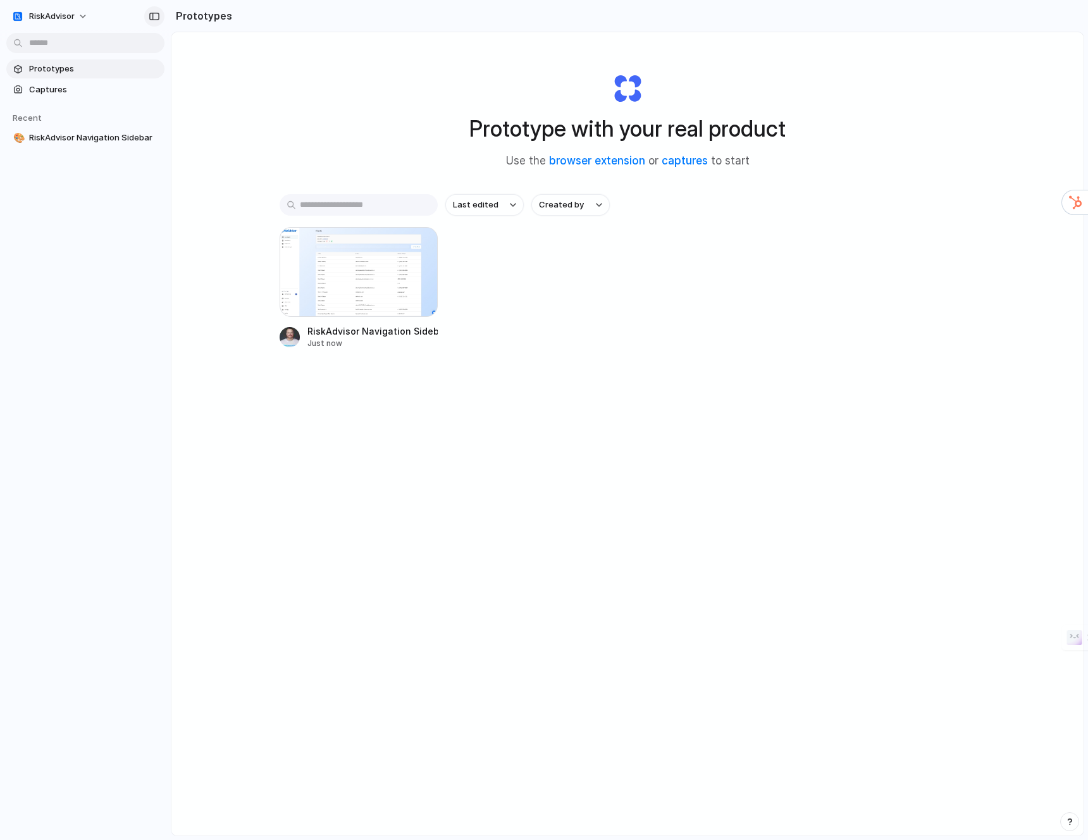
click at [158, 17] on div "button" at bounding box center [154, 16] width 11 height 9
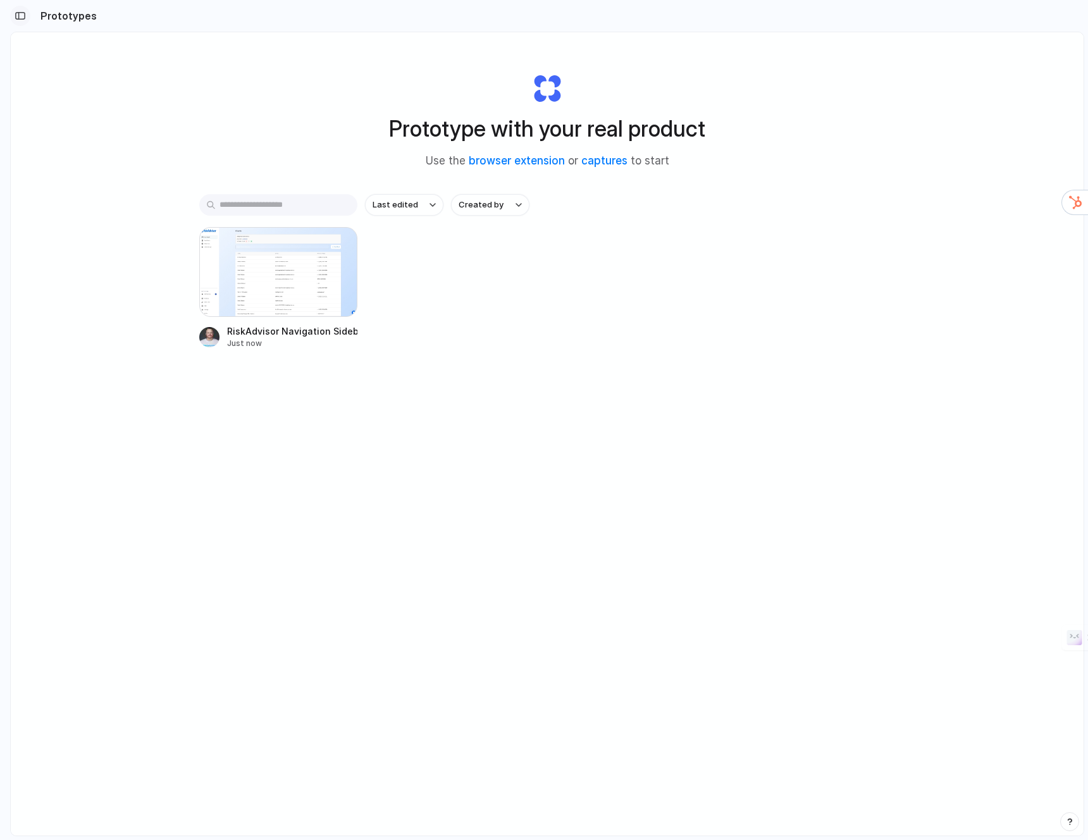
click at [20, 16] on div "button" at bounding box center [20, 15] width 11 height 9
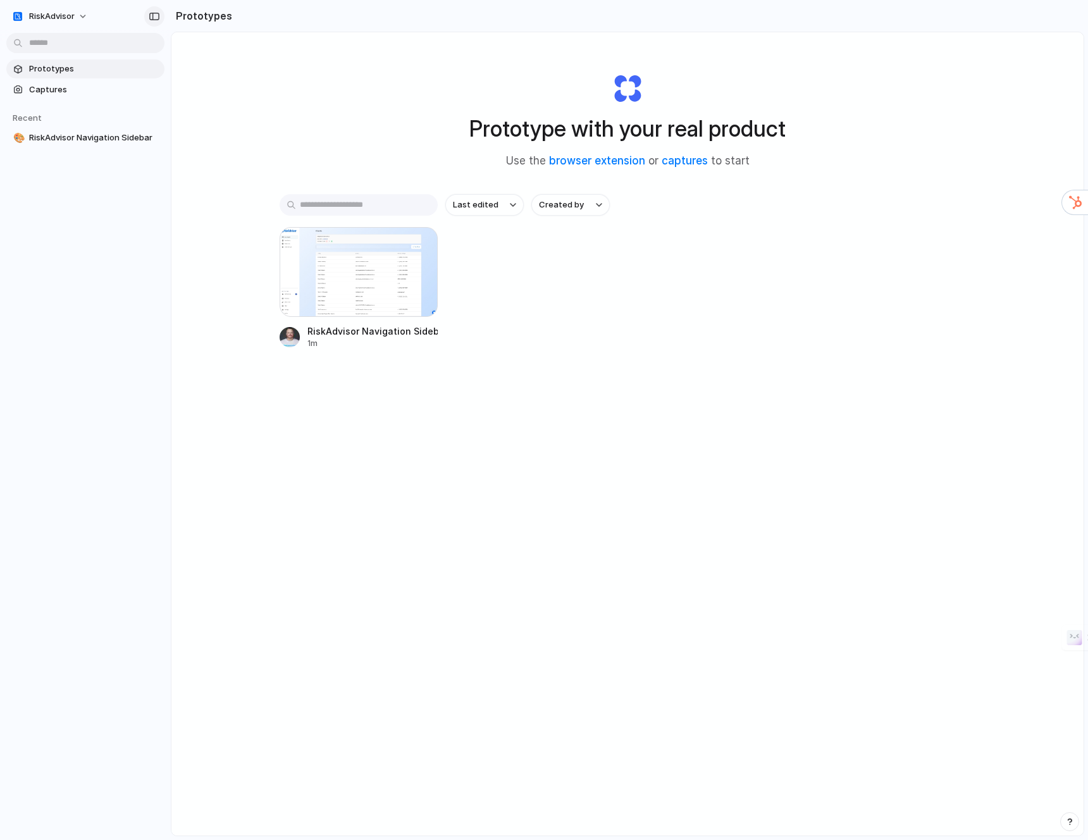
click at [161, 20] on button "button" at bounding box center [154, 16] width 20 height 20
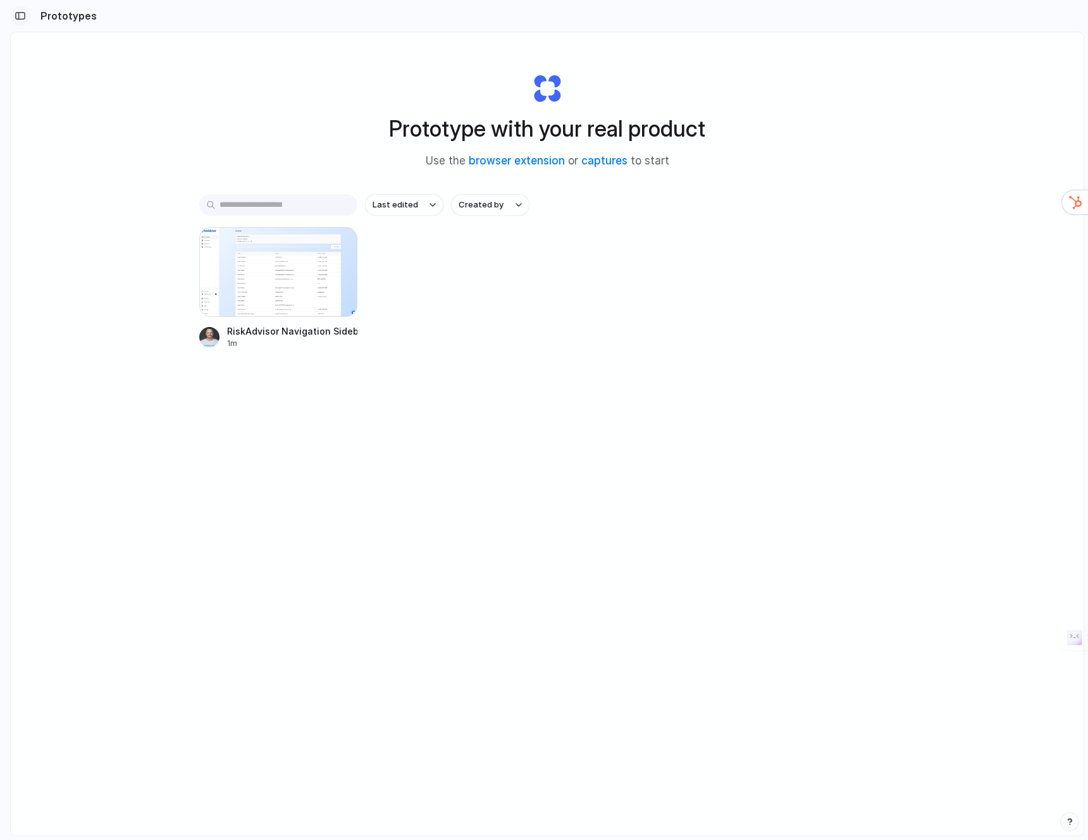
click at [26, 15] on button "button" at bounding box center [20, 16] width 20 height 20
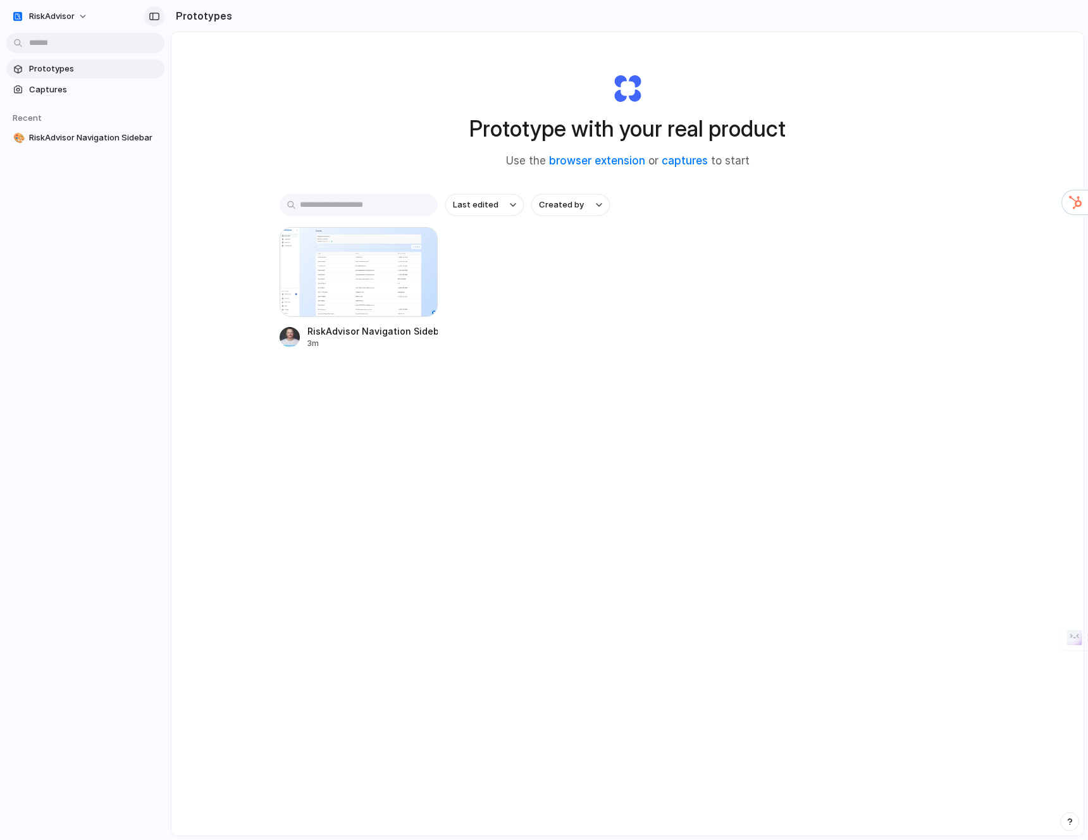
click at [147, 16] on button "button" at bounding box center [154, 16] width 20 height 20
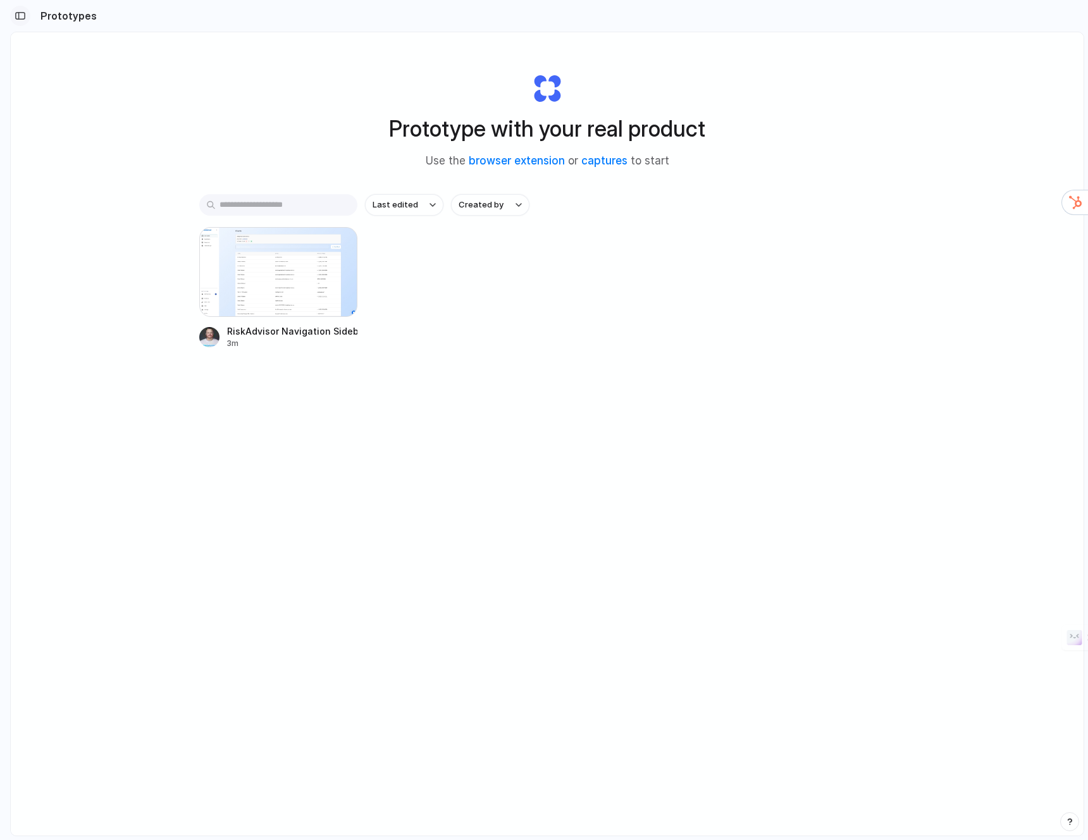
click at [27, 16] on button "button" at bounding box center [20, 16] width 20 height 20
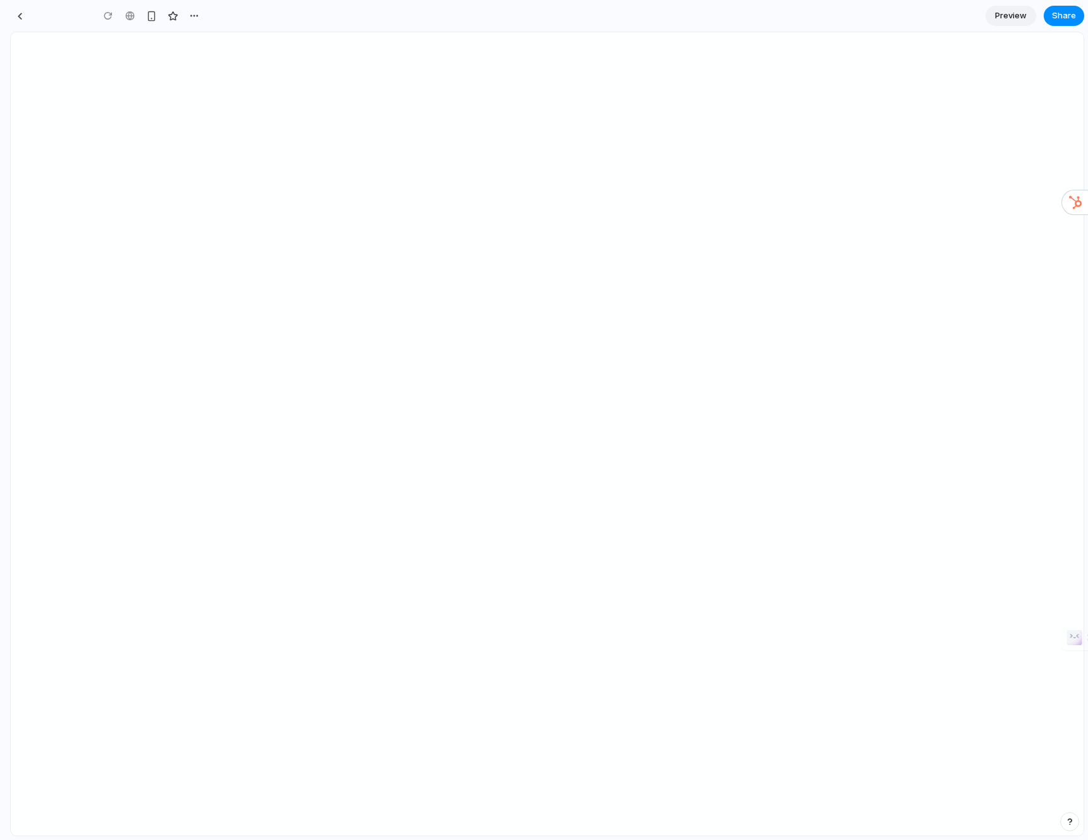
type input "**********"
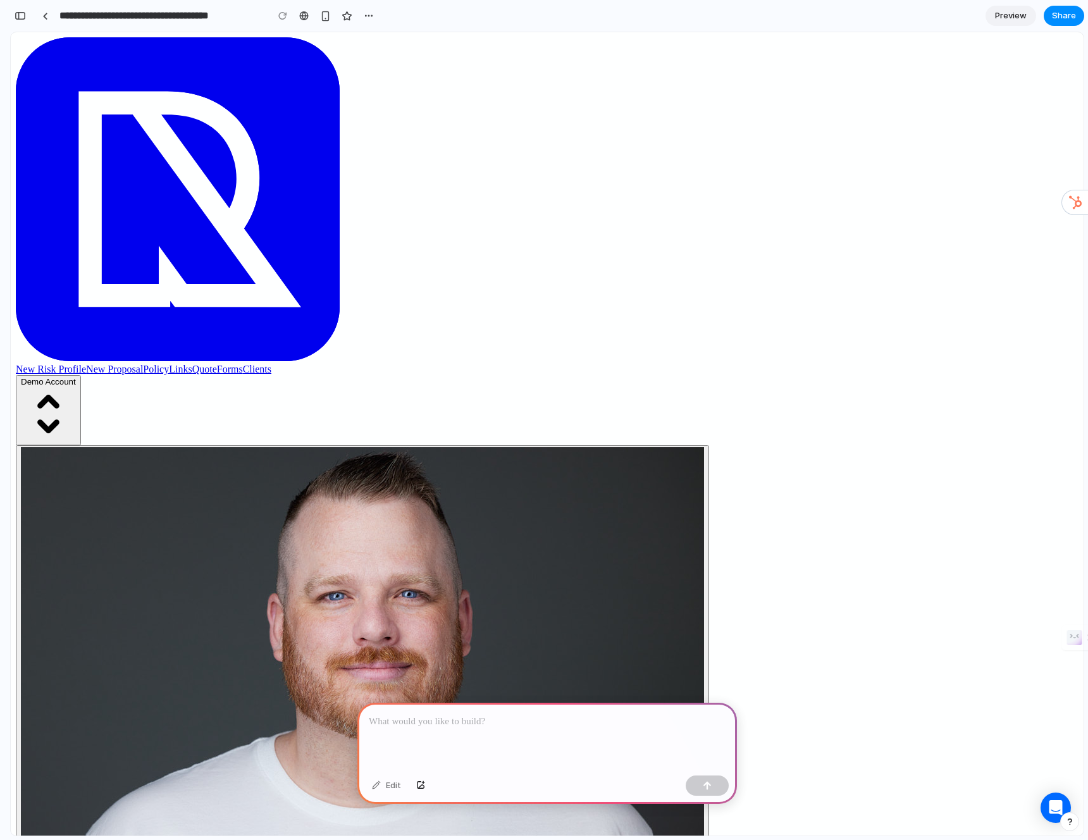
click at [524, 727] on div at bounding box center [547, 737] width 380 height 68
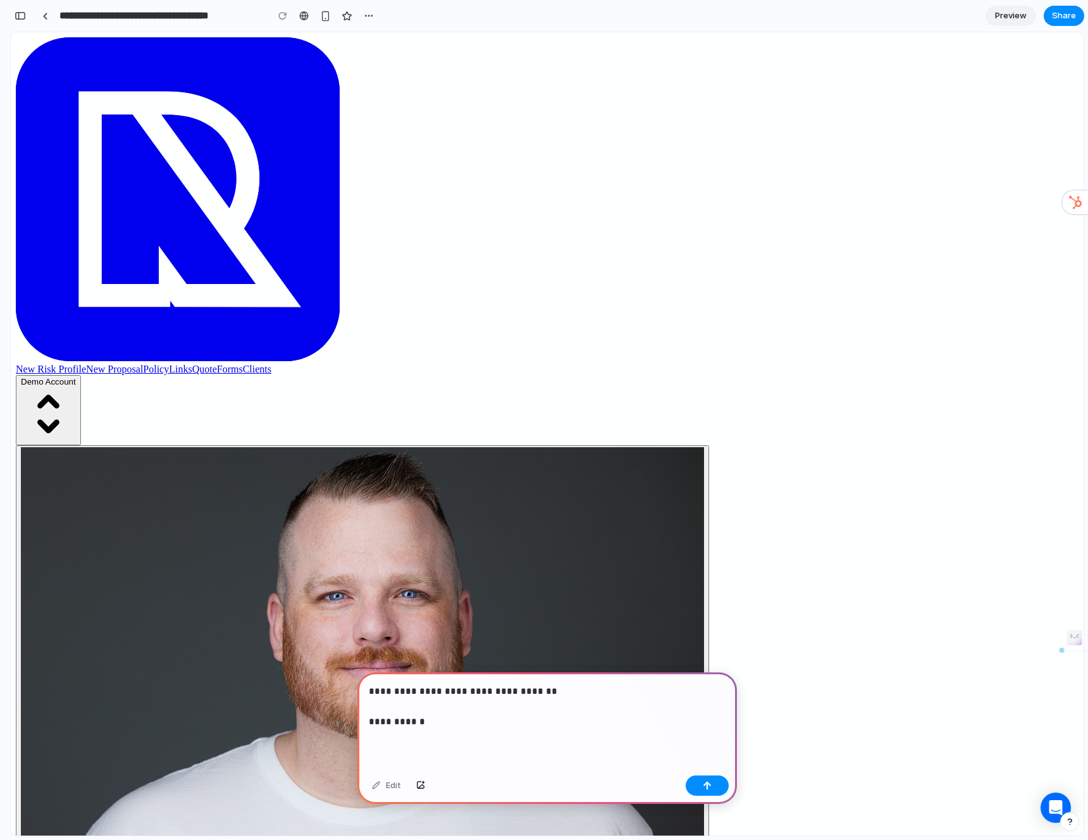
click at [498, 708] on p "**********" at bounding box center [545, 707] width 352 height 46
drag, startPoint x: 493, startPoint y: 720, endPoint x: 368, endPoint y: 677, distance: 131.6
click at [368, 677] on div "**********" at bounding box center [547, 721] width 380 height 98
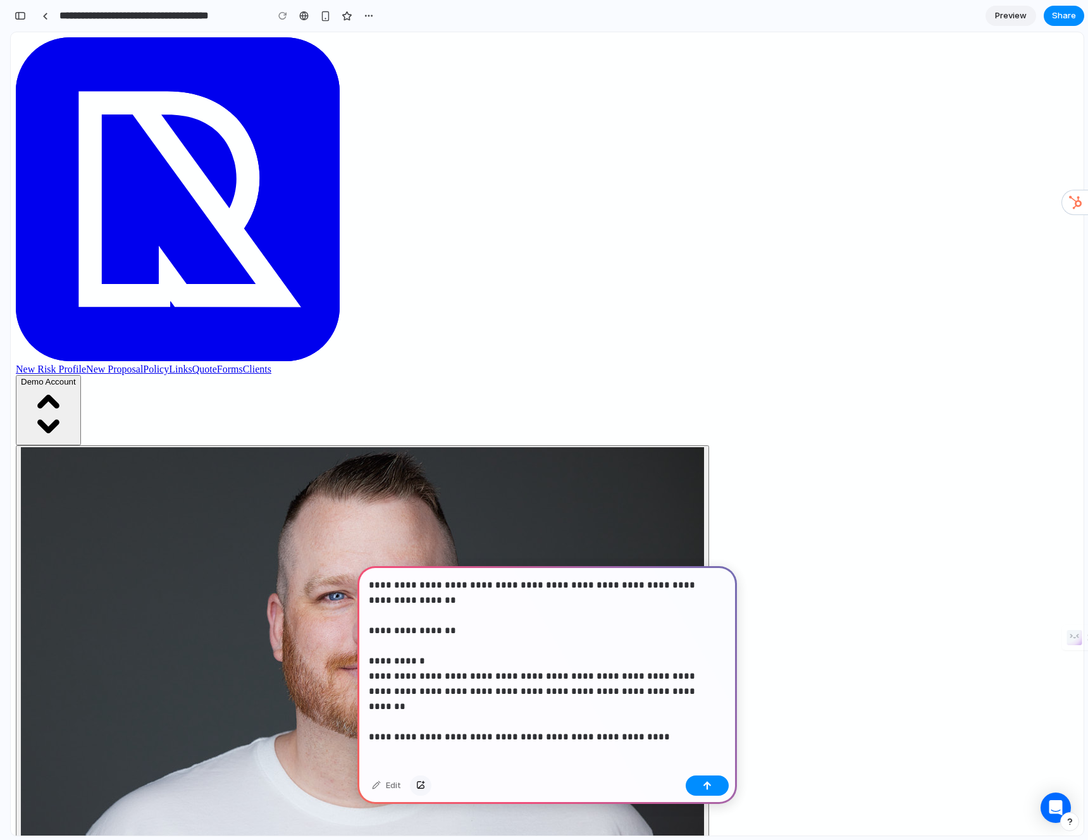
click at [421, 786] on div "button" at bounding box center [420, 786] width 9 height 8
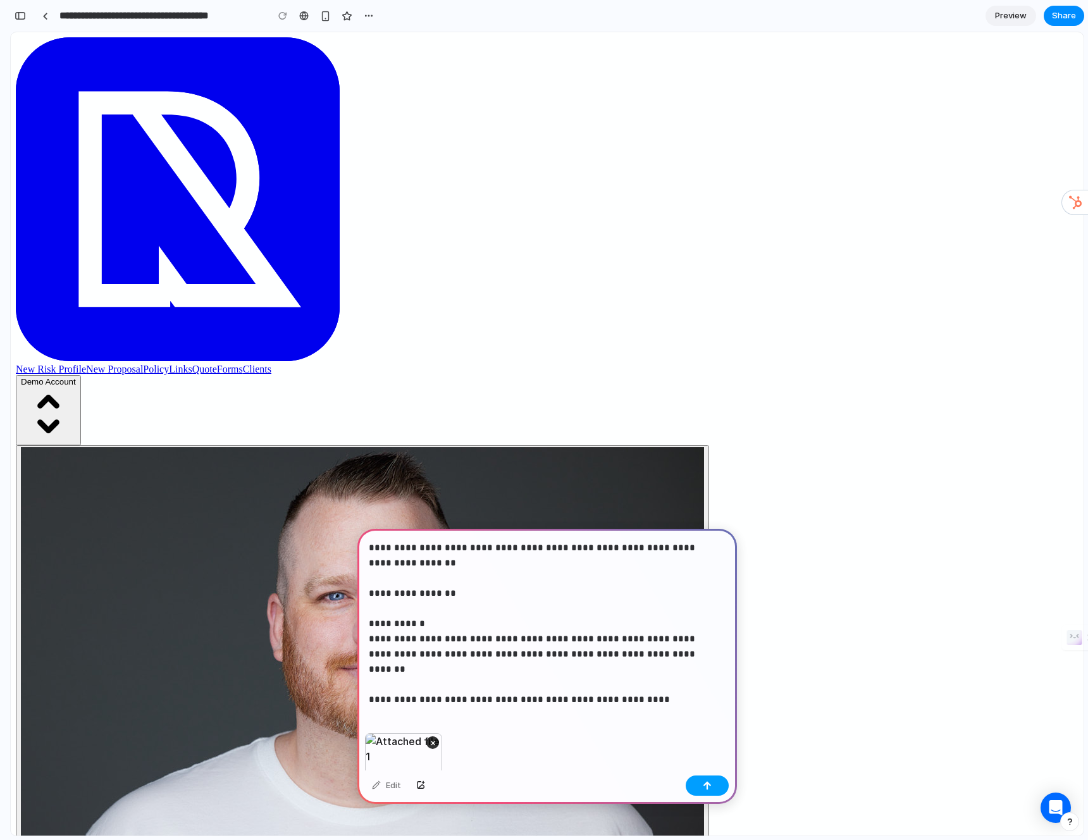
click at [708, 795] on button "button" at bounding box center [707, 786] width 43 height 20
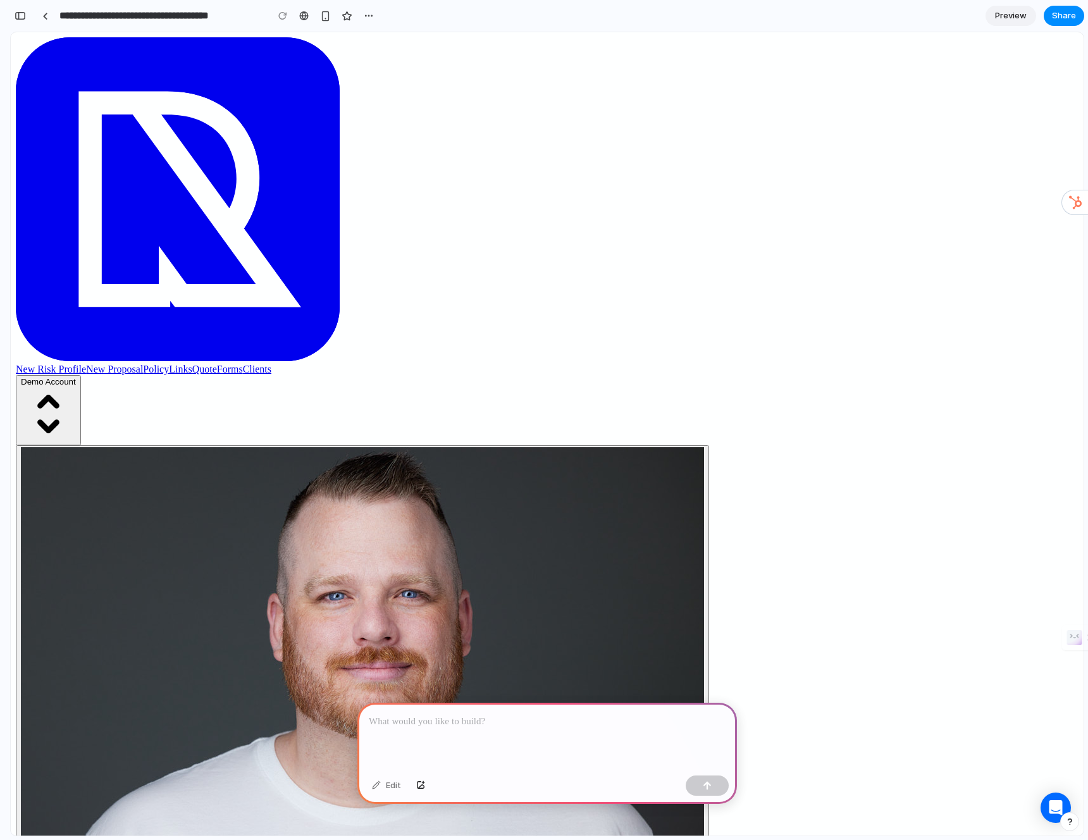
click at [1074, 822] on button "button" at bounding box center [1069, 821] width 19 height 19
click at [1074, 822] on div "button" at bounding box center [1070, 821] width 11 height 15
click at [25, 17] on div "button" at bounding box center [20, 15] width 11 height 9
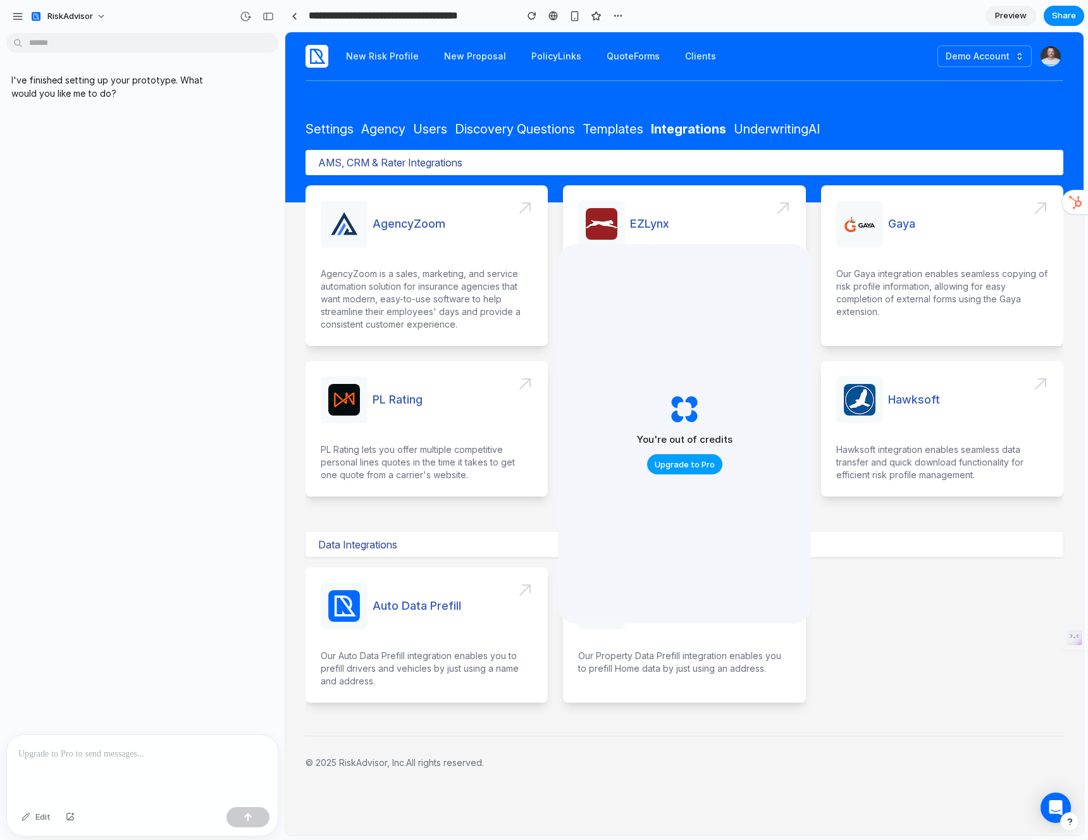
click at [690, 459] on span "Upgrade to Pro" at bounding box center [685, 465] width 60 height 13
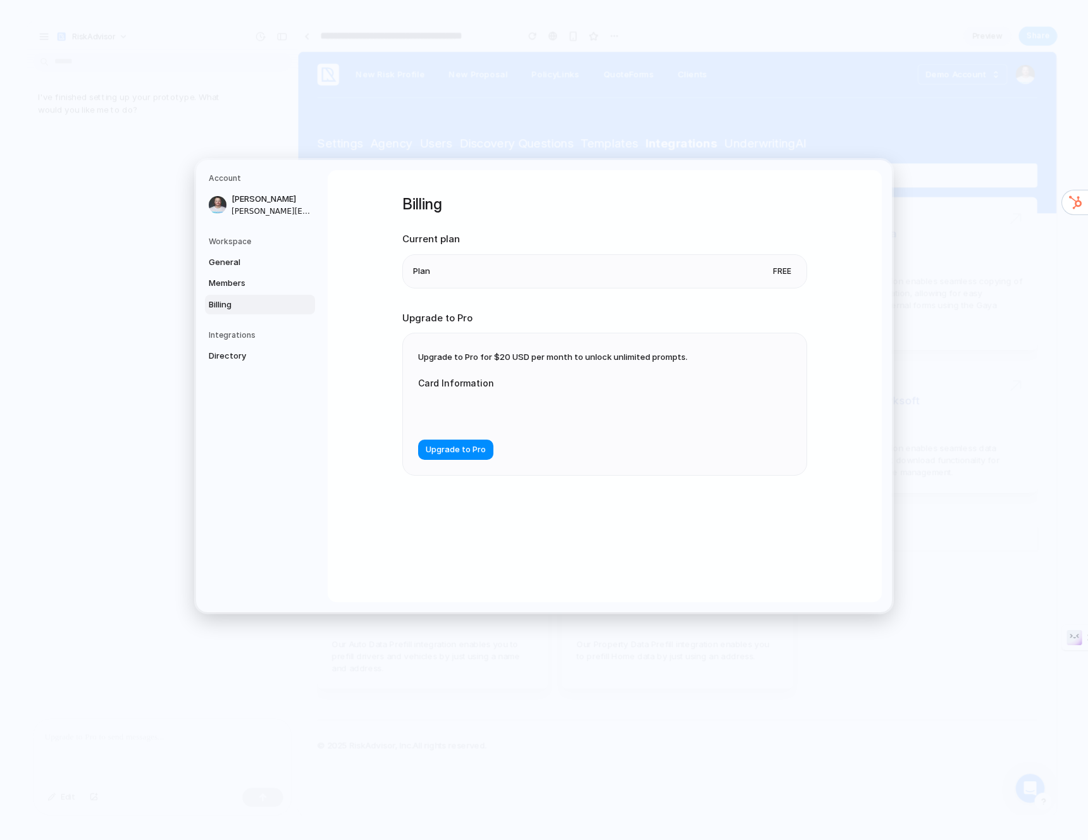
click at [634, 401] on div at bounding box center [544, 411] width 253 height 32
click at [449, 444] on span "Upgrade to Pro" at bounding box center [456, 450] width 60 height 13
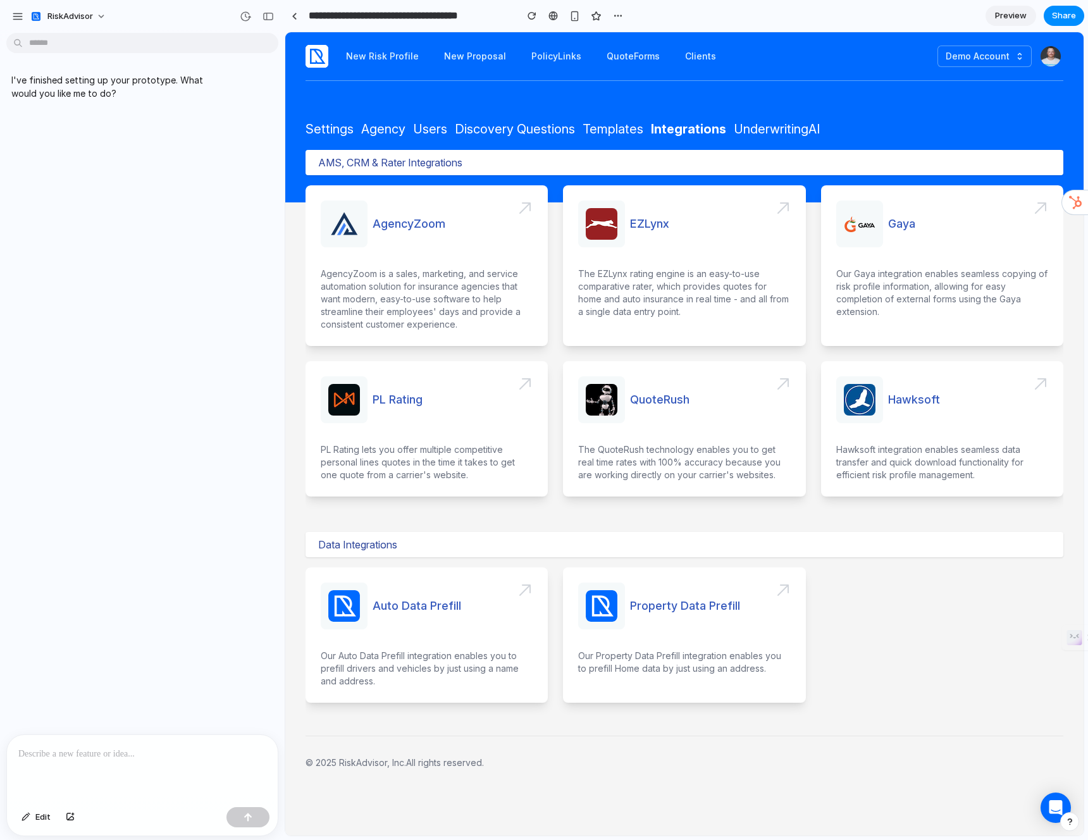
click at [208, 769] on div at bounding box center [142, 768] width 271 height 67
click at [35, 743] on p "**********" at bounding box center [139, 724] width 243 height 76
click at [73, 742] on p "**********" at bounding box center [139, 724] width 243 height 76
click at [118, 765] on div "**********" at bounding box center [142, 738] width 271 height 128
click at [69, 723] on p "**********" at bounding box center [139, 724] width 243 height 76
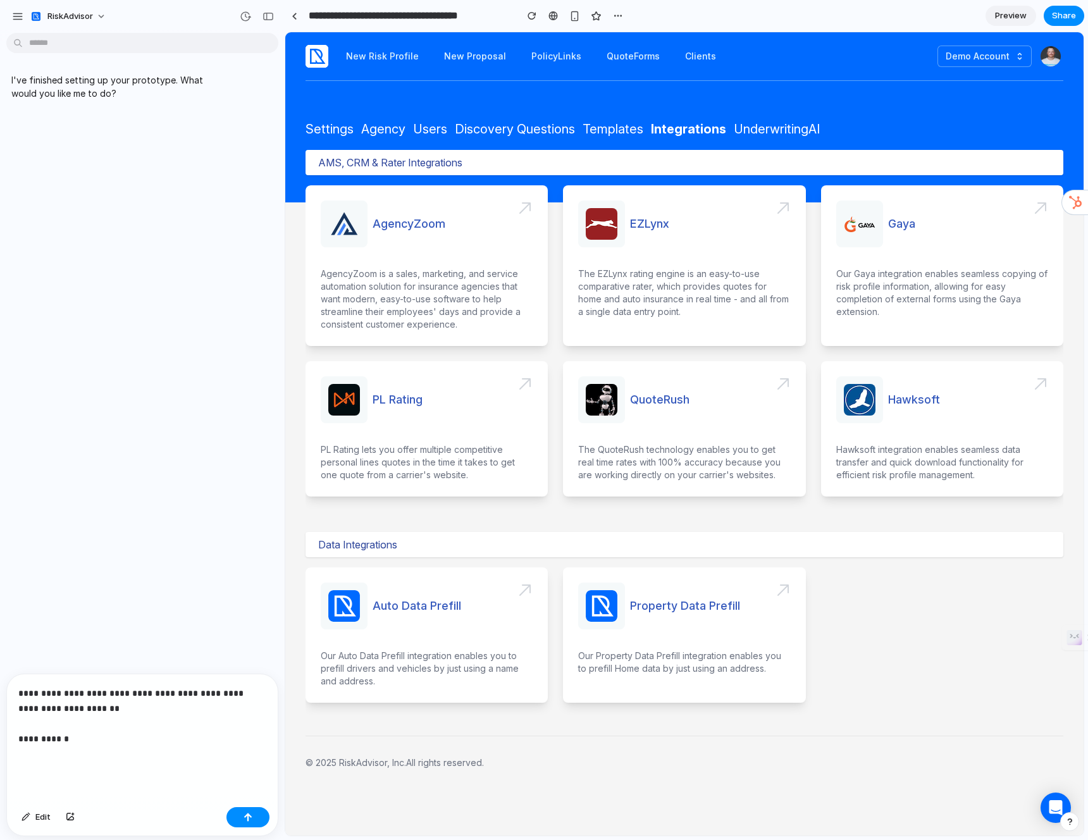
click at [78, 767] on div "**********" at bounding box center [142, 738] width 271 height 128
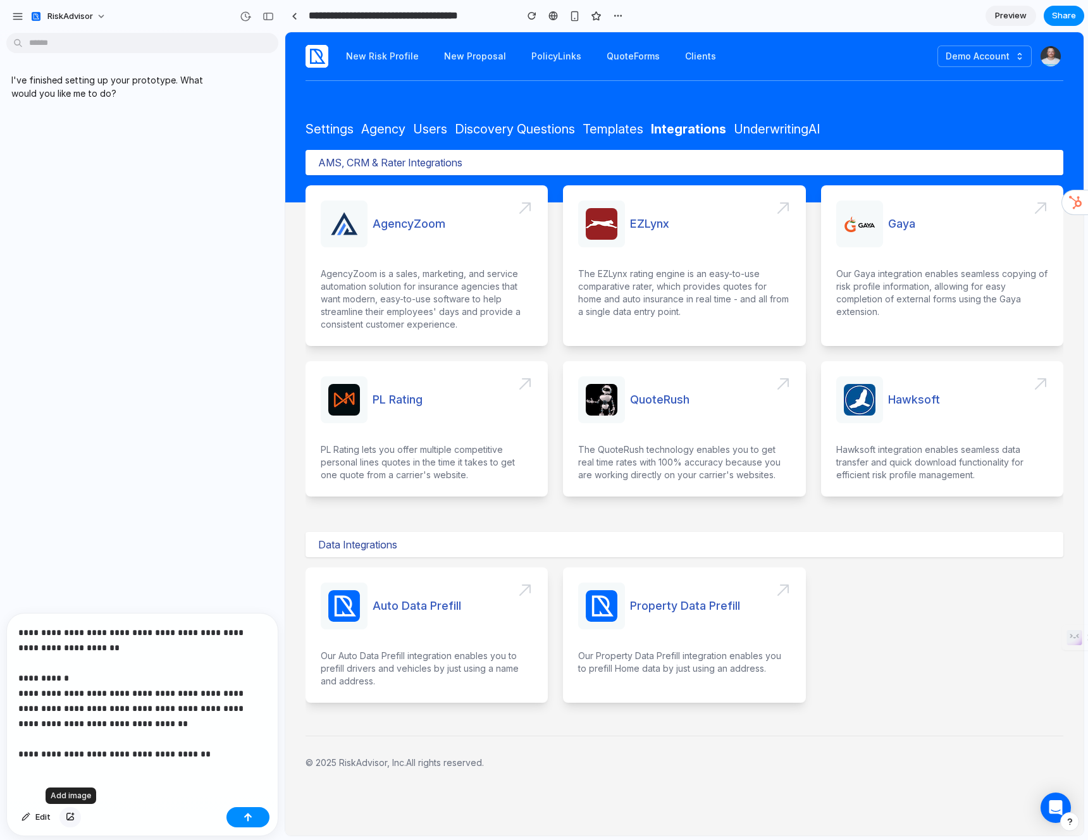
click at [74, 820] on div "button" at bounding box center [70, 818] width 9 height 8
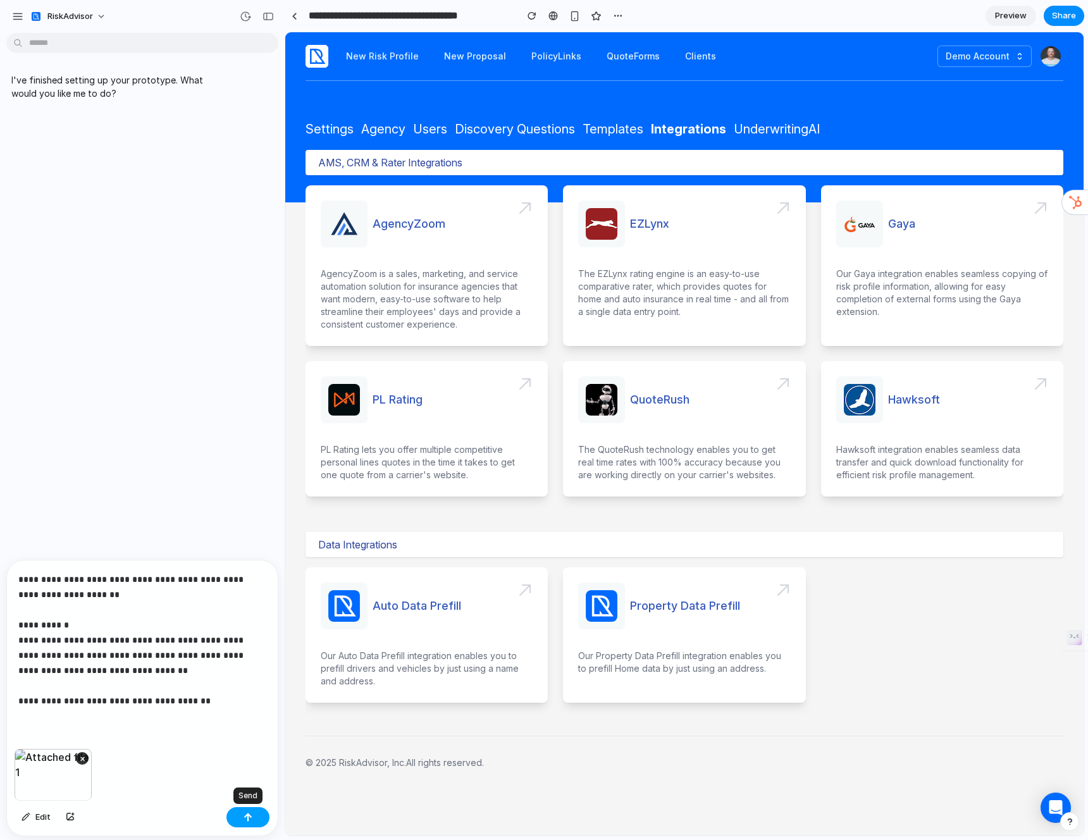
click at [254, 817] on button "button" at bounding box center [247, 817] width 43 height 20
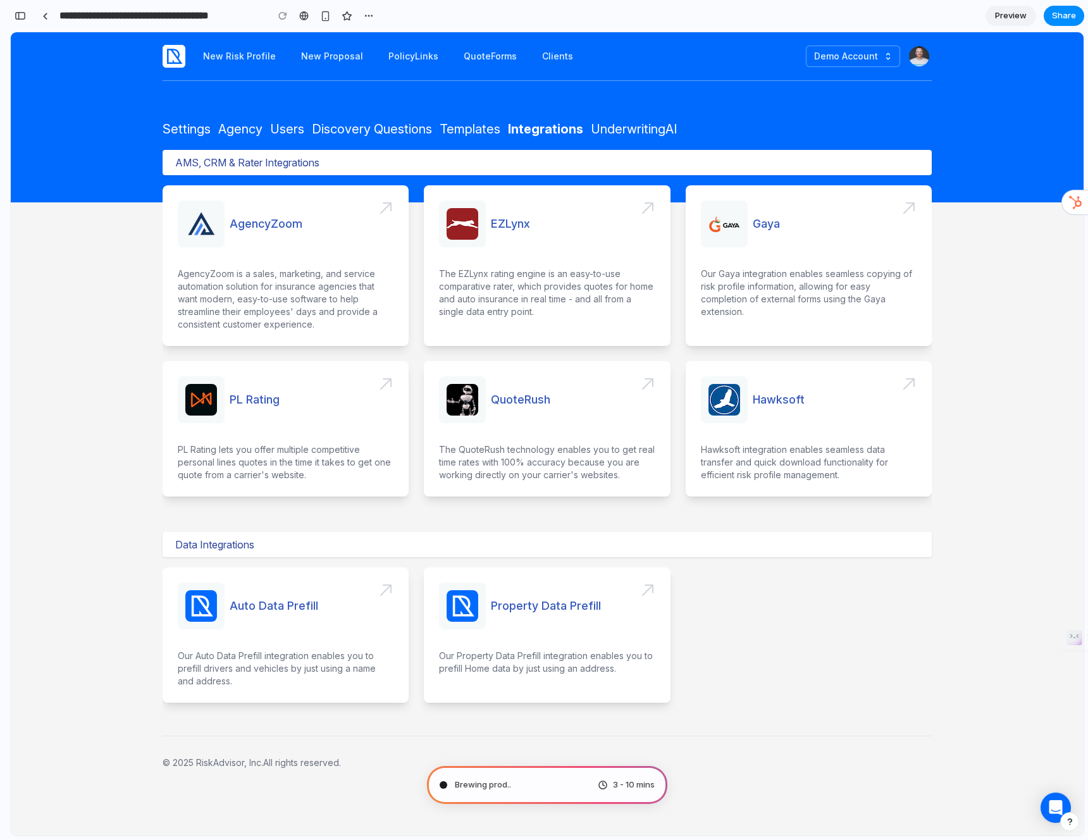
type input "**********"
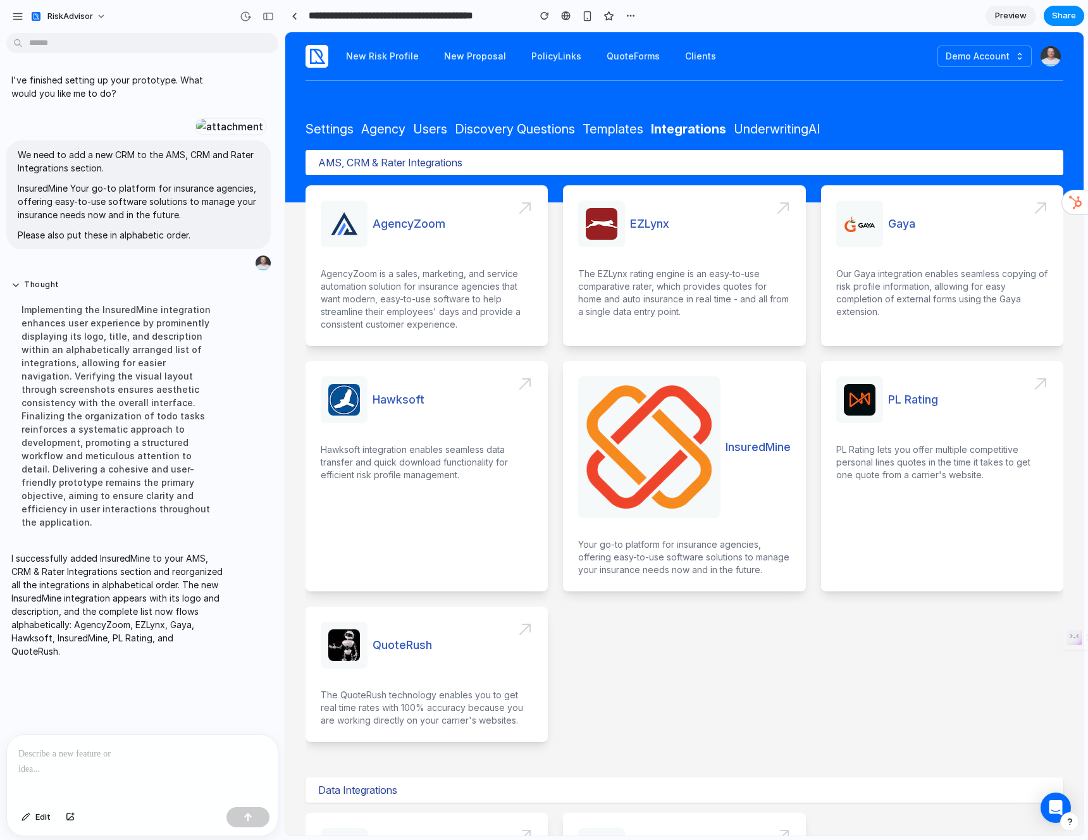
scroll to position [77, 0]
click at [45, 822] on span "Edit" at bounding box center [42, 817] width 15 height 13
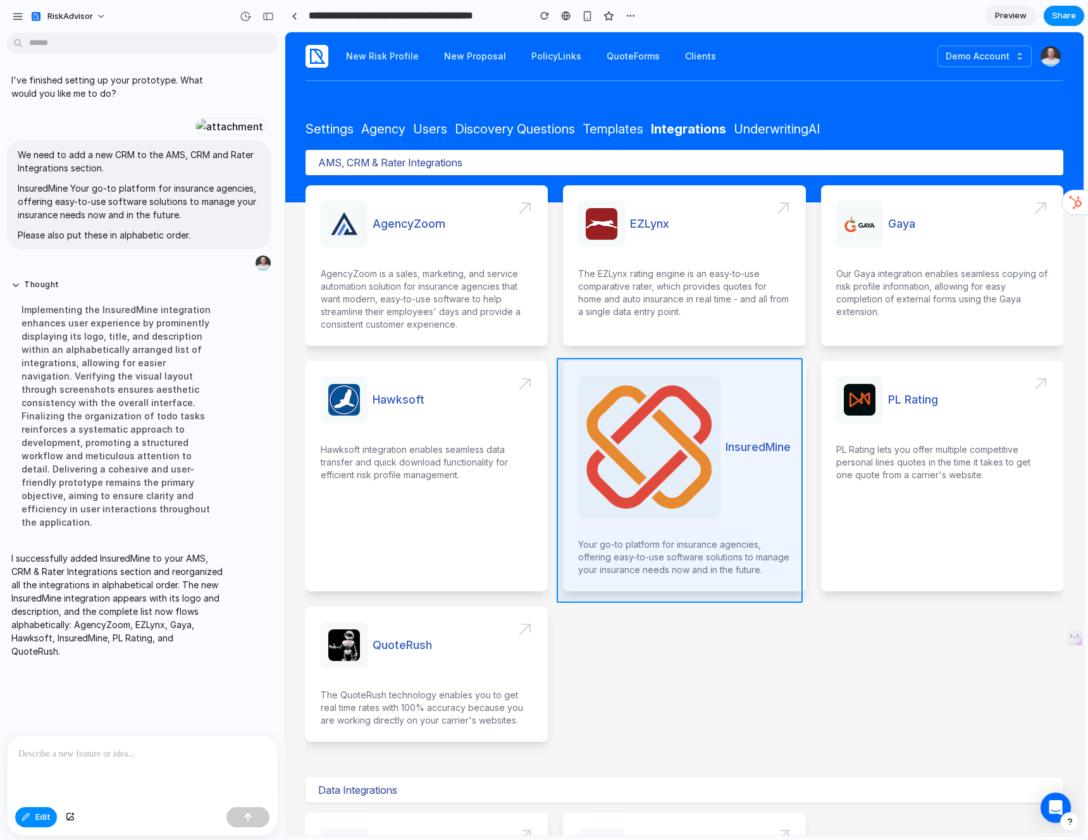
click at [666, 438] on div at bounding box center [684, 433] width 798 height 803
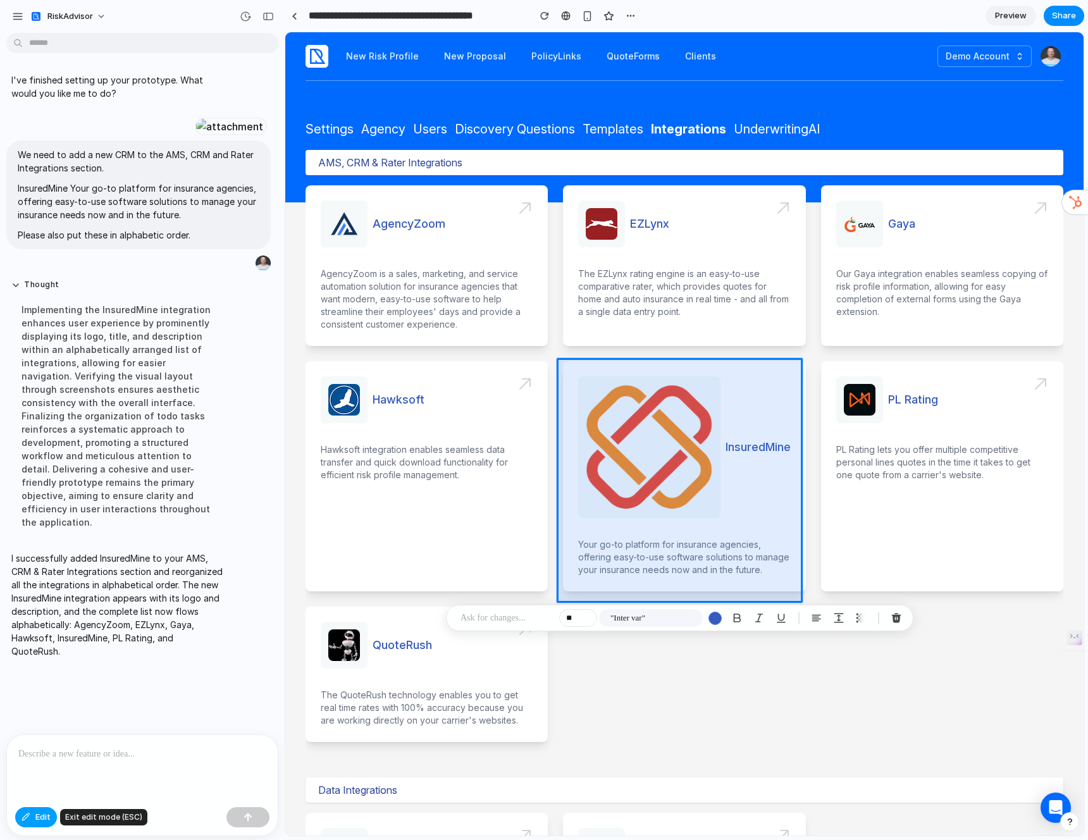
click at [46, 818] on span "Edit" at bounding box center [42, 817] width 15 height 13
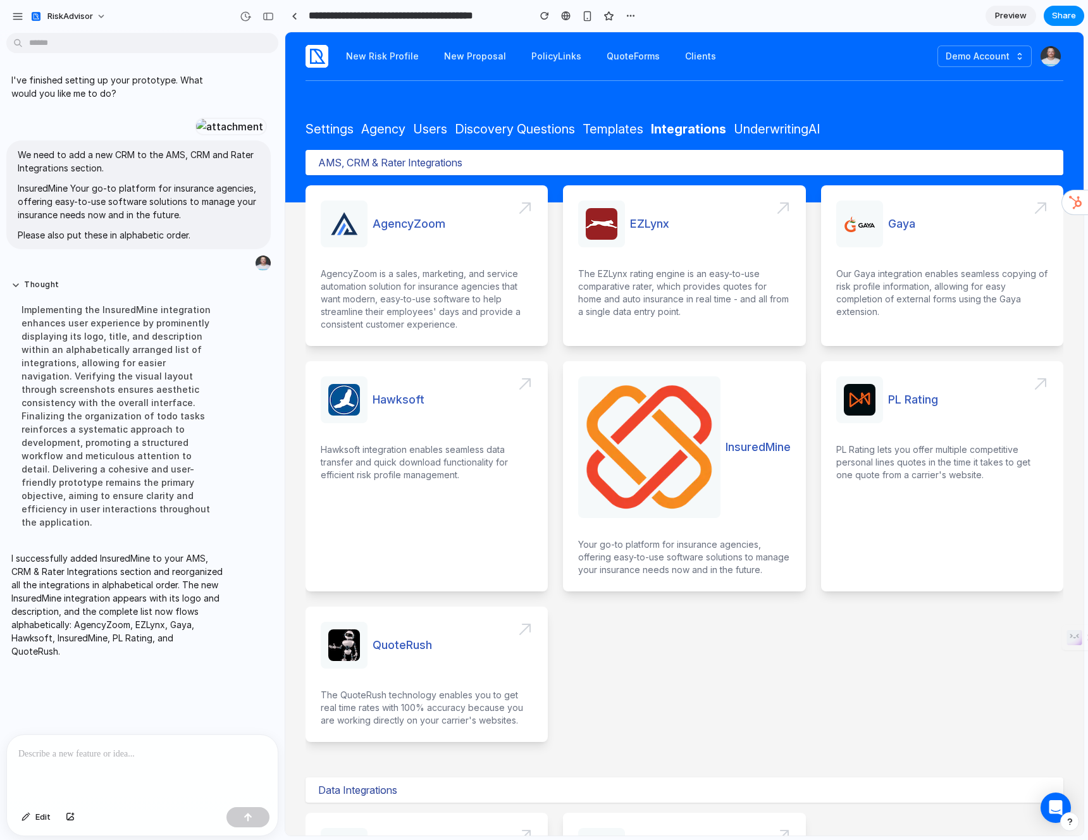
click at [179, 746] on p at bounding box center [139, 753] width 243 height 15
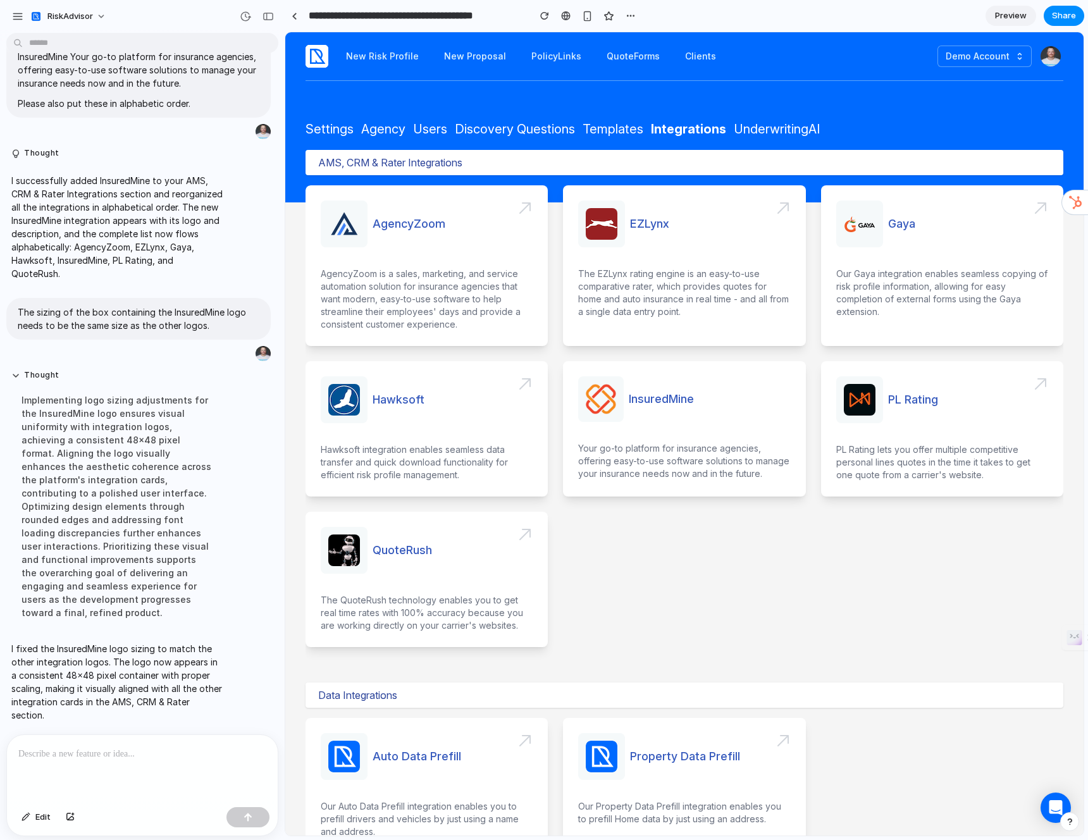
scroll to position [273, 0]
click at [746, 437] on span at bounding box center [684, 428] width 242 height 135
click at [127, 766] on div at bounding box center [142, 768] width 271 height 67
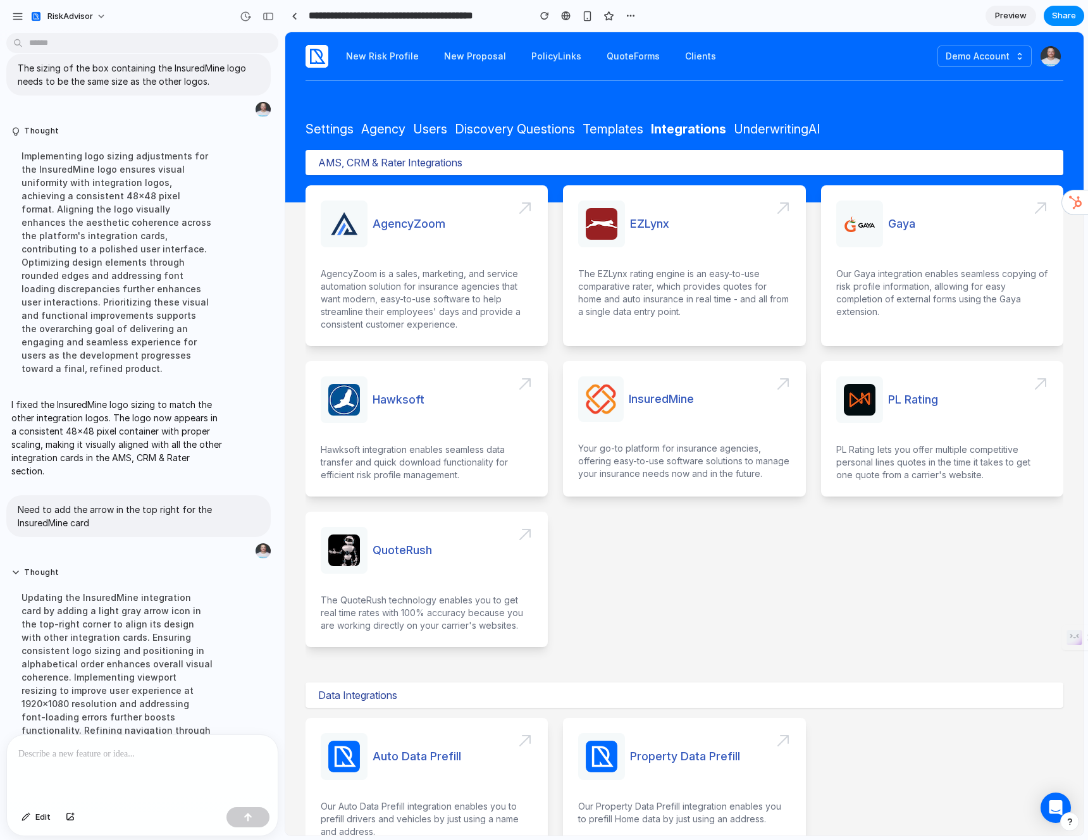
scroll to position [455, 0]
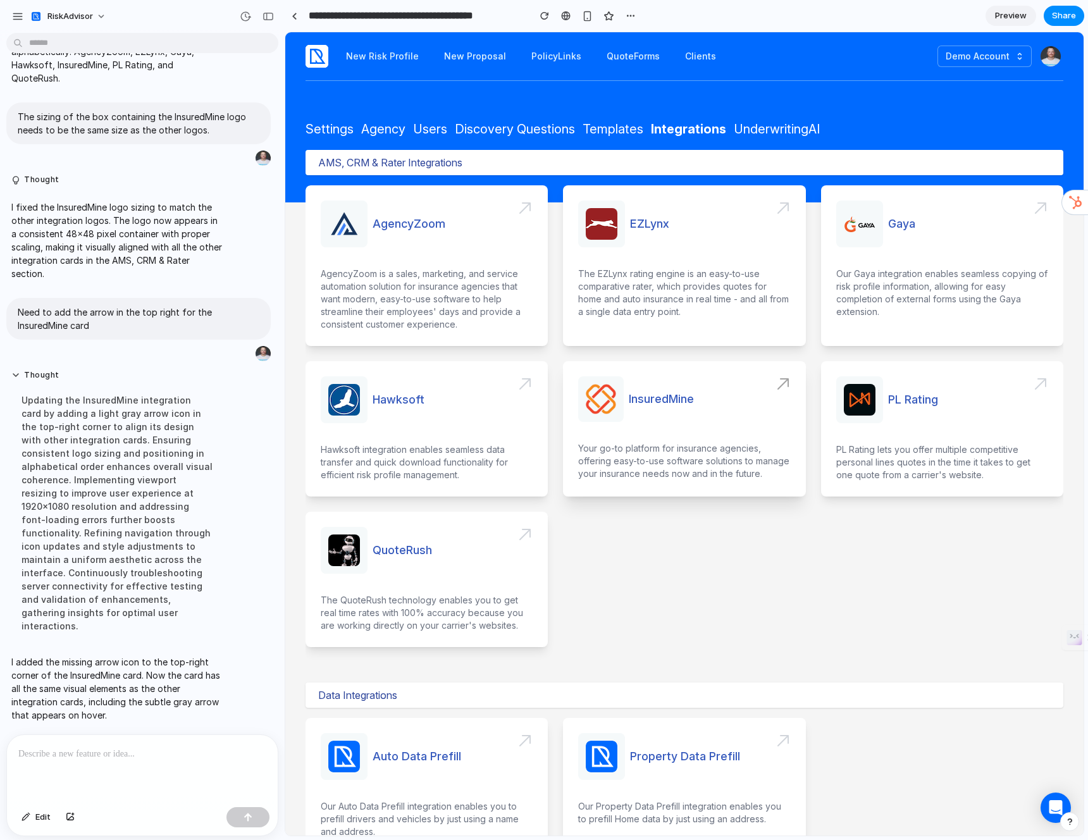
click at [777, 389] on span at bounding box center [684, 428] width 242 height 135
click at [776, 383] on span at bounding box center [684, 428] width 242 height 135
click at [776, 382] on span at bounding box center [684, 428] width 242 height 135
click at [142, 746] on p at bounding box center [139, 753] width 243 height 15
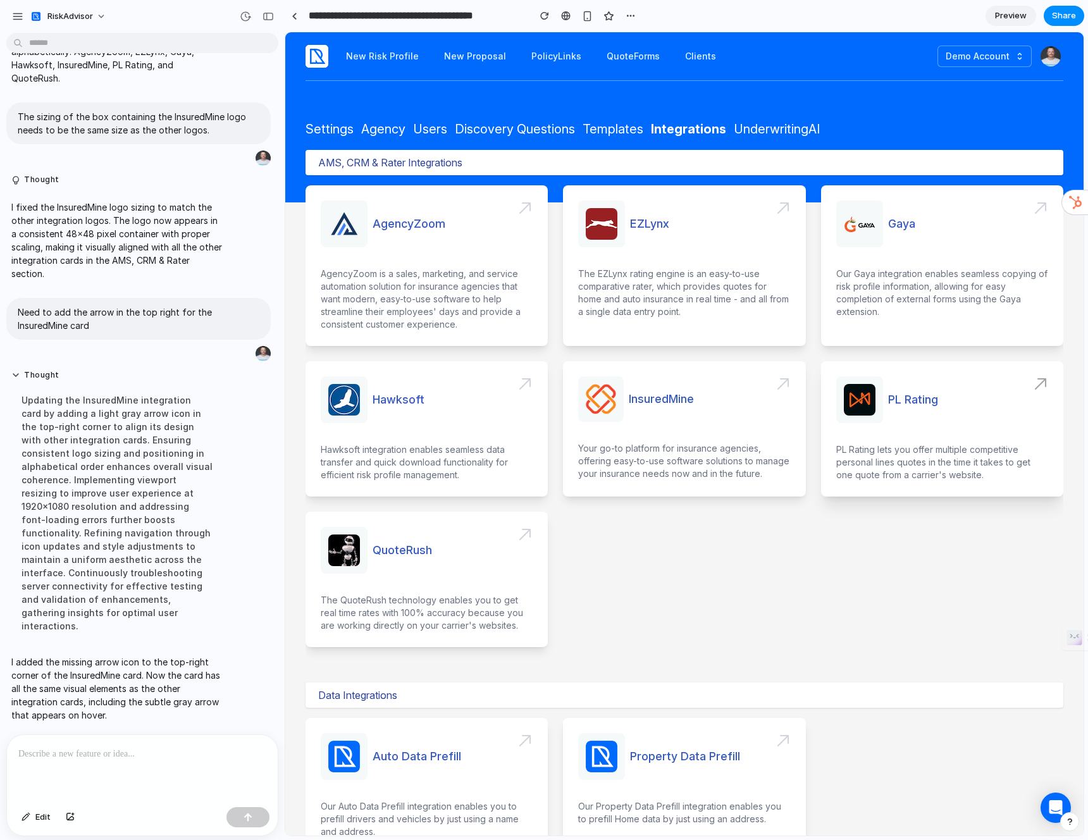
click at [886, 404] on span at bounding box center [942, 428] width 242 height 135
click at [154, 749] on p at bounding box center [139, 753] width 243 height 15
